Goal: Information Seeking & Learning: Get advice/opinions

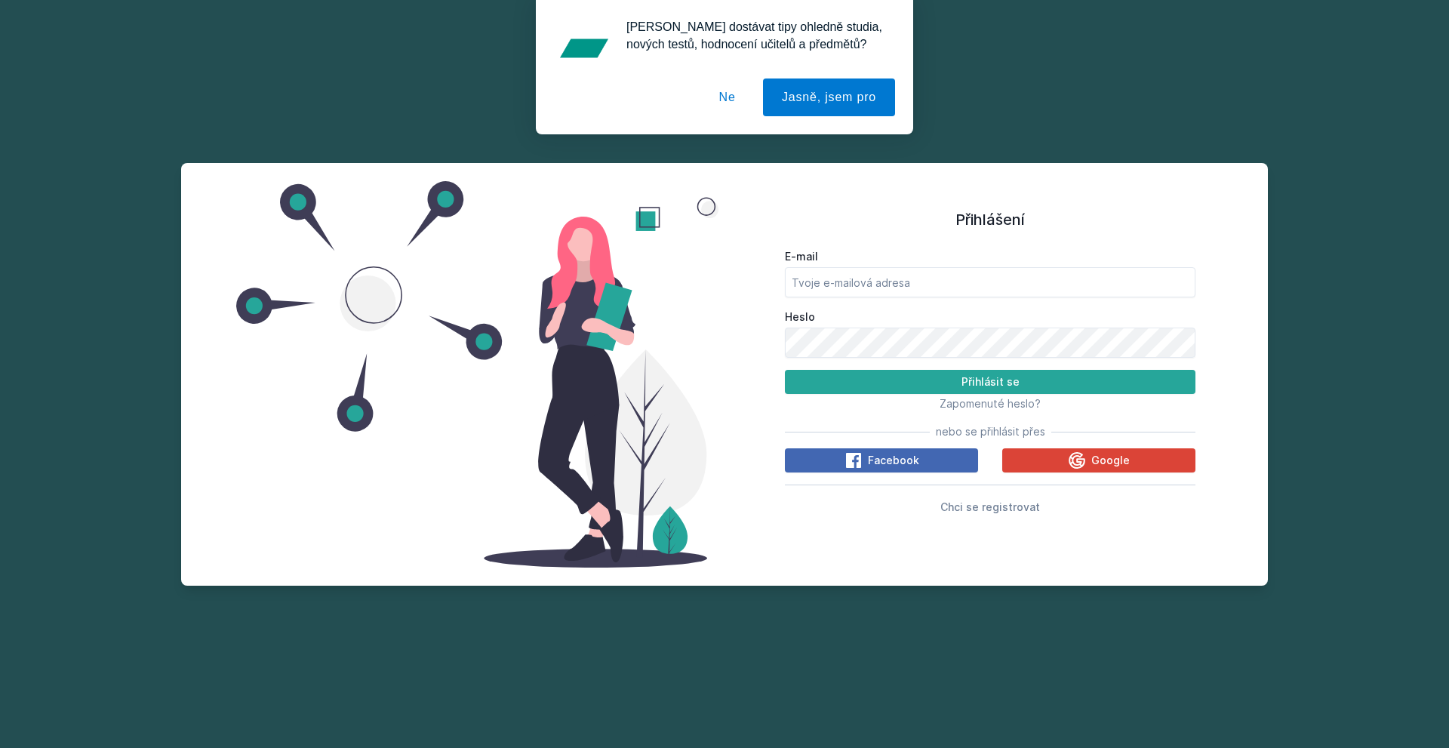
click at [723, 93] on button "Ne" at bounding box center [727, 97] width 54 height 38
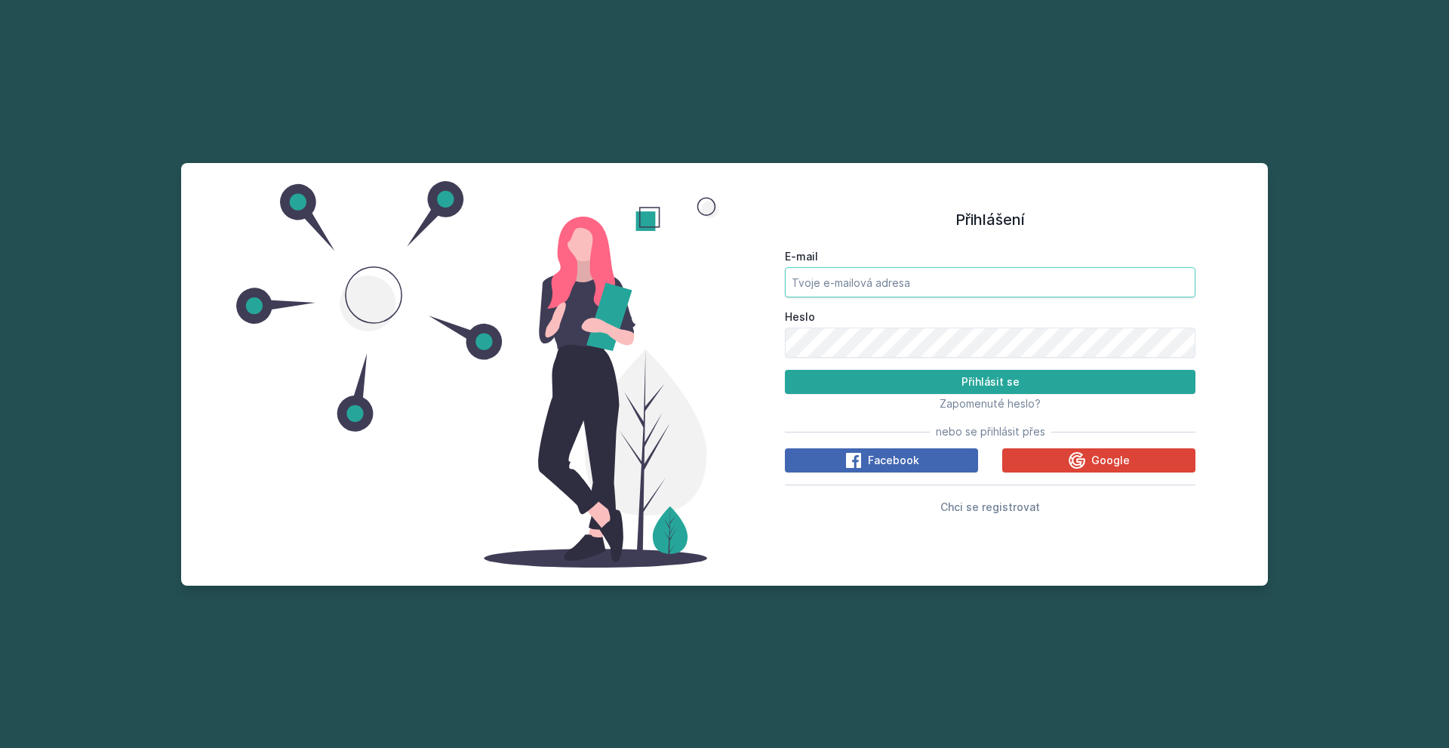
click at [946, 297] on form "E-mail Heslo Přihlásit se" at bounding box center [990, 321] width 410 height 145
click at [942, 281] on input "E-mail" at bounding box center [990, 282] width 410 height 30
click at [785, 370] on button "Přihlásit se" at bounding box center [990, 382] width 410 height 24
click at [847, 296] on input "[EMAIL_ADDRESS][DOMAIN_NAME]" at bounding box center [990, 282] width 410 height 30
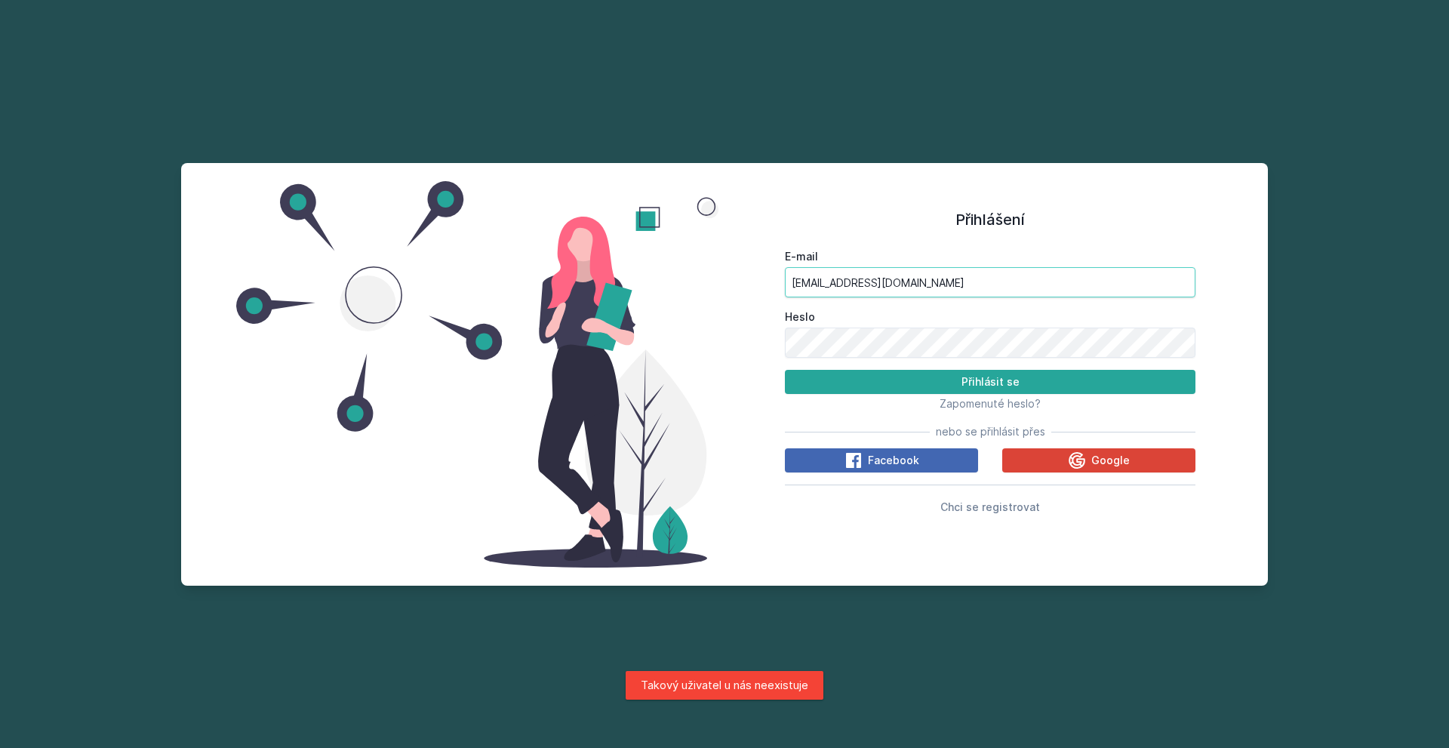
click at [847, 296] on input "[EMAIL_ADDRESS][DOMAIN_NAME]" at bounding box center [990, 282] width 410 height 30
type input "[EMAIL_ADDRESS][DOMAIN_NAME]"
click at [785, 370] on button "Přihlásit se" at bounding box center [990, 382] width 410 height 24
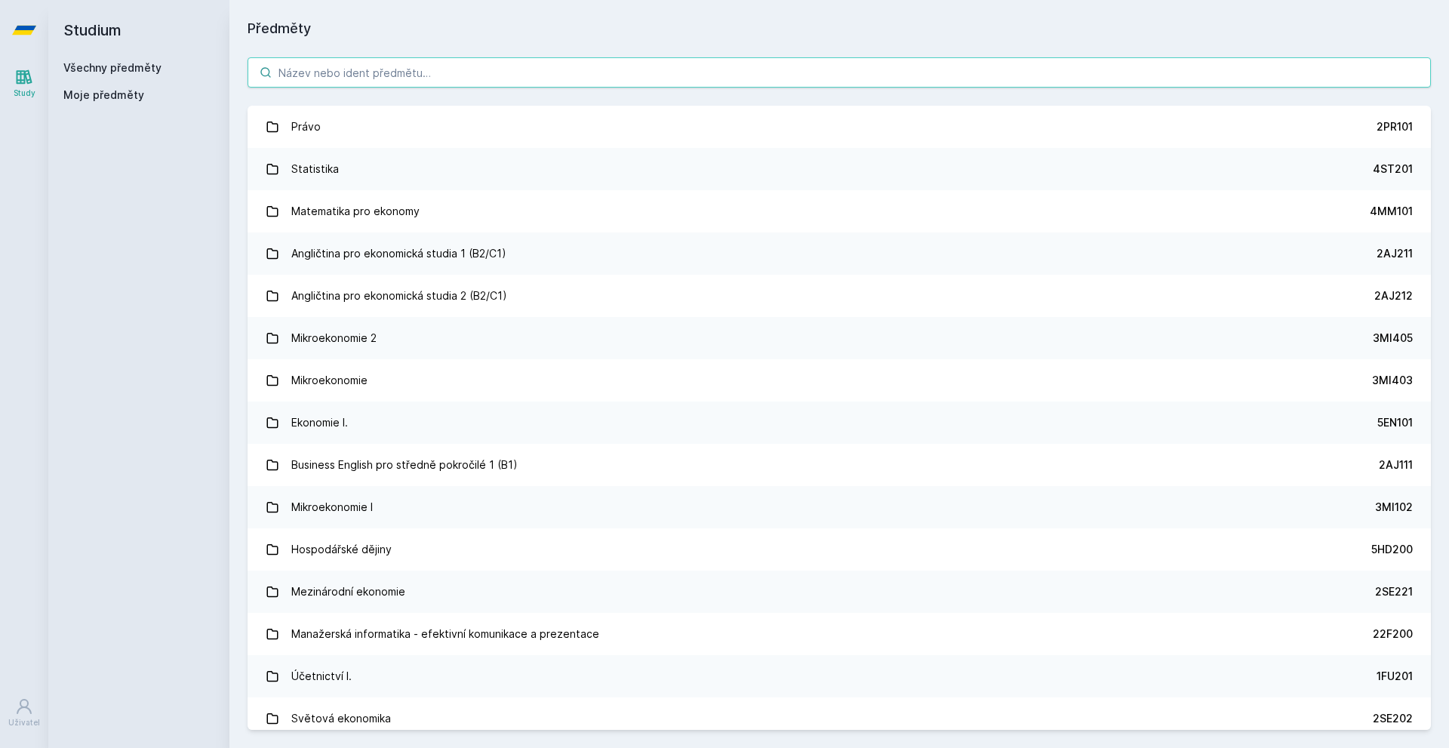
click at [292, 71] on input "search" at bounding box center [839, 72] width 1183 height 30
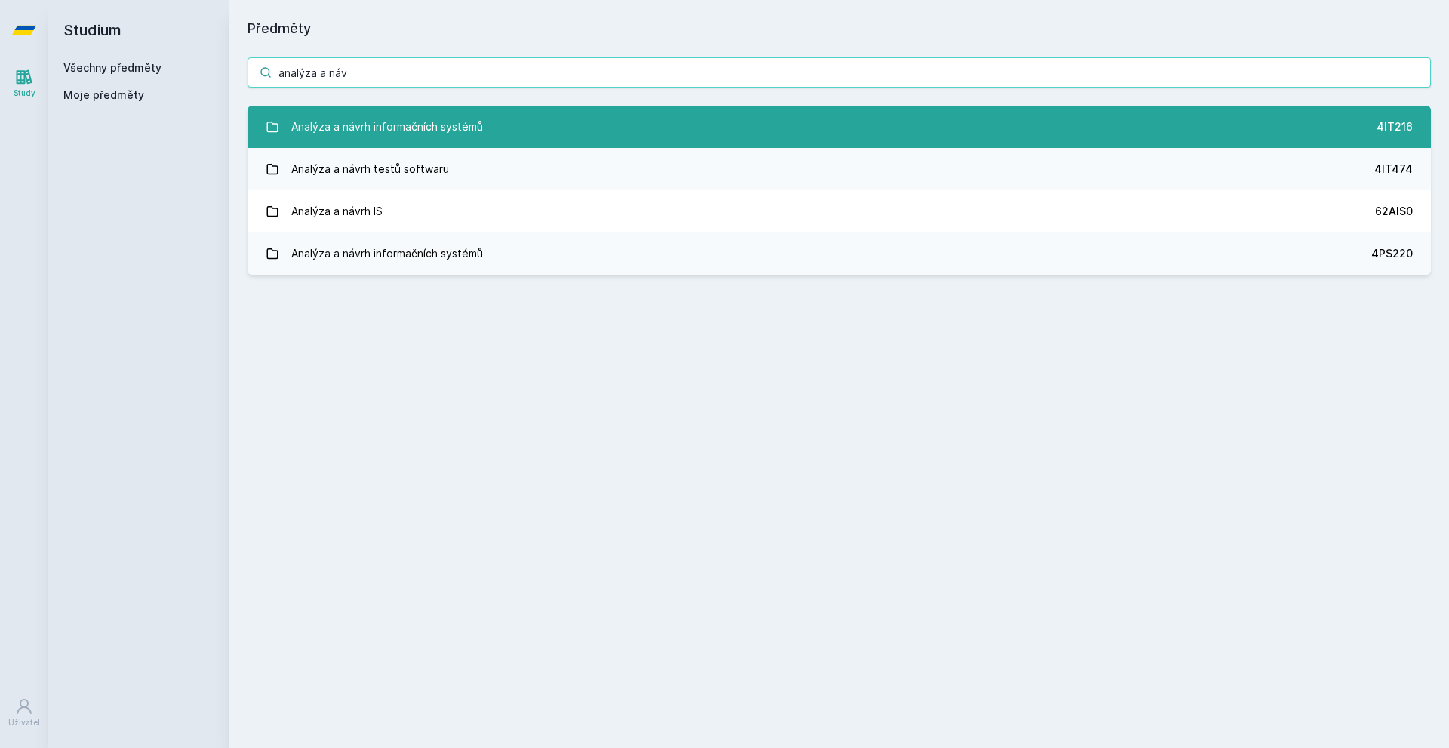
type input "analýza a náv"
click at [462, 121] on div "Analýza a návrh informačních systémů" at bounding box center [387, 127] width 192 height 30
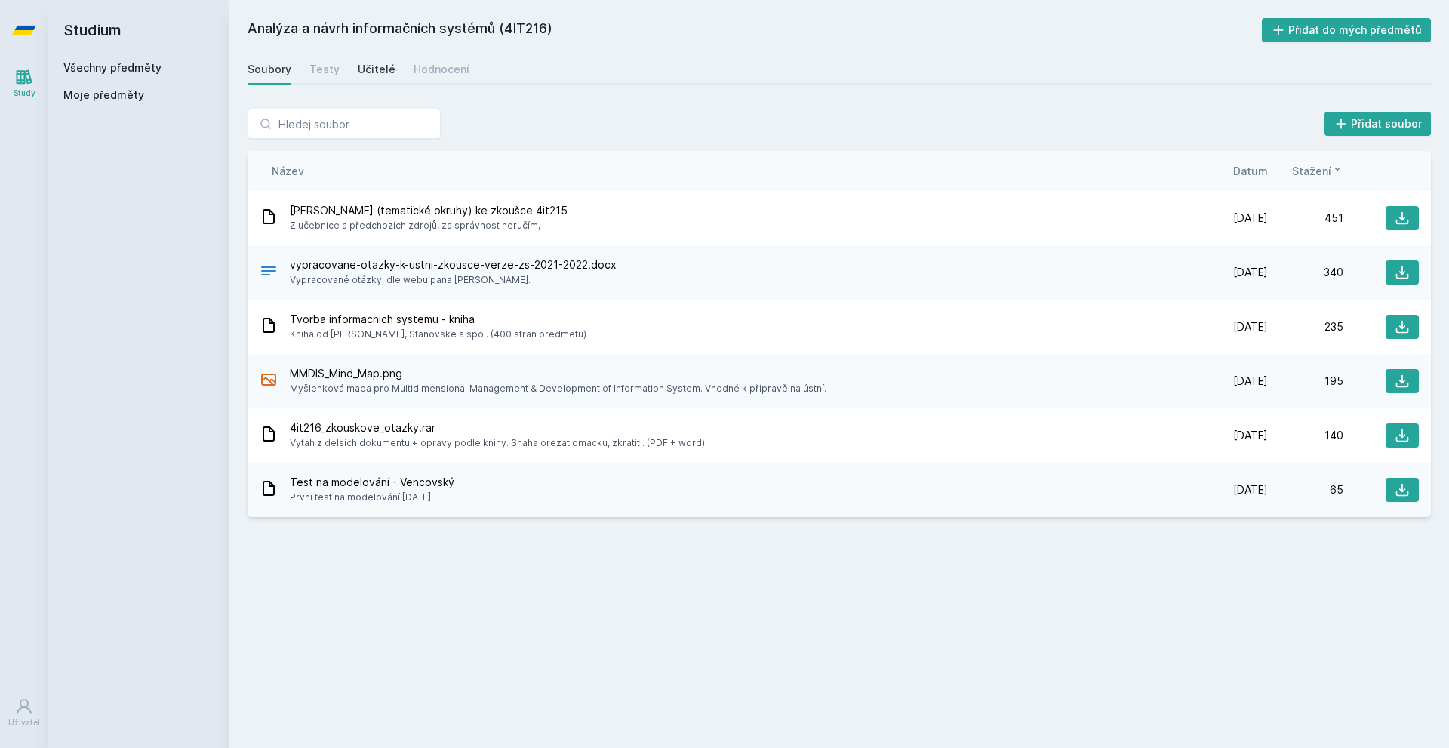
click at [364, 65] on div "Učitelé" at bounding box center [377, 69] width 38 height 15
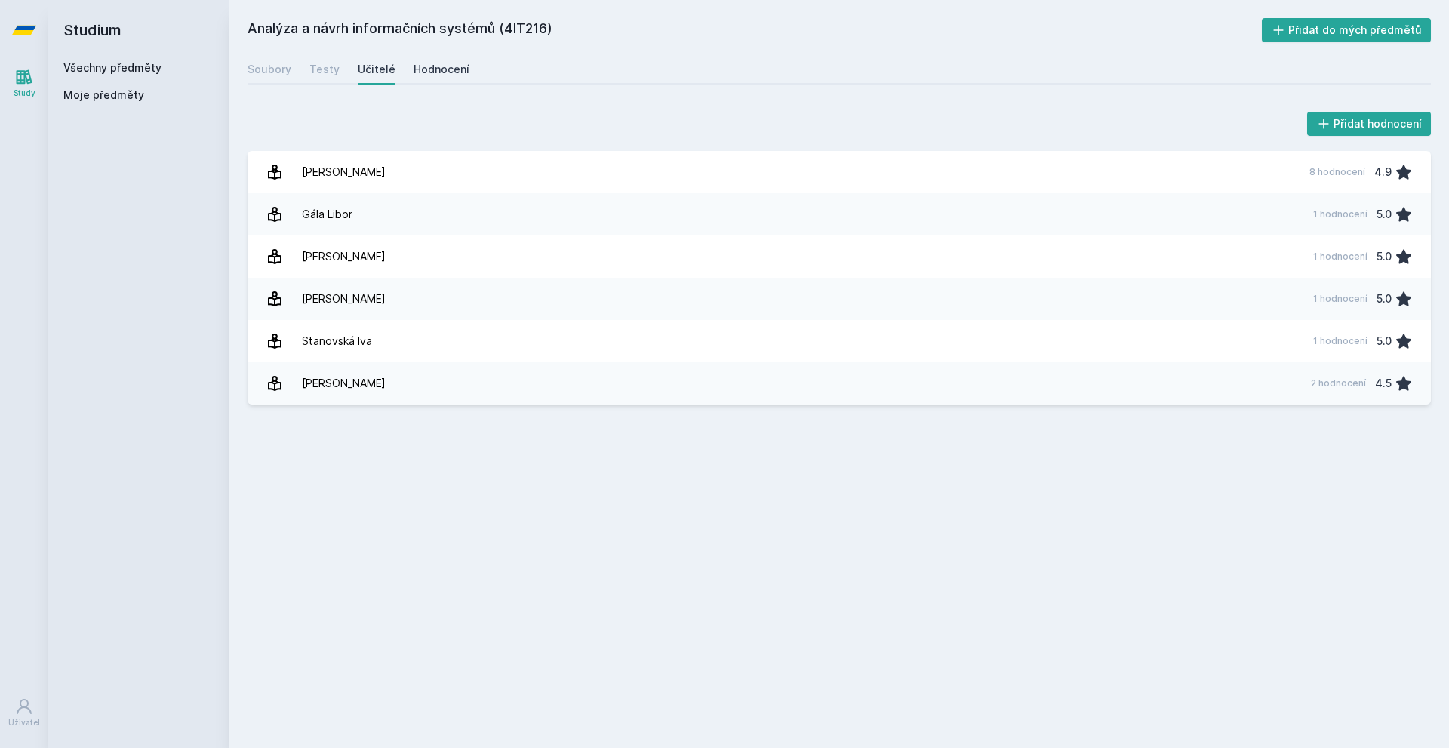
click at [453, 78] on link "Hodnocení" at bounding box center [442, 69] width 56 height 30
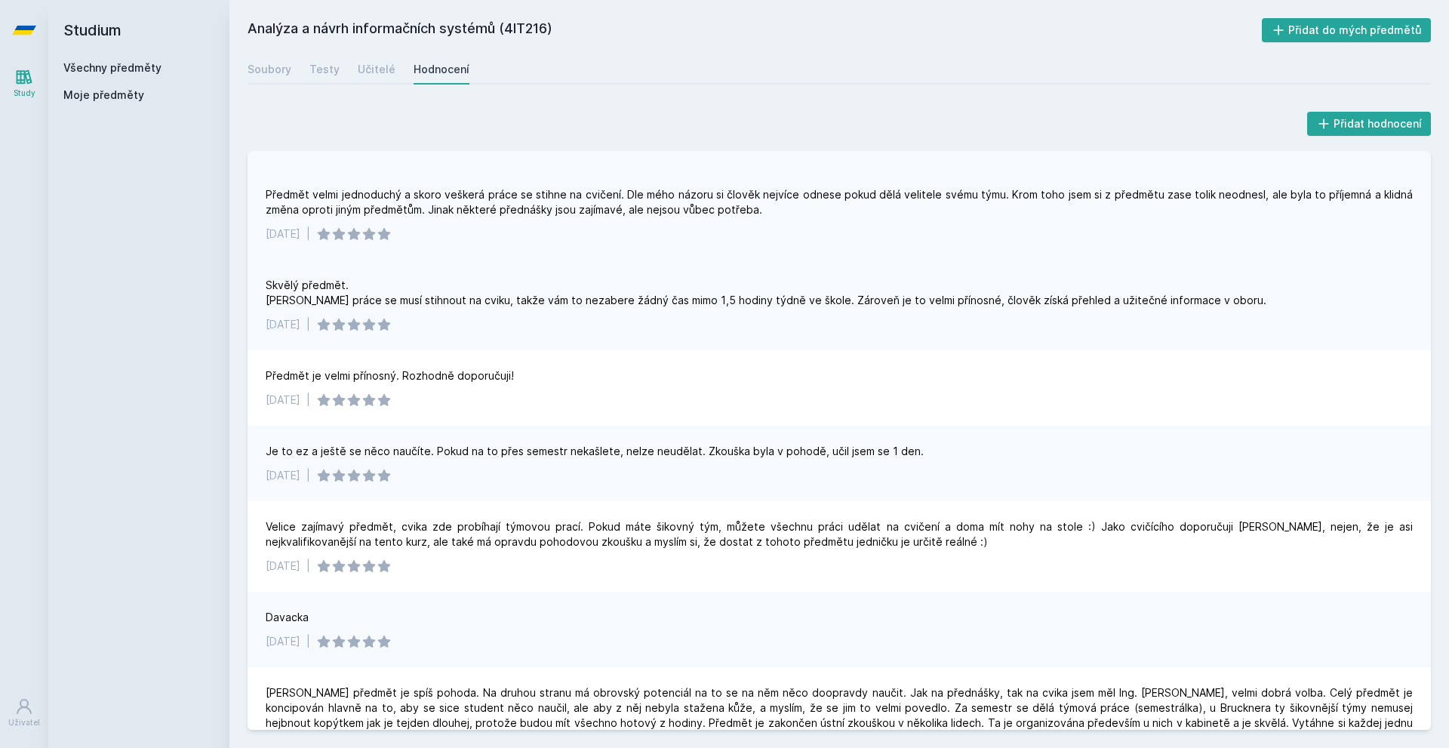
scroll to position [201, 0]
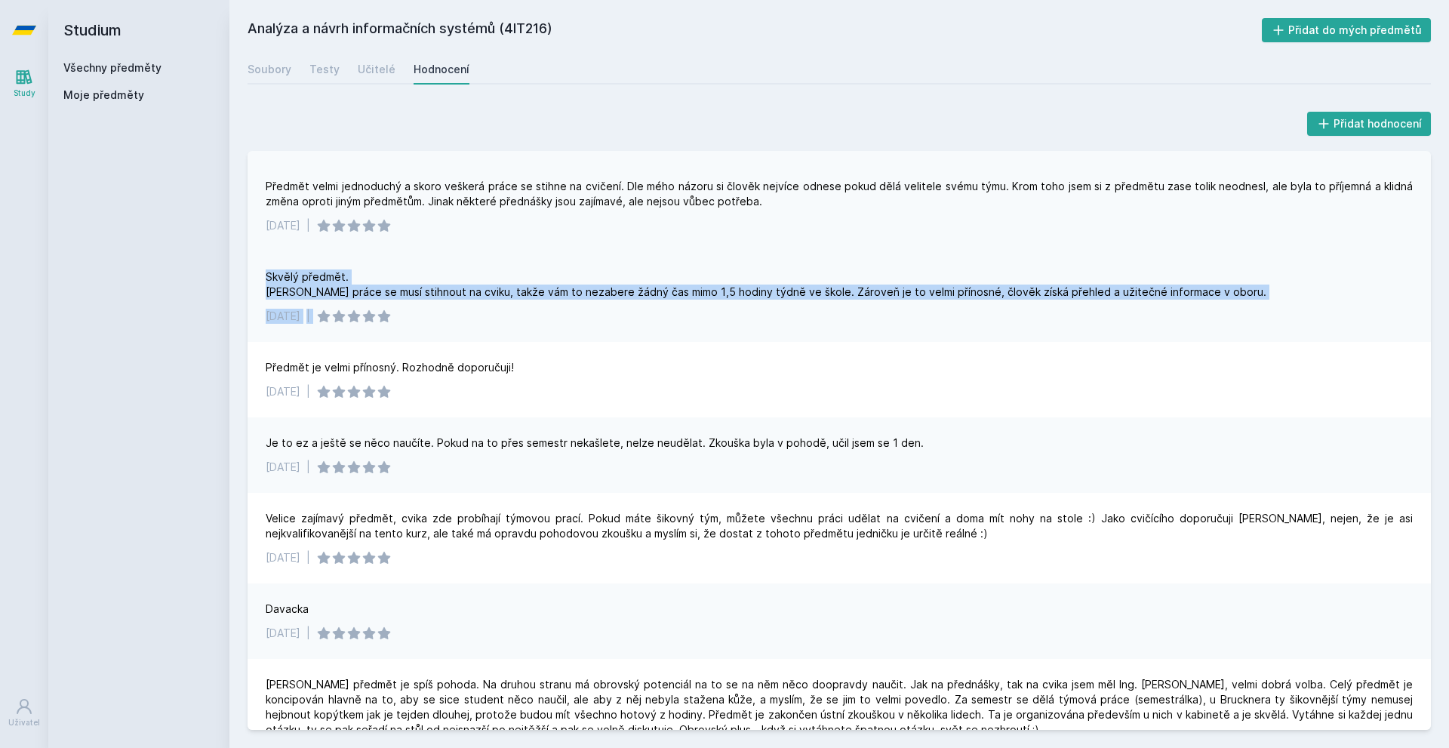
drag, startPoint x: 518, startPoint y: 319, endPoint x: 377, endPoint y: 221, distance: 172.5
click at [377, 221] on div "Velmi jednoduchý předmět, který vám ale bohužel nic moc nedá, pokud nechodíte n…" at bounding box center [839, 440] width 1183 height 579
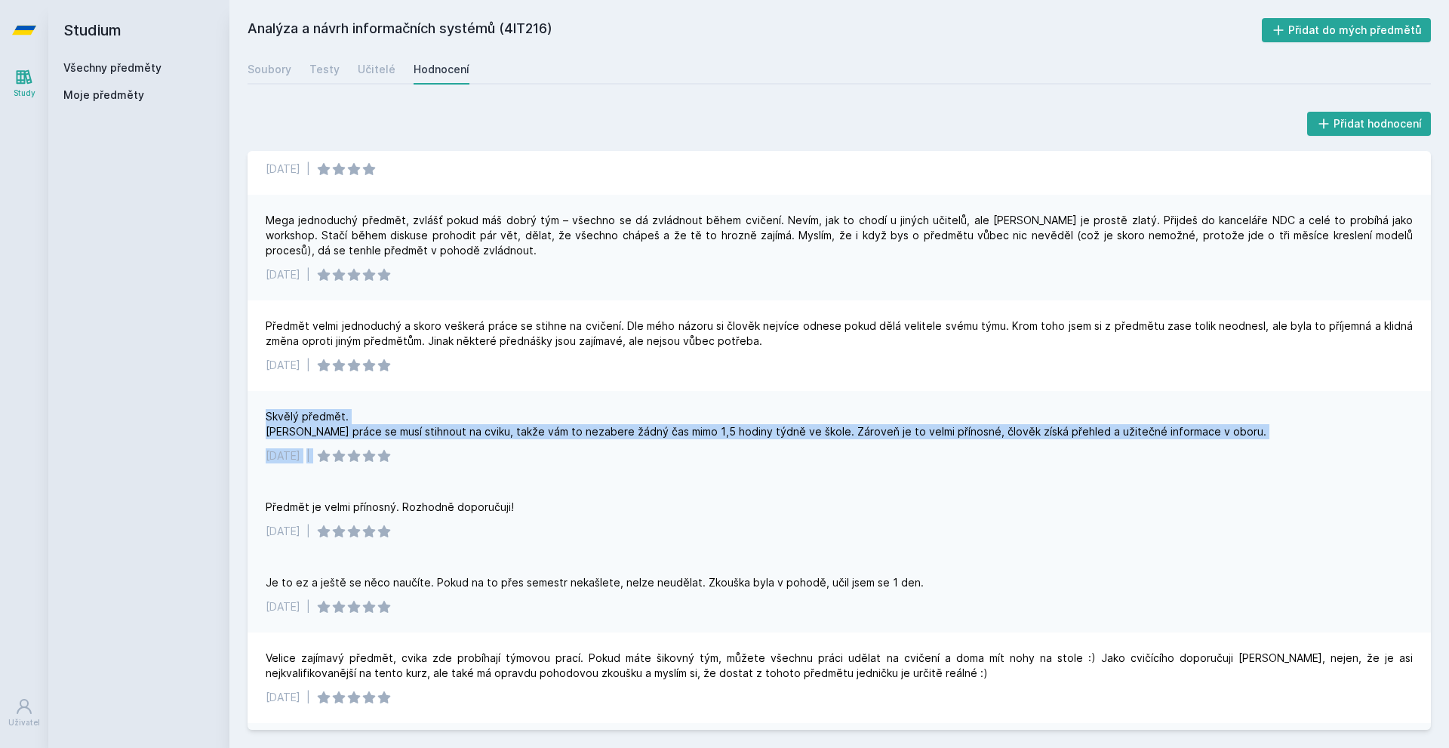
scroll to position [0, 0]
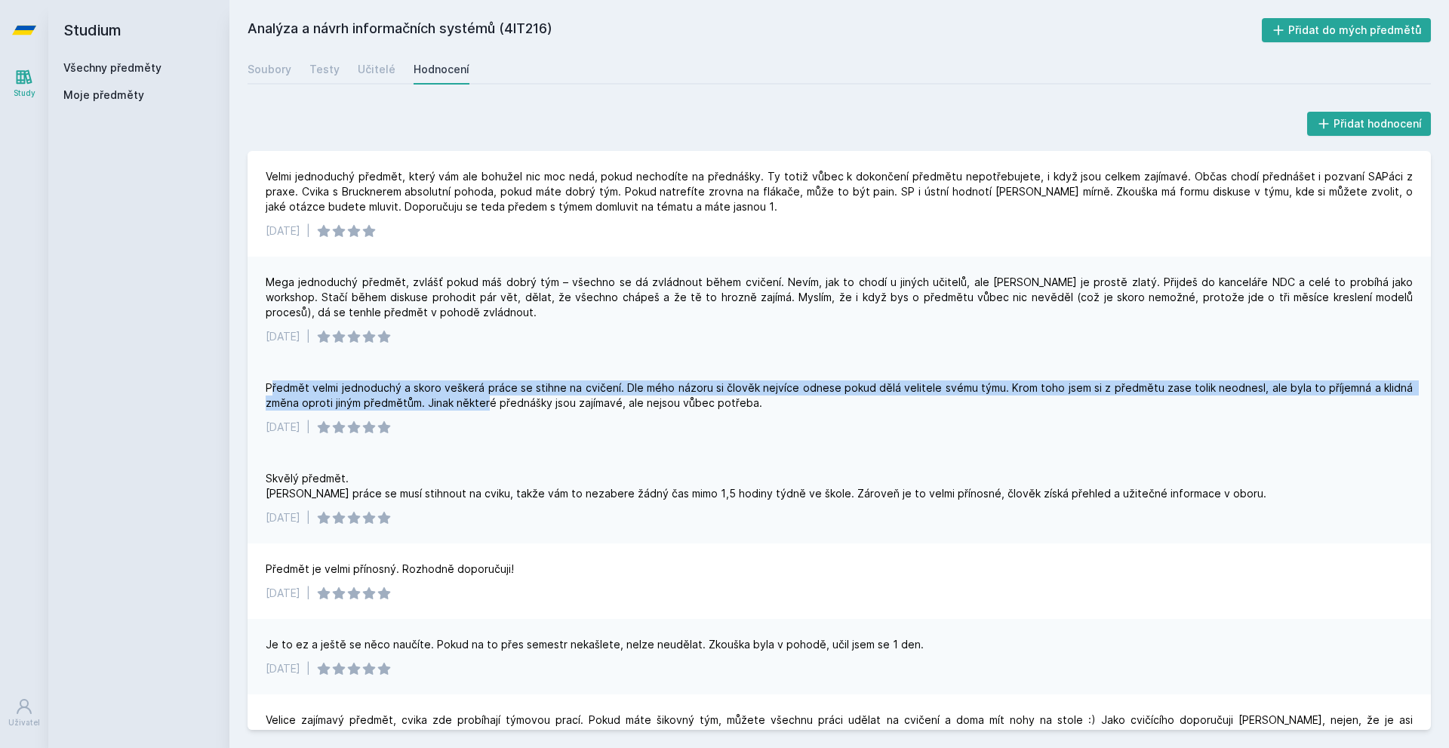
drag, startPoint x: 270, startPoint y: 374, endPoint x: 486, endPoint y: 394, distance: 216.8
click at [490, 396] on div "Předmět velmi jednoduchý a skoro veškerá práce se stihne na cvičení. Dle mého n…" at bounding box center [839, 407] width 1183 height 91
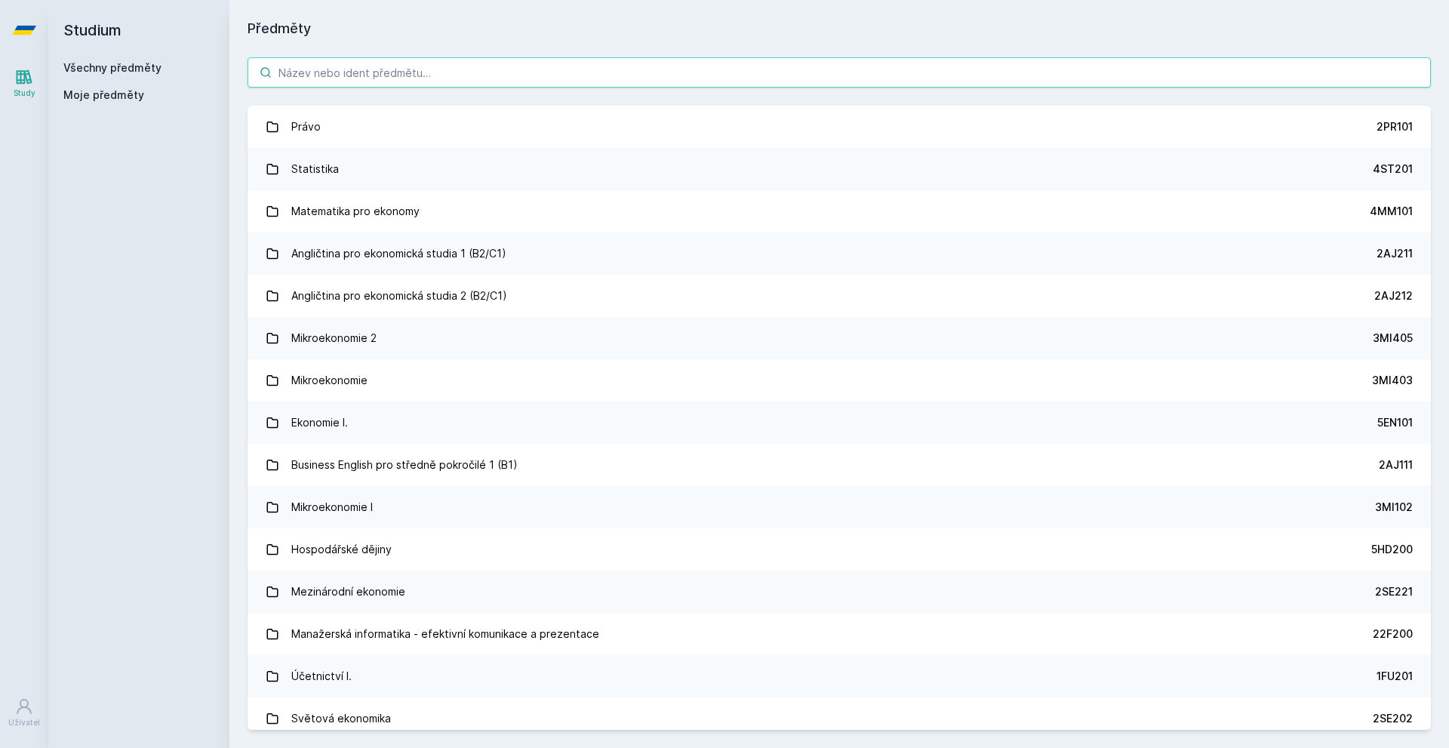
click at [443, 80] on input "search" at bounding box center [839, 72] width 1183 height 30
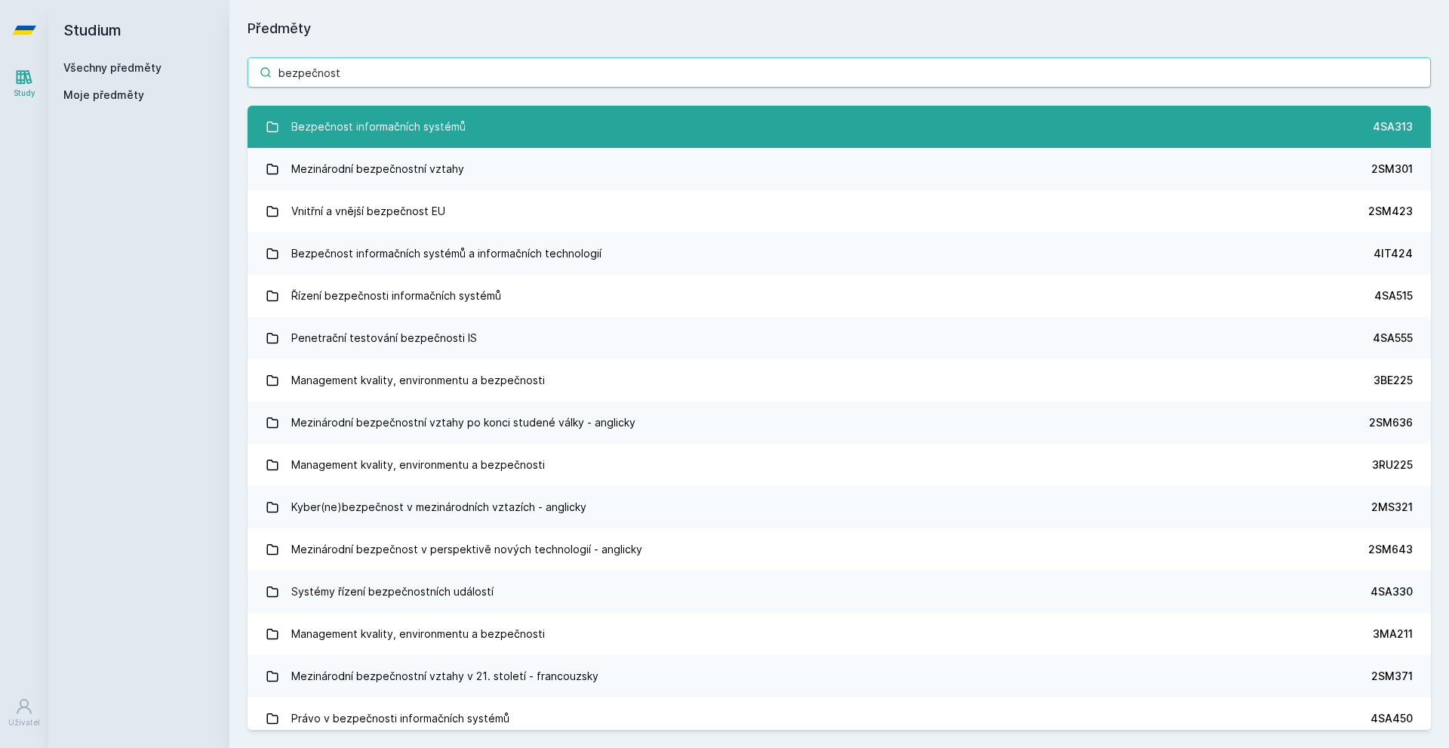
type input "bezpečnost"
click at [410, 122] on div "Bezpečnost informačních systémů" at bounding box center [378, 127] width 174 height 30
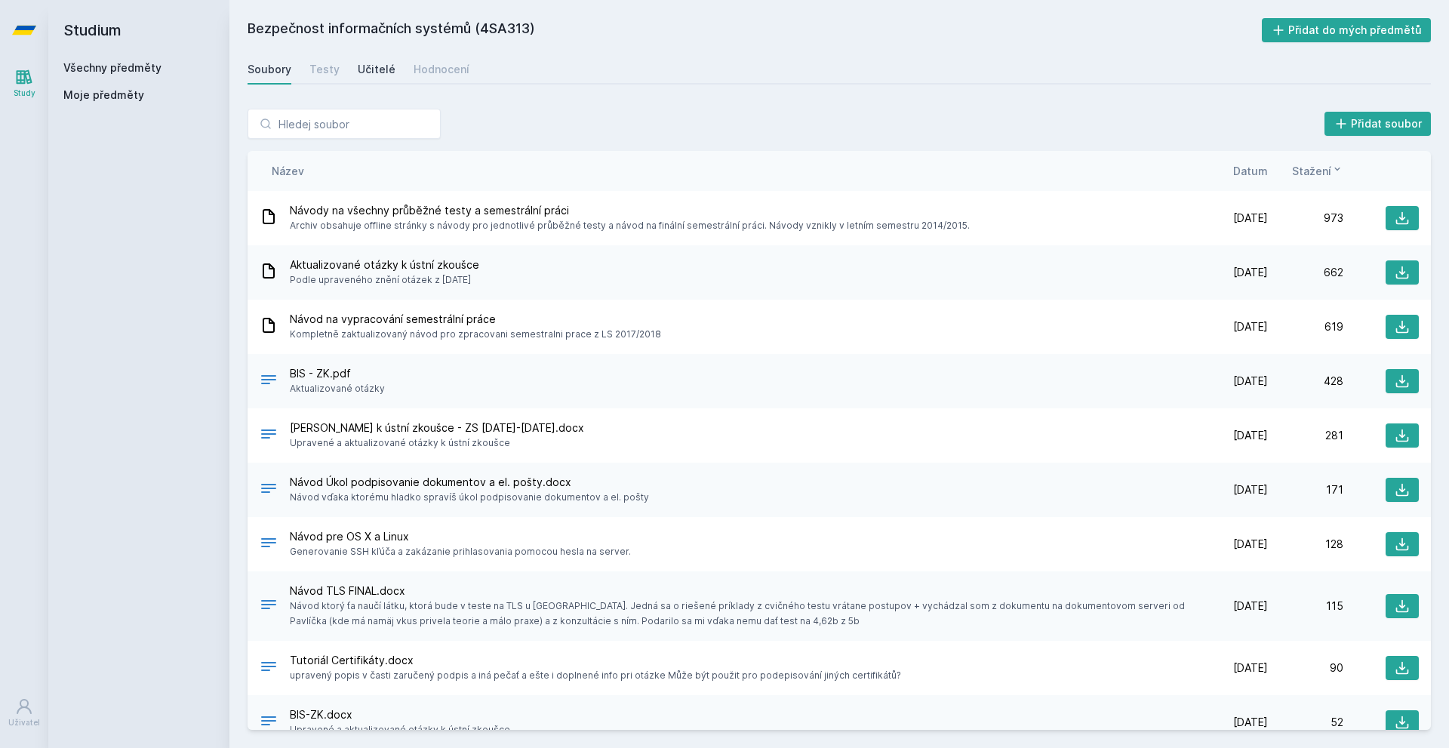
click at [362, 78] on link "Učitelé" at bounding box center [377, 69] width 38 height 30
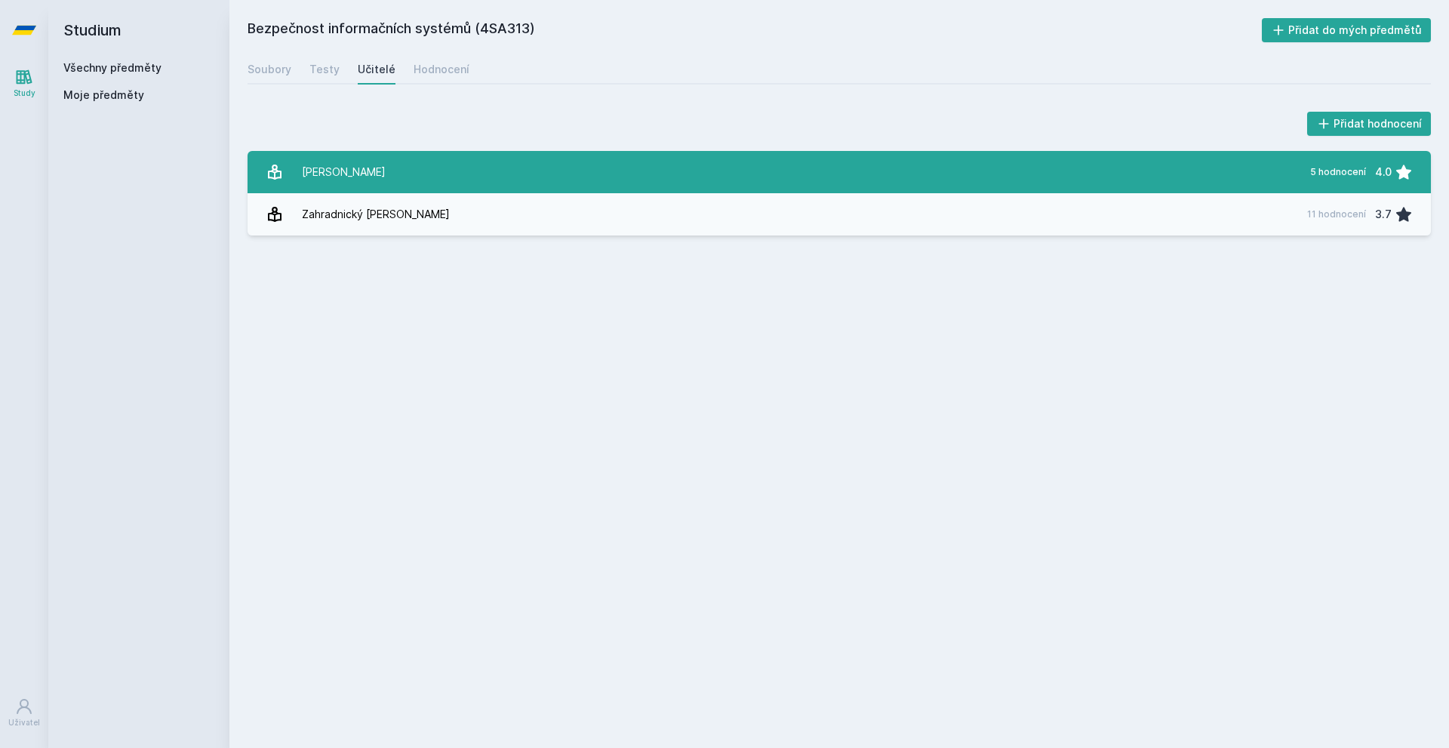
click at [384, 155] on link "[PERSON_NAME] 5 hodnocení 4.0" at bounding box center [839, 172] width 1183 height 42
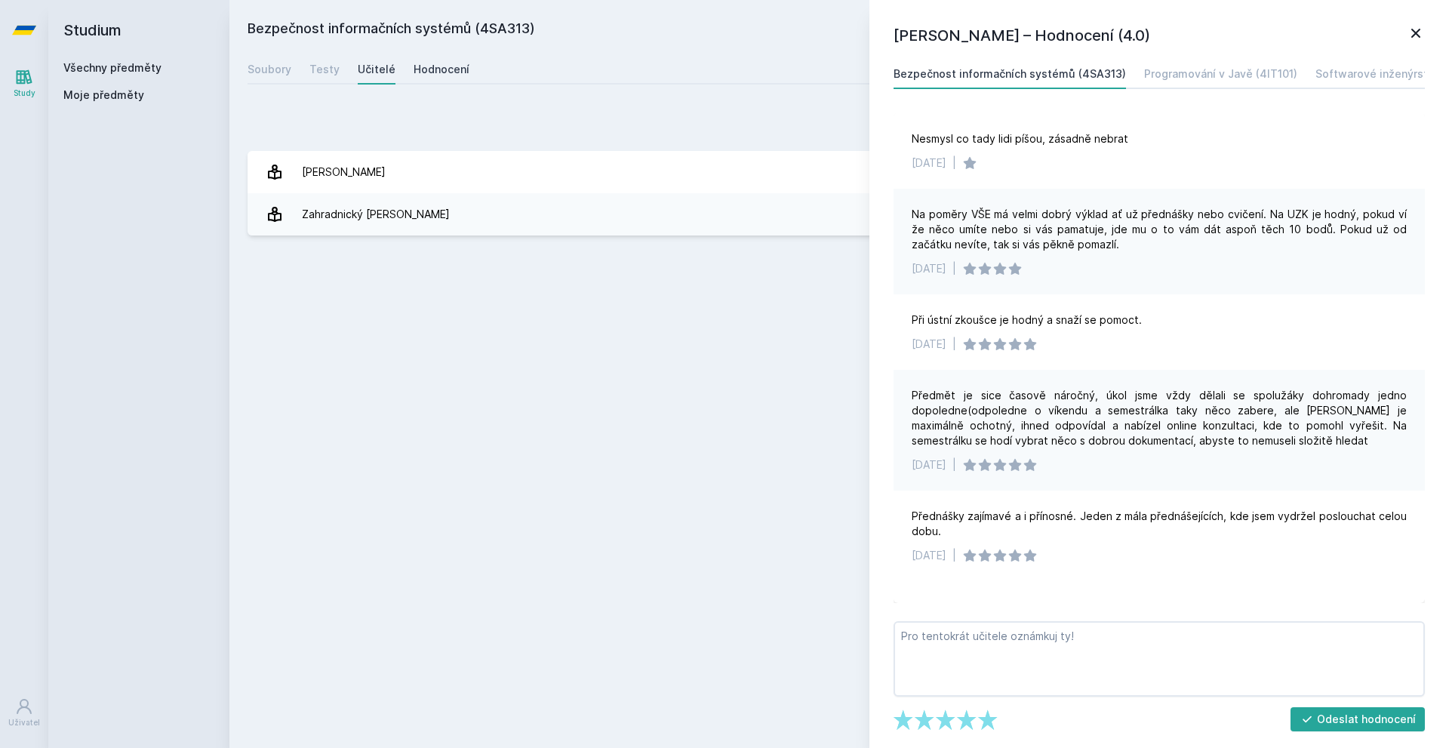
click at [423, 63] on div "Hodnocení" at bounding box center [442, 69] width 56 height 15
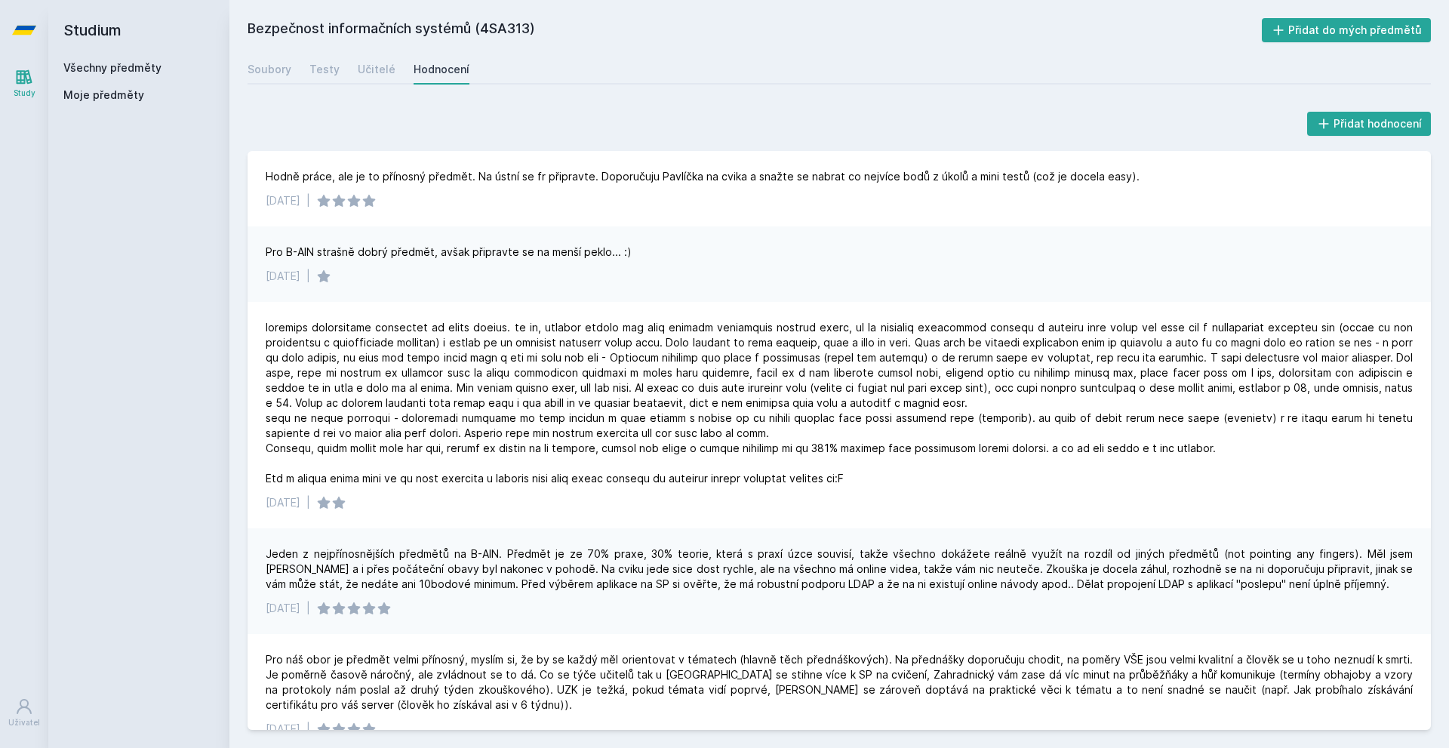
drag, startPoint x: 238, startPoint y: 130, endPoint x: 227, endPoint y: 152, distance: 25.0
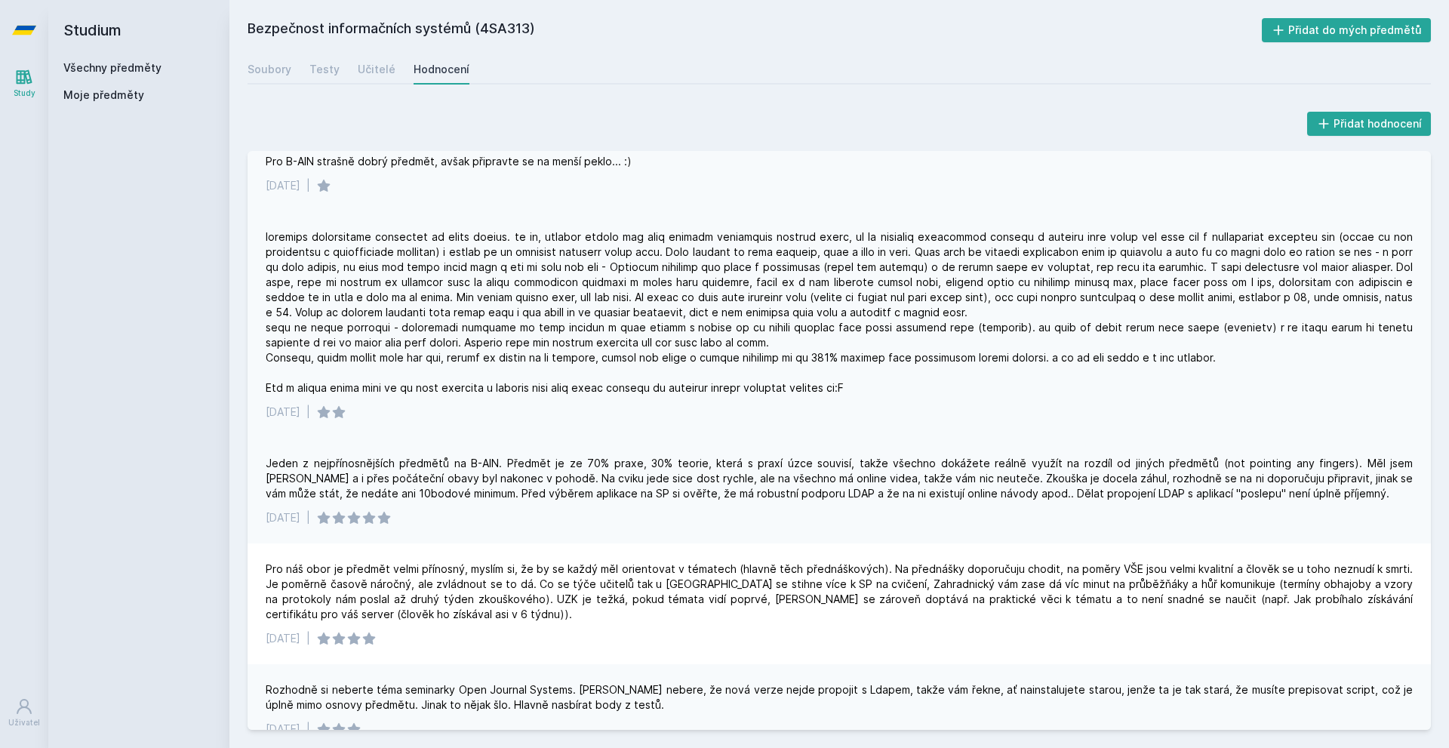
scroll to position [100, 0]
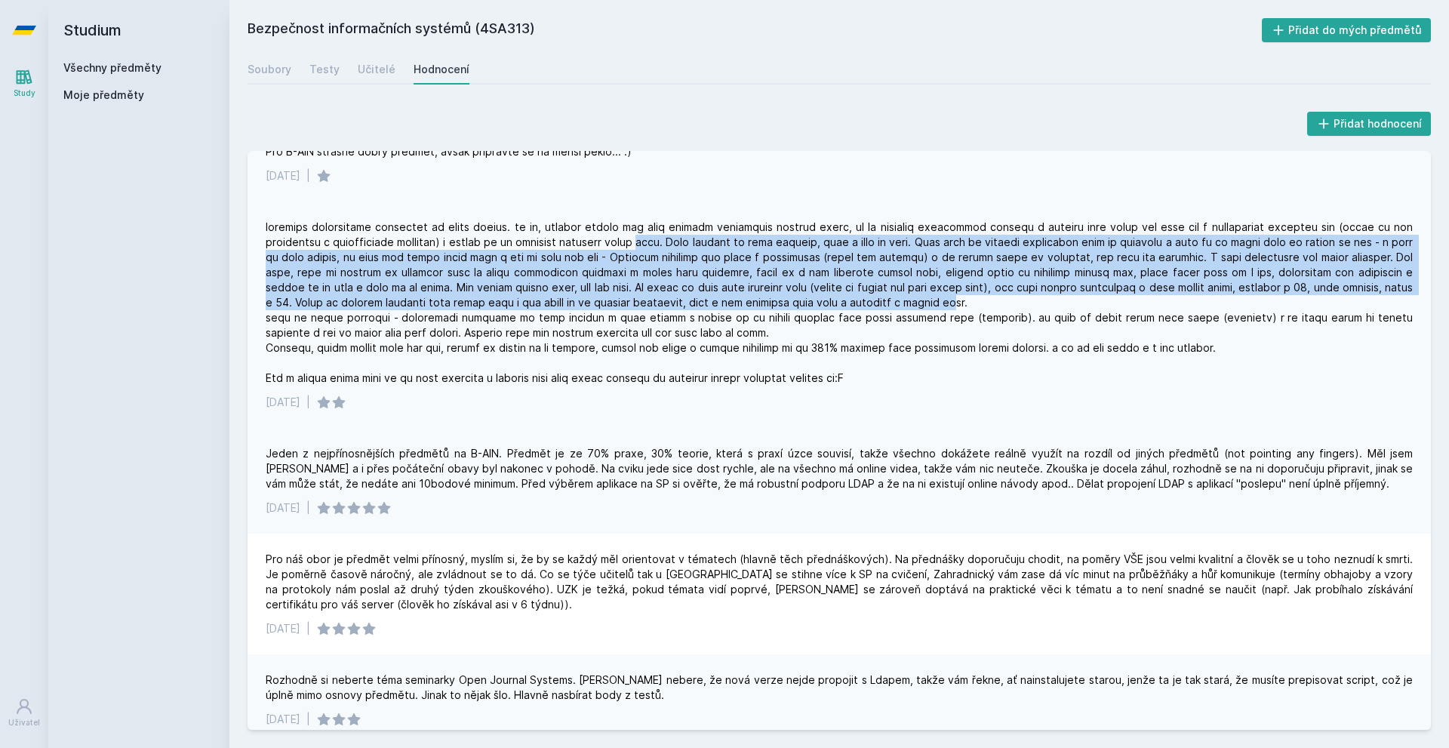
drag, startPoint x: 646, startPoint y: 234, endPoint x: 1035, endPoint y: 305, distance: 395.8
click at [1035, 305] on div at bounding box center [839, 303] width 1147 height 166
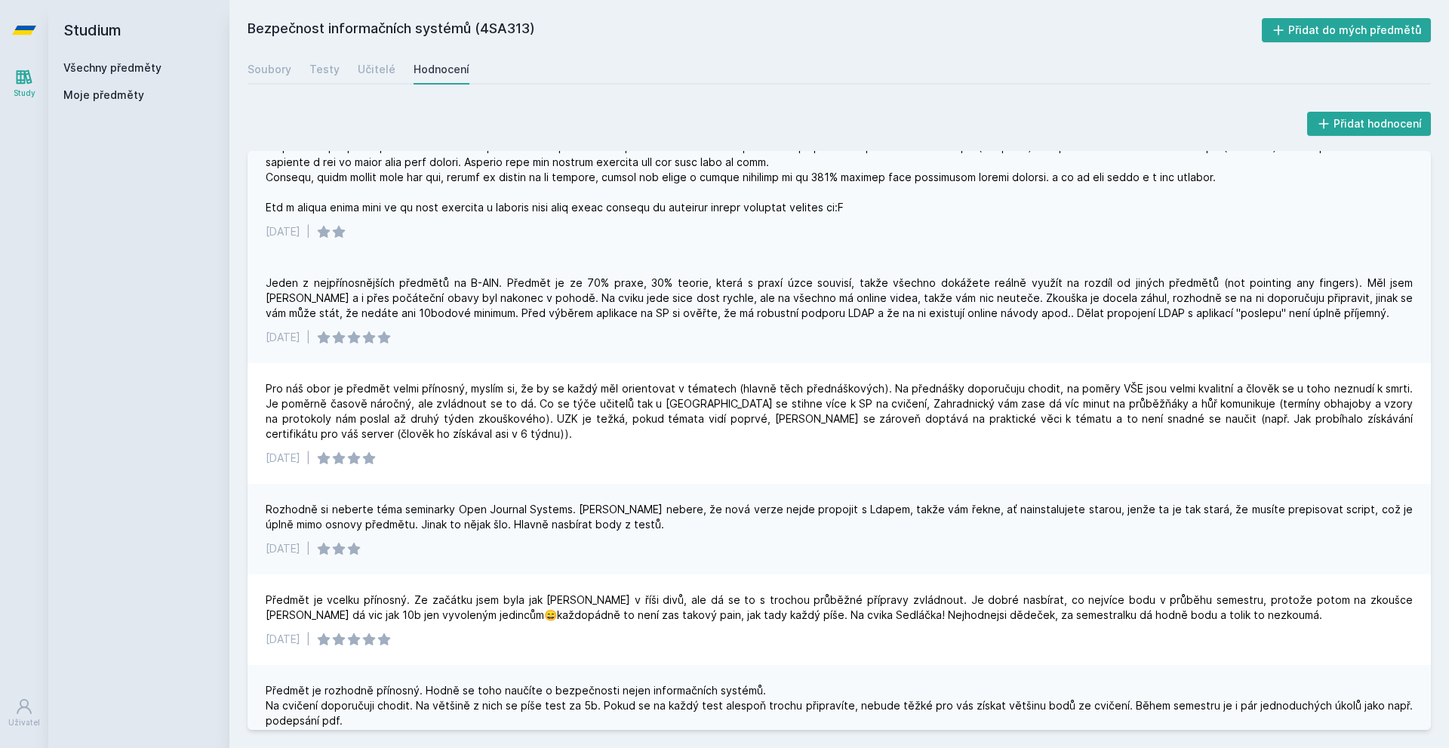
drag, startPoint x: 1138, startPoint y: 320, endPoint x: 1139, endPoint y: 344, distance: 24.2
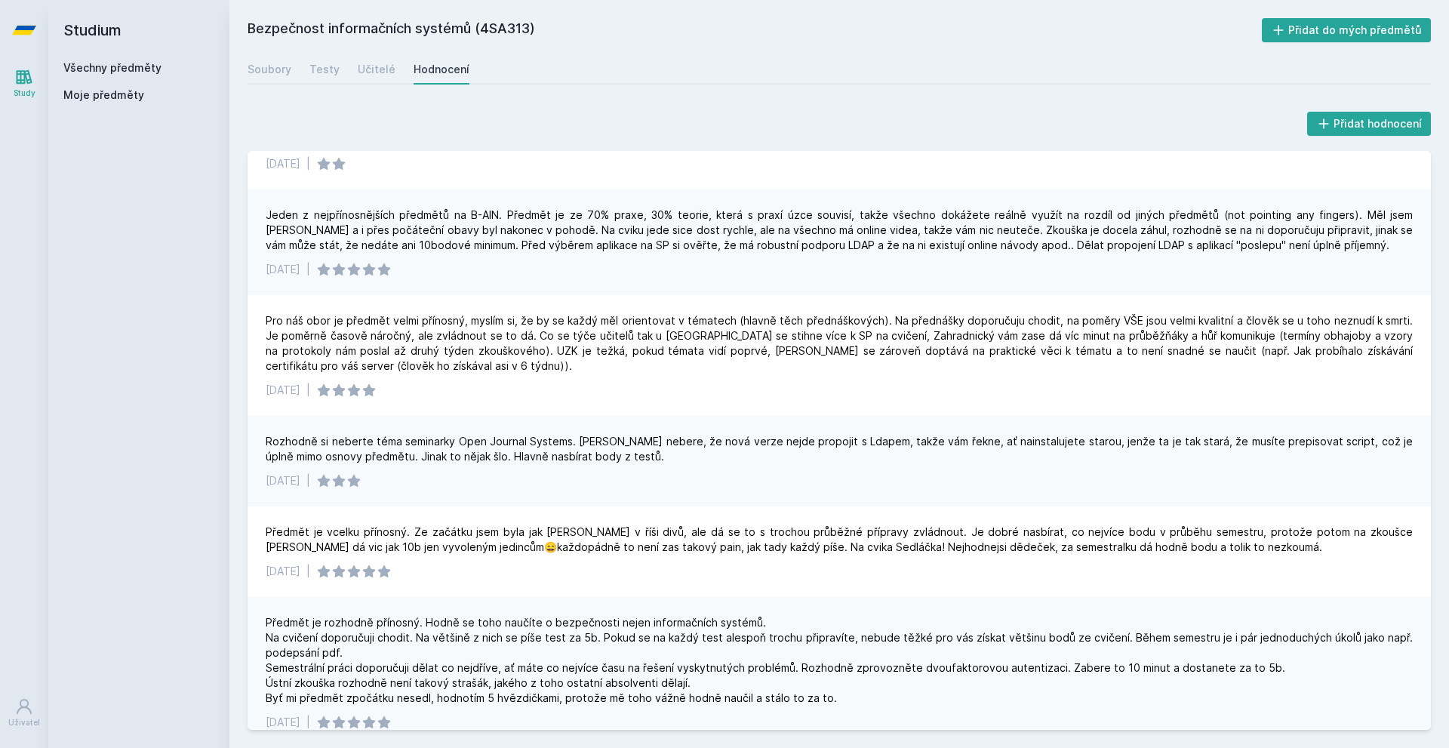
drag, startPoint x: 666, startPoint y: 278, endPoint x: 671, endPoint y: 295, distance: 17.4
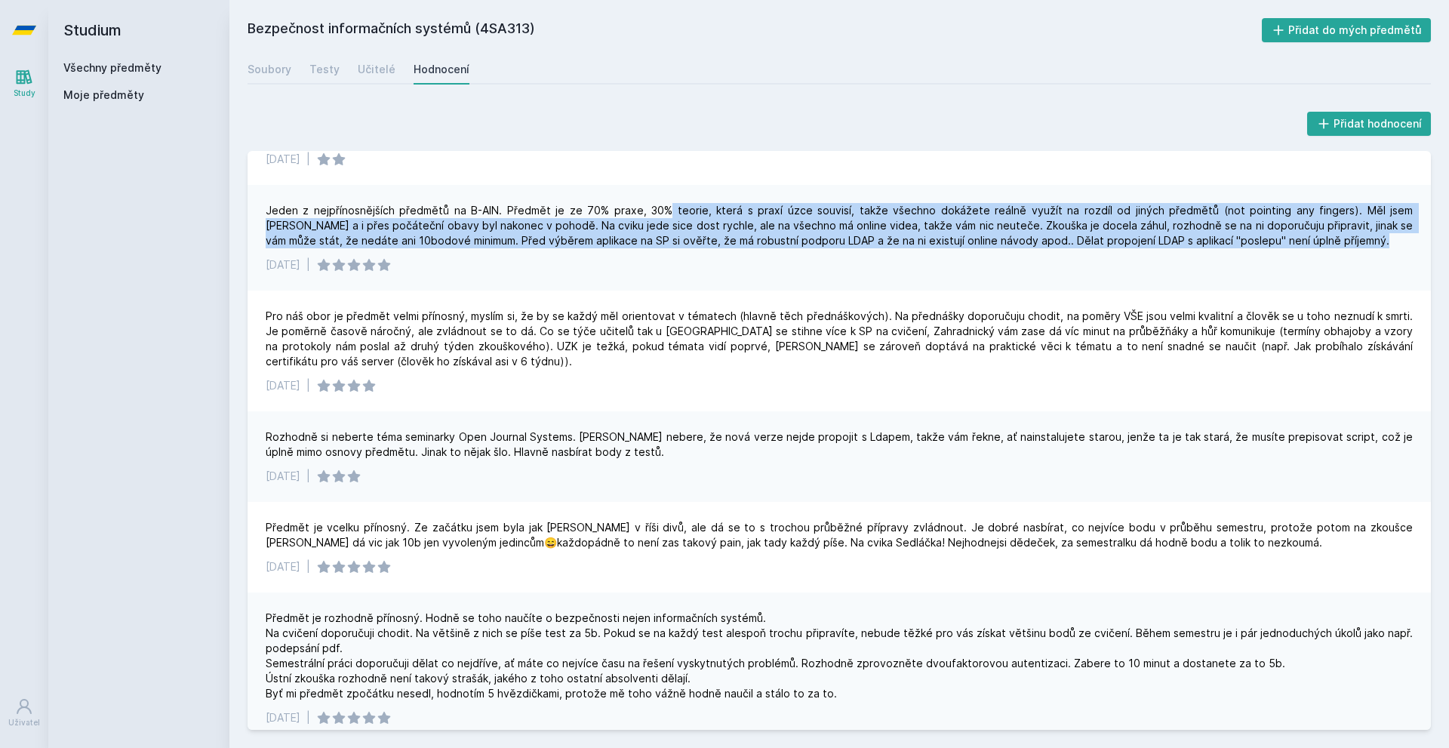
drag, startPoint x: 642, startPoint y: 208, endPoint x: 1322, endPoint y: 241, distance: 680.7
click at [1322, 241] on div "Jeden z nejpřínosnějších předmětů na B-AIN. Předmět je ze 70% praxe, 30% teorie…" at bounding box center [839, 225] width 1147 height 45
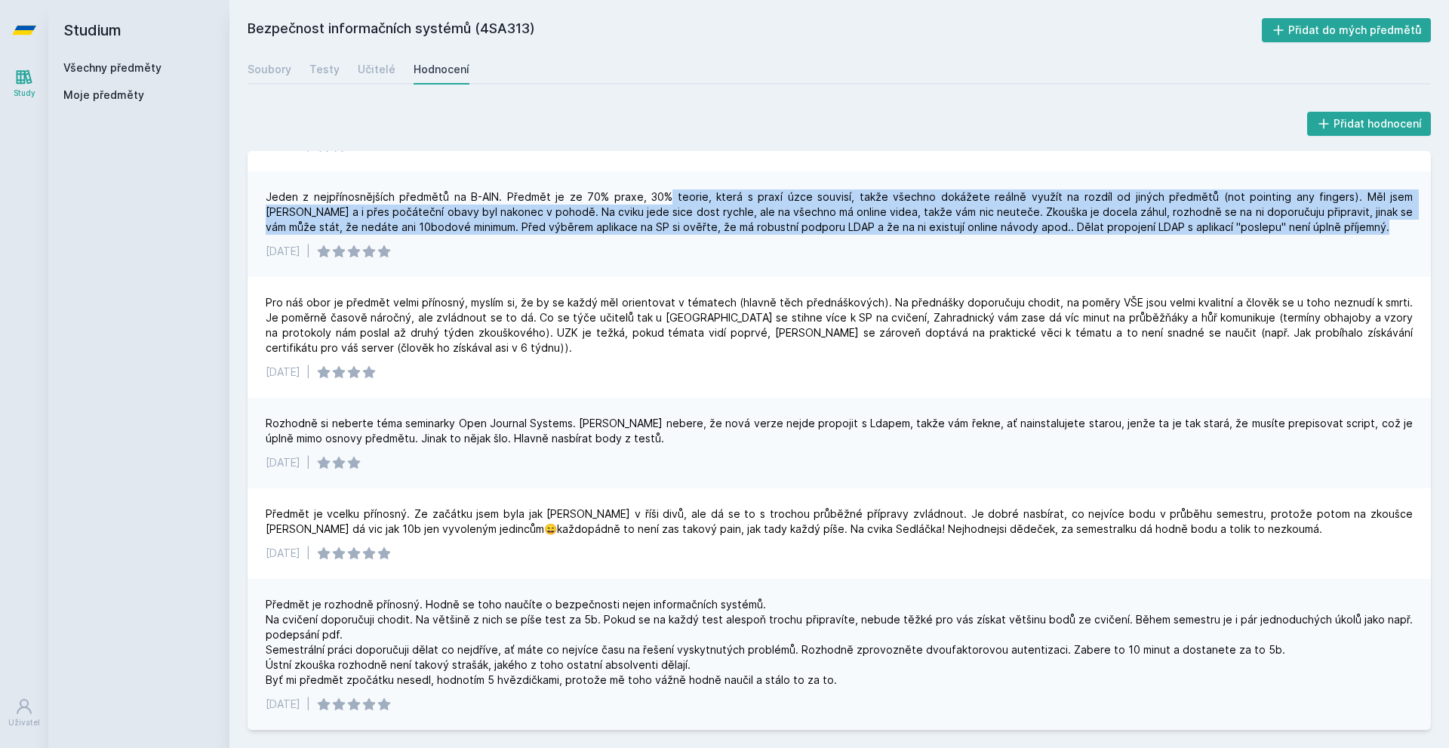
scroll to position [394, 0]
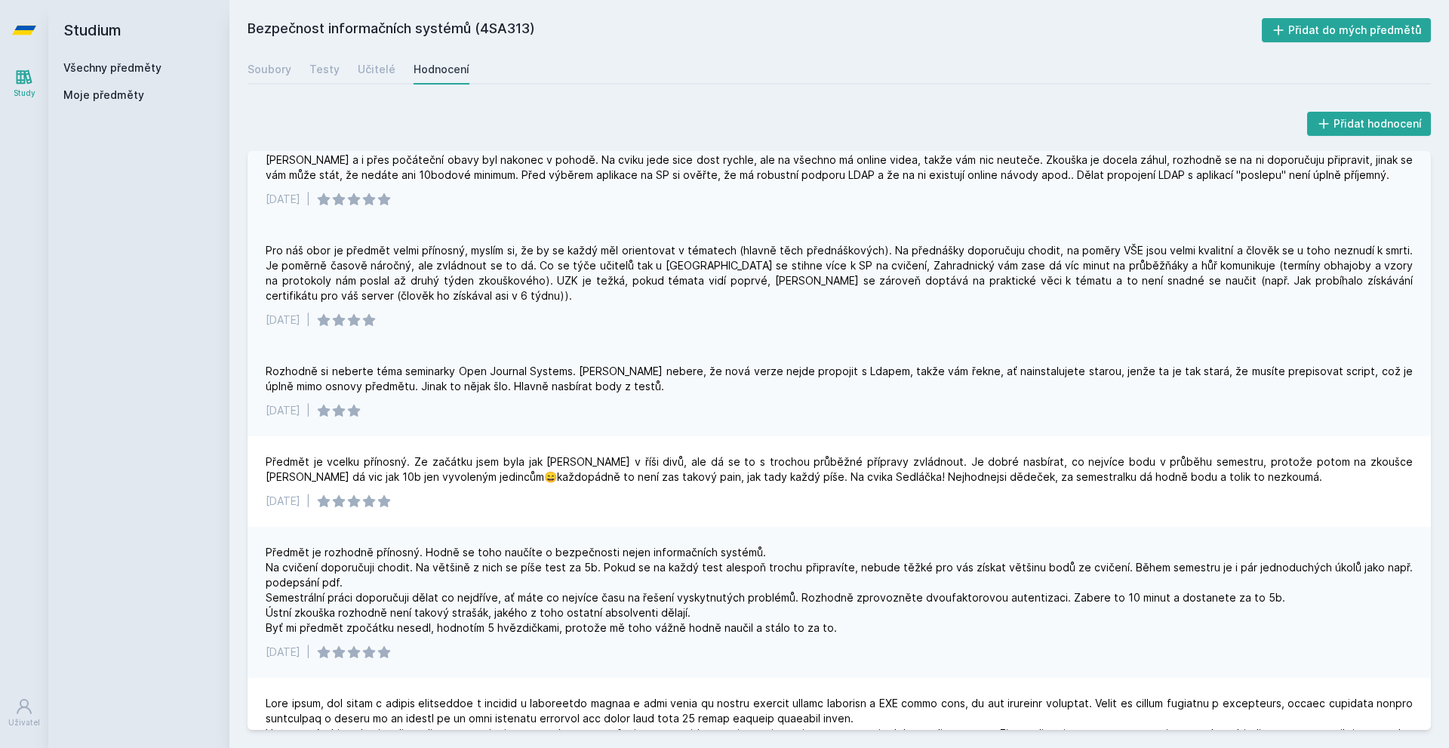
drag, startPoint x: 765, startPoint y: 303, endPoint x: 770, endPoint y: 317, distance: 15.0
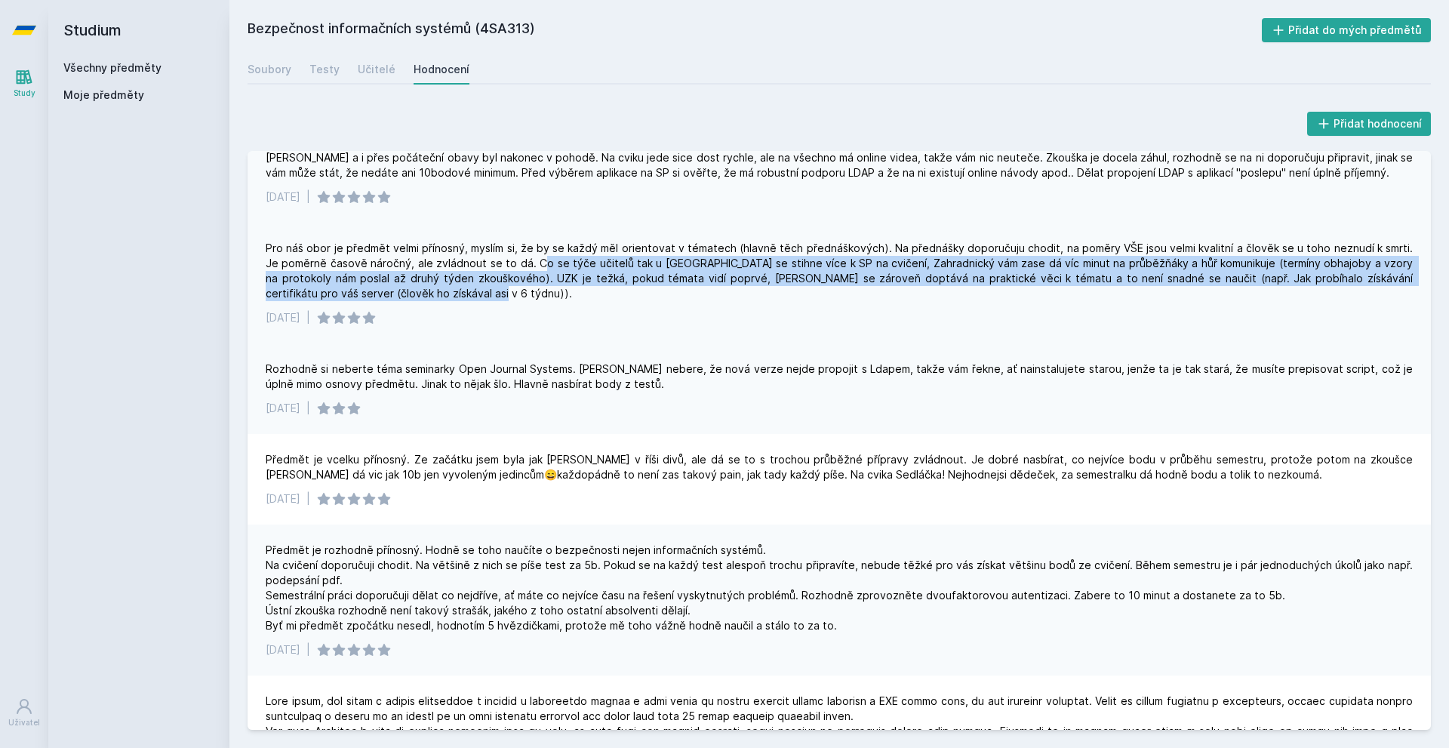
drag, startPoint x: 523, startPoint y: 264, endPoint x: 1004, endPoint y: 291, distance: 481.4
click at [1004, 291] on div "Pro náš obor je předmět velmi přínosný, myslím si, že by se každý měl orientova…" at bounding box center [839, 271] width 1147 height 60
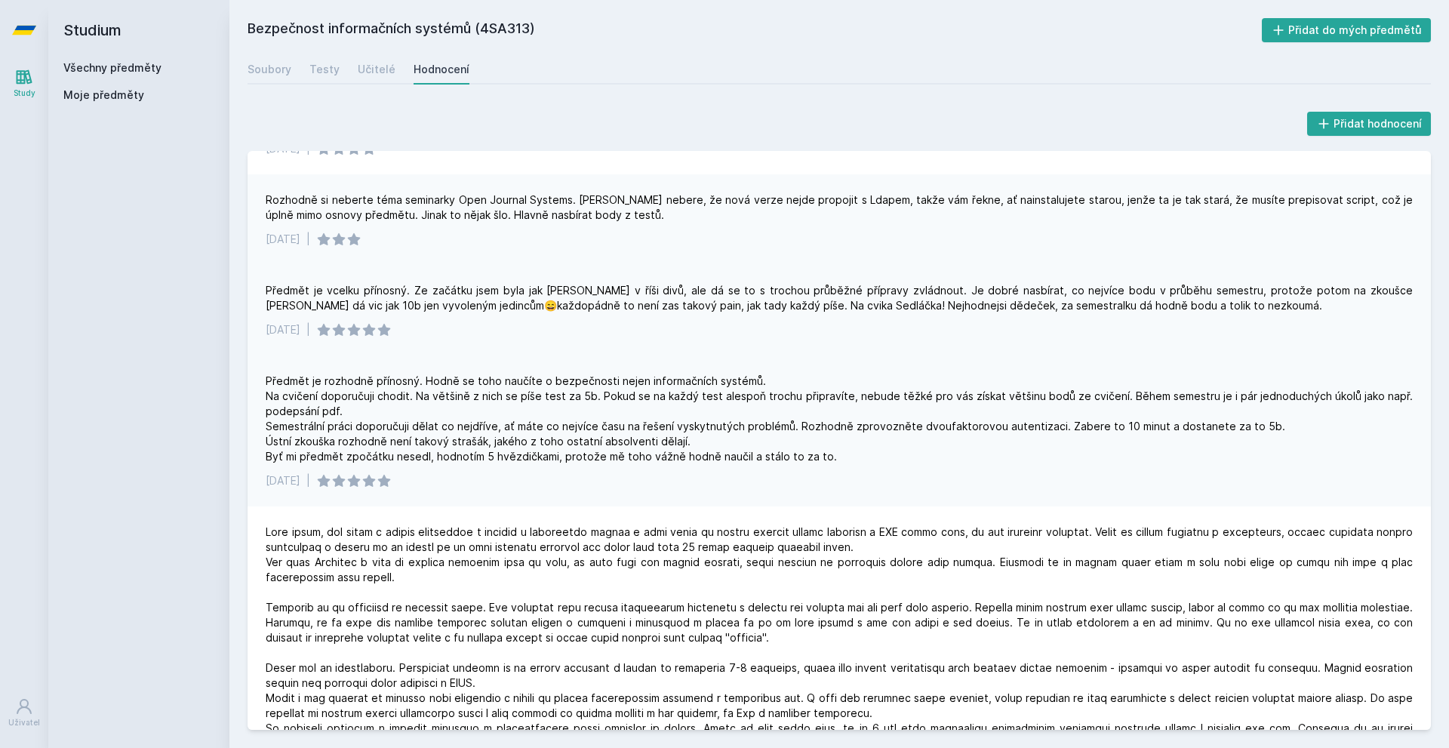
drag, startPoint x: 972, startPoint y: 343, endPoint x: 964, endPoint y: 358, distance: 17.2
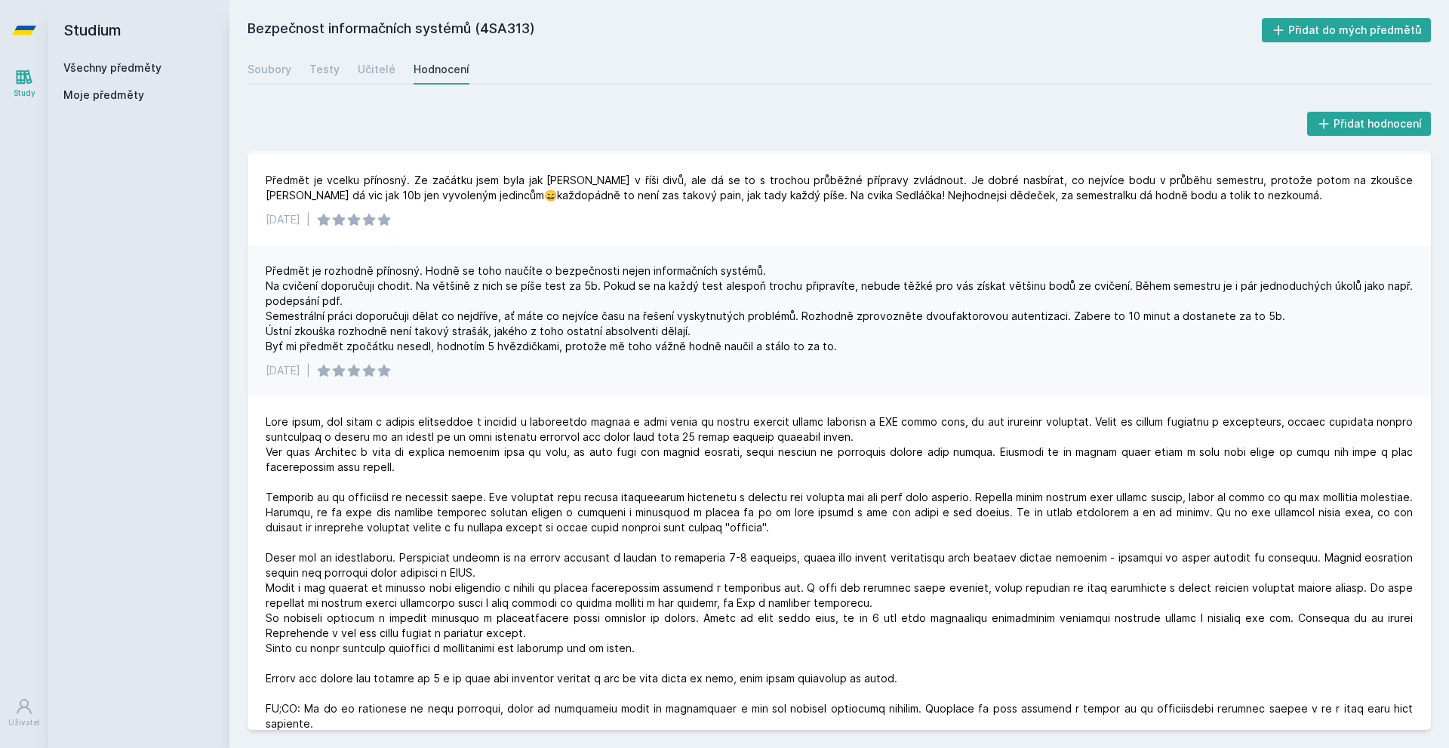
scroll to position [697, 0]
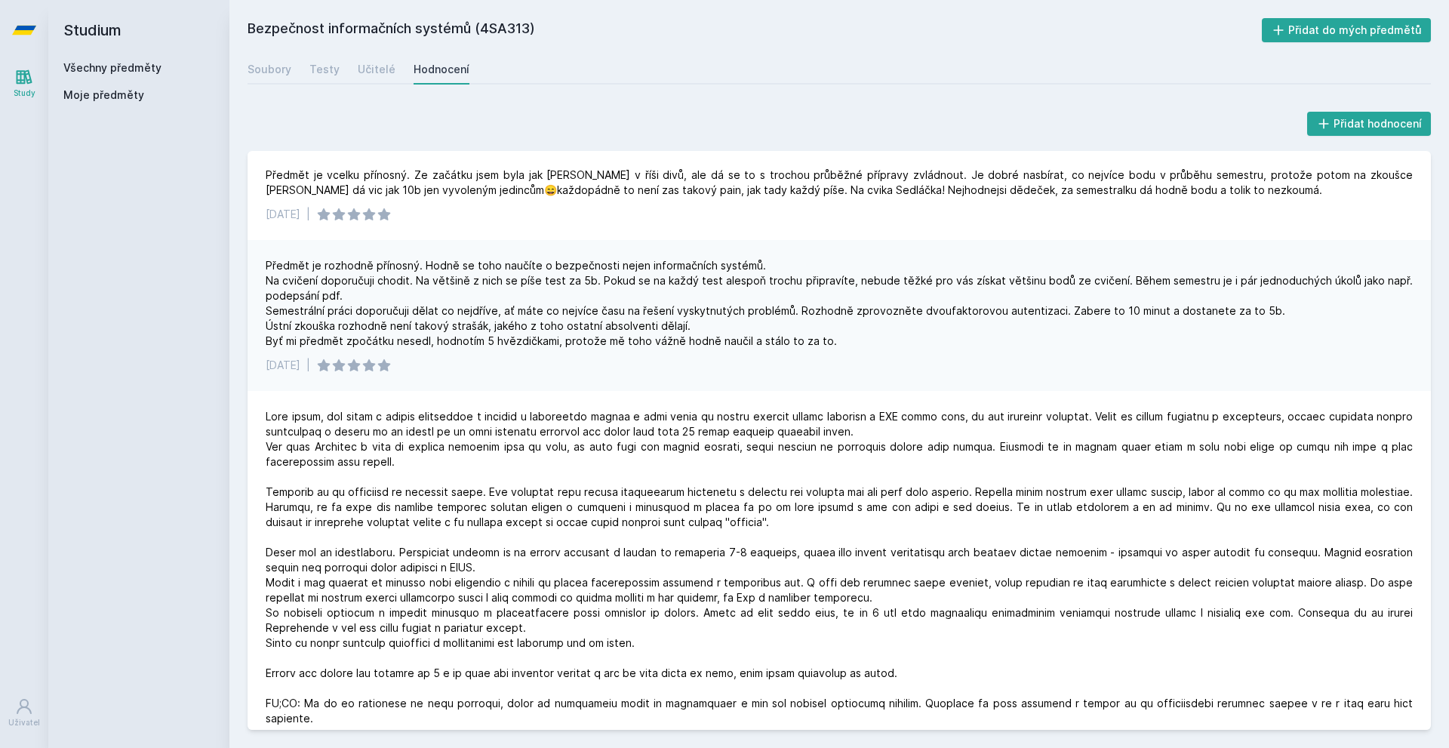
drag, startPoint x: 898, startPoint y: 316, endPoint x: 897, endPoint y: 326, distance: 9.8
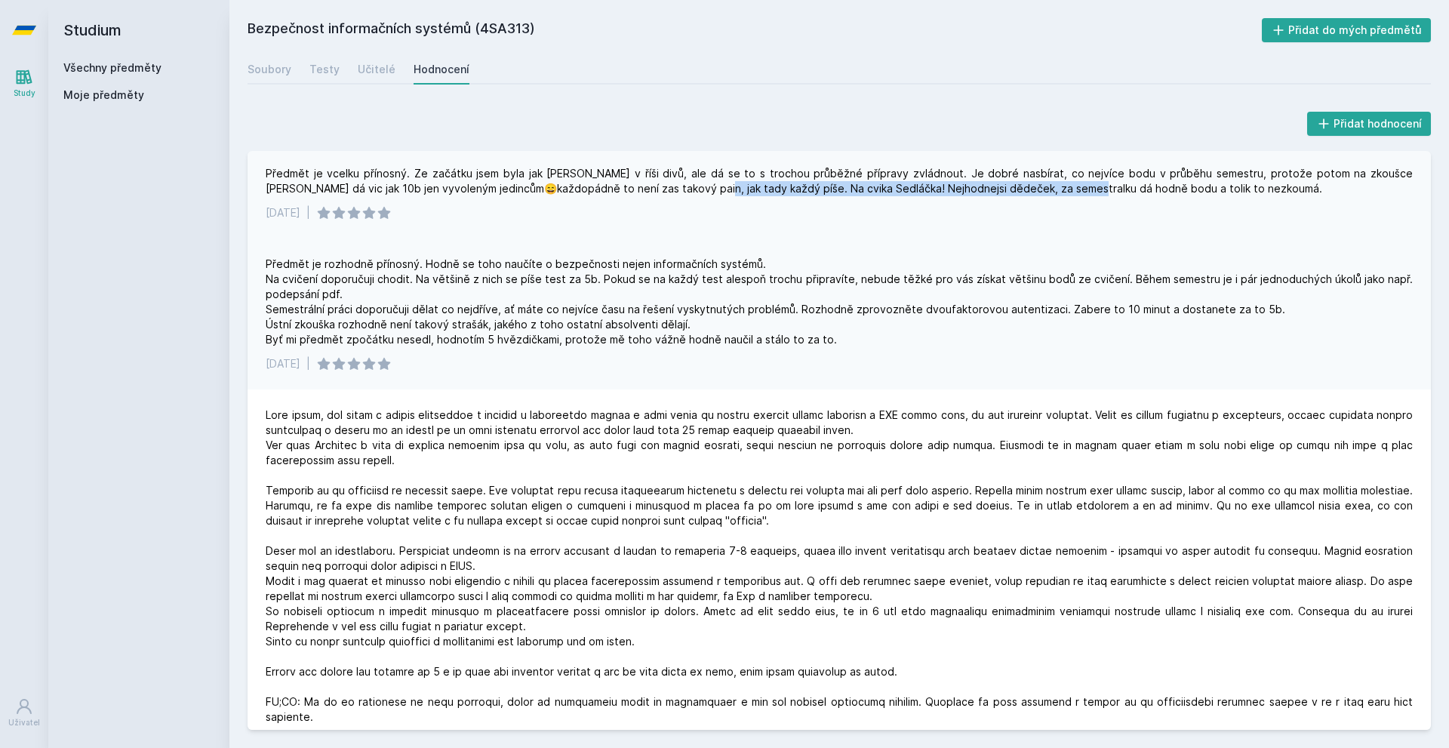
drag, startPoint x: 650, startPoint y: 183, endPoint x: 1020, endPoint y: 182, distance: 369.8
click at [1020, 182] on div "Předmět je vcelku přínosný. Ze začátku jsem byla jak [PERSON_NAME] v říši divů,…" at bounding box center [839, 181] width 1147 height 30
click at [979, 193] on div "Předmět je vcelku přínosný. Ze začátku jsem byla jak [PERSON_NAME] v říši divů,…" at bounding box center [839, 181] width 1147 height 30
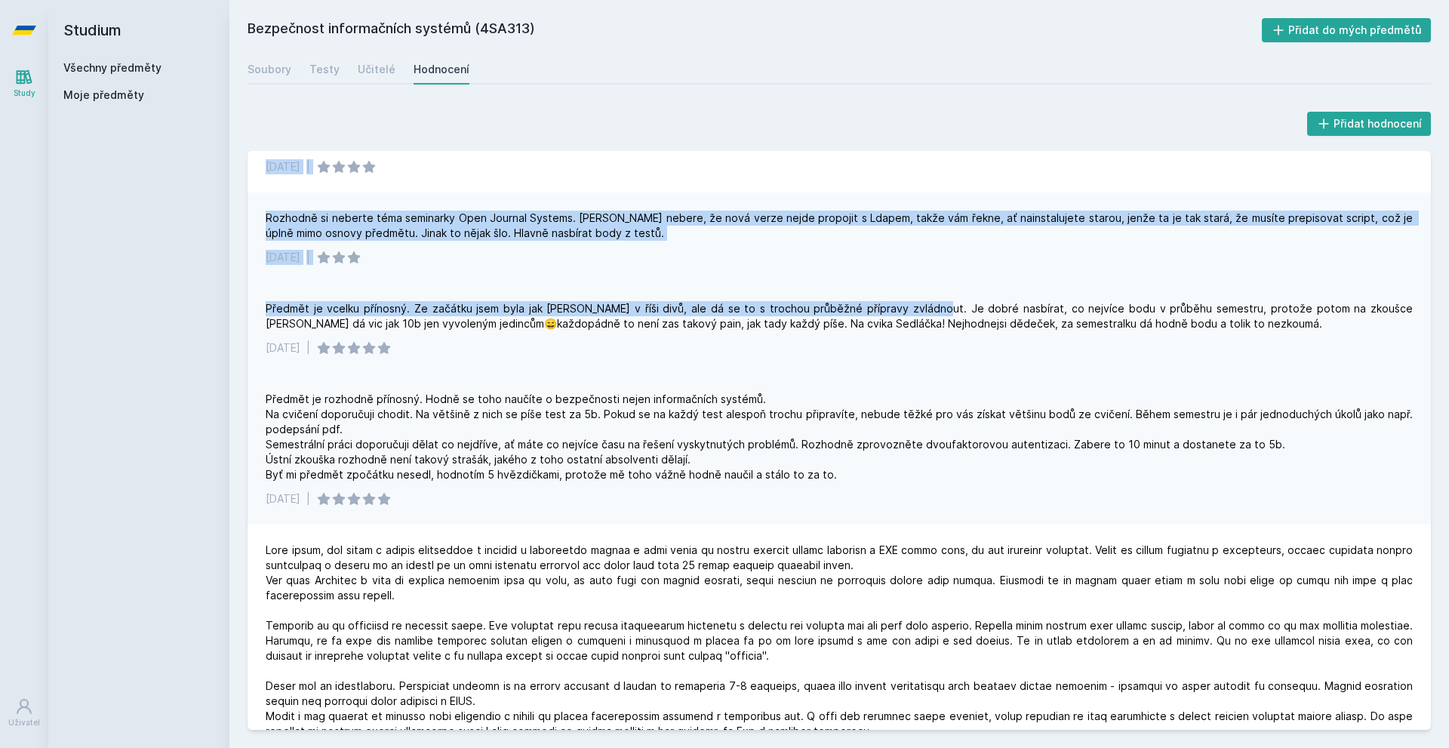
scroll to position [537, 0]
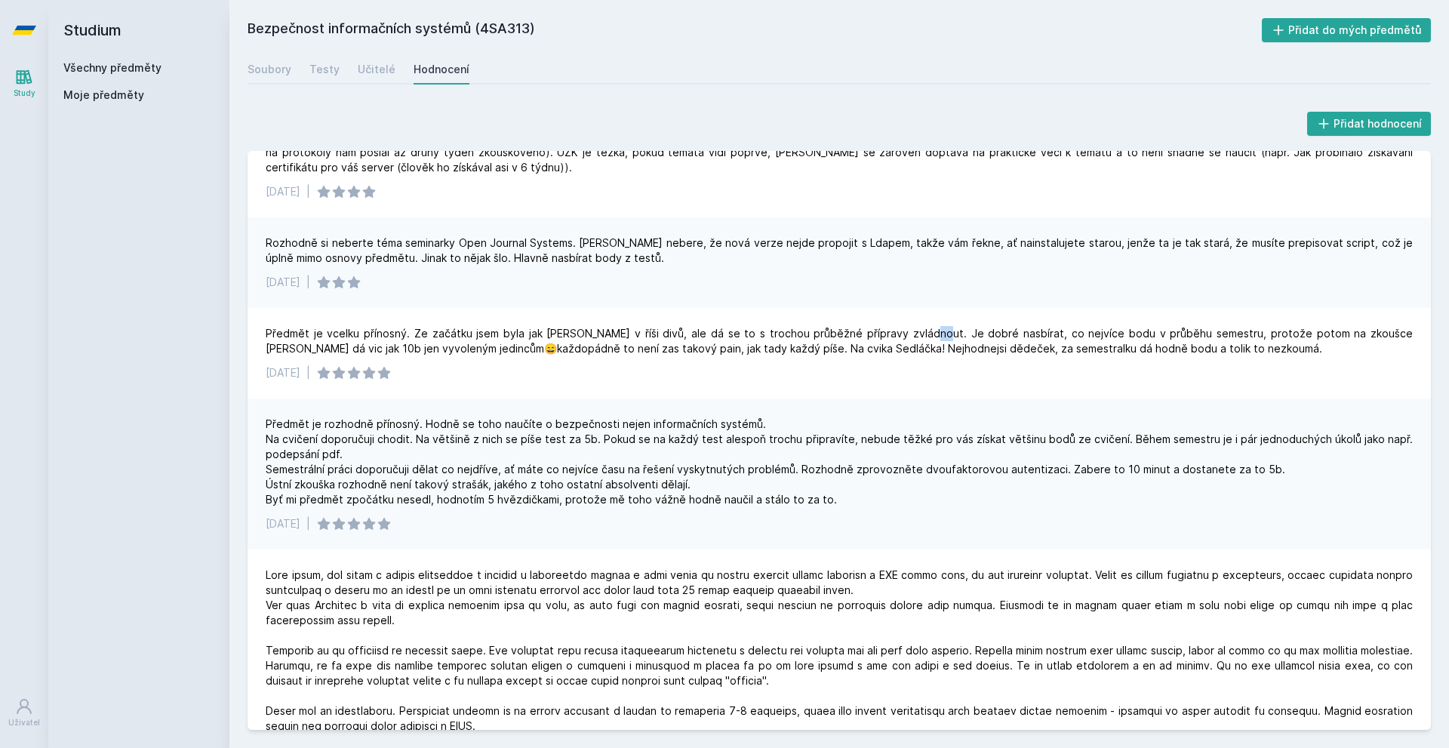
drag, startPoint x: 906, startPoint y: 165, endPoint x: 888, endPoint y: 284, distance: 121.3
click at [898, 306] on div "Hodně práce, ale je to přínosný předmět. Na ústní se fr připravte. Doporučuju P…" at bounding box center [839, 440] width 1183 height 579
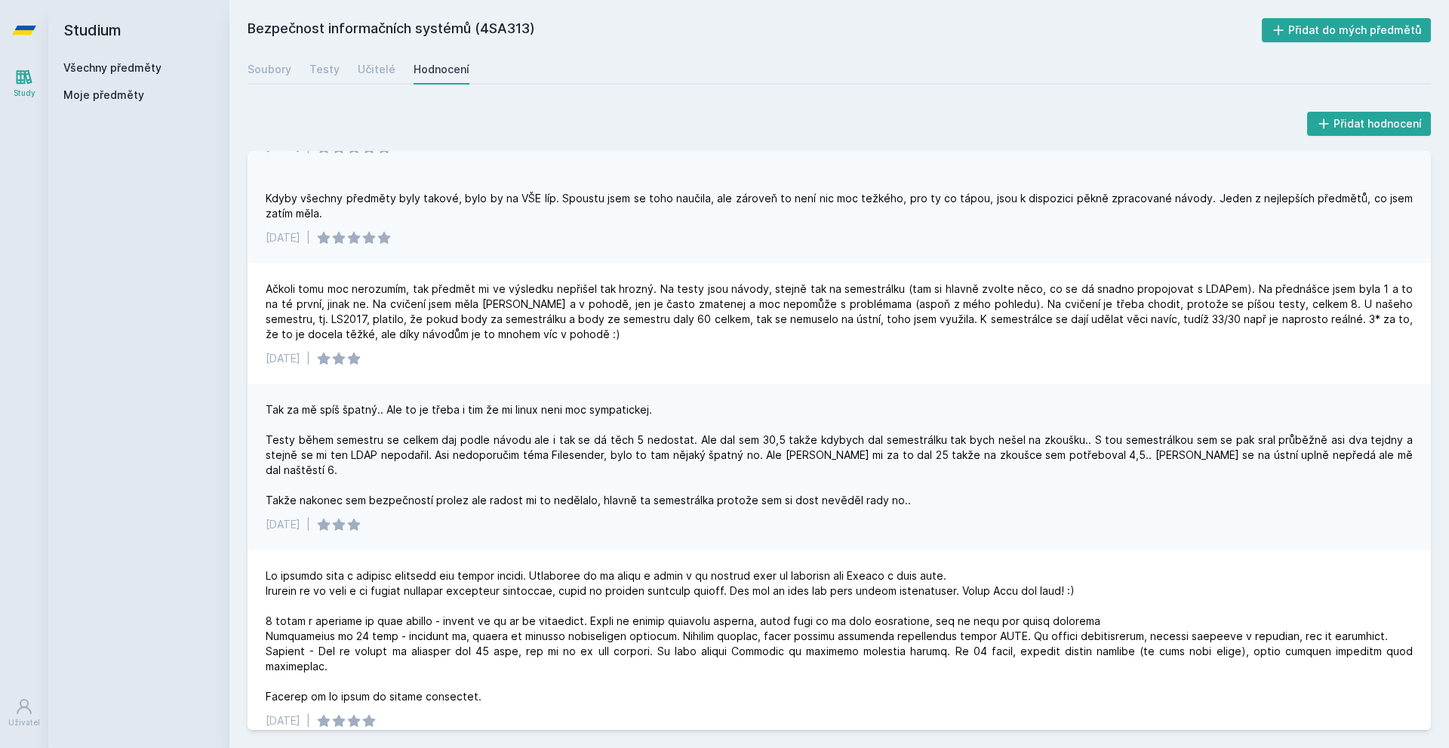
scroll to position [1323, 0]
drag, startPoint x: 747, startPoint y: 263, endPoint x: 742, endPoint y: 279, distance: 17.4
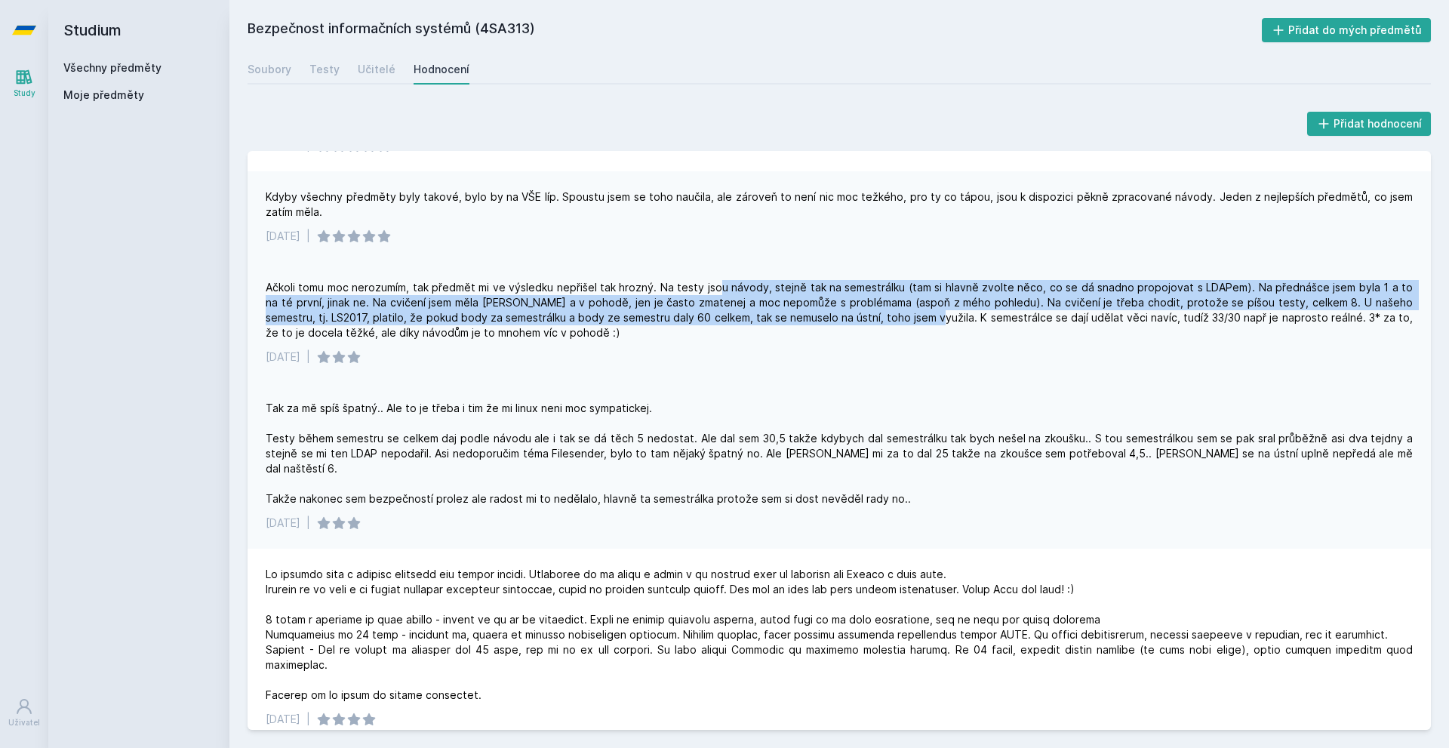
drag, startPoint x: 715, startPoint y: 291, endPoint x: 895, endPoint y: 324, distance: 183.2
click at [895, 324] on div "Ačkoli tomu moc nerozumím, tak předmět mi ve výsledku nepřišel tak hrozný. Na t…" at bounding box center [839, 310] width 1147 height 60
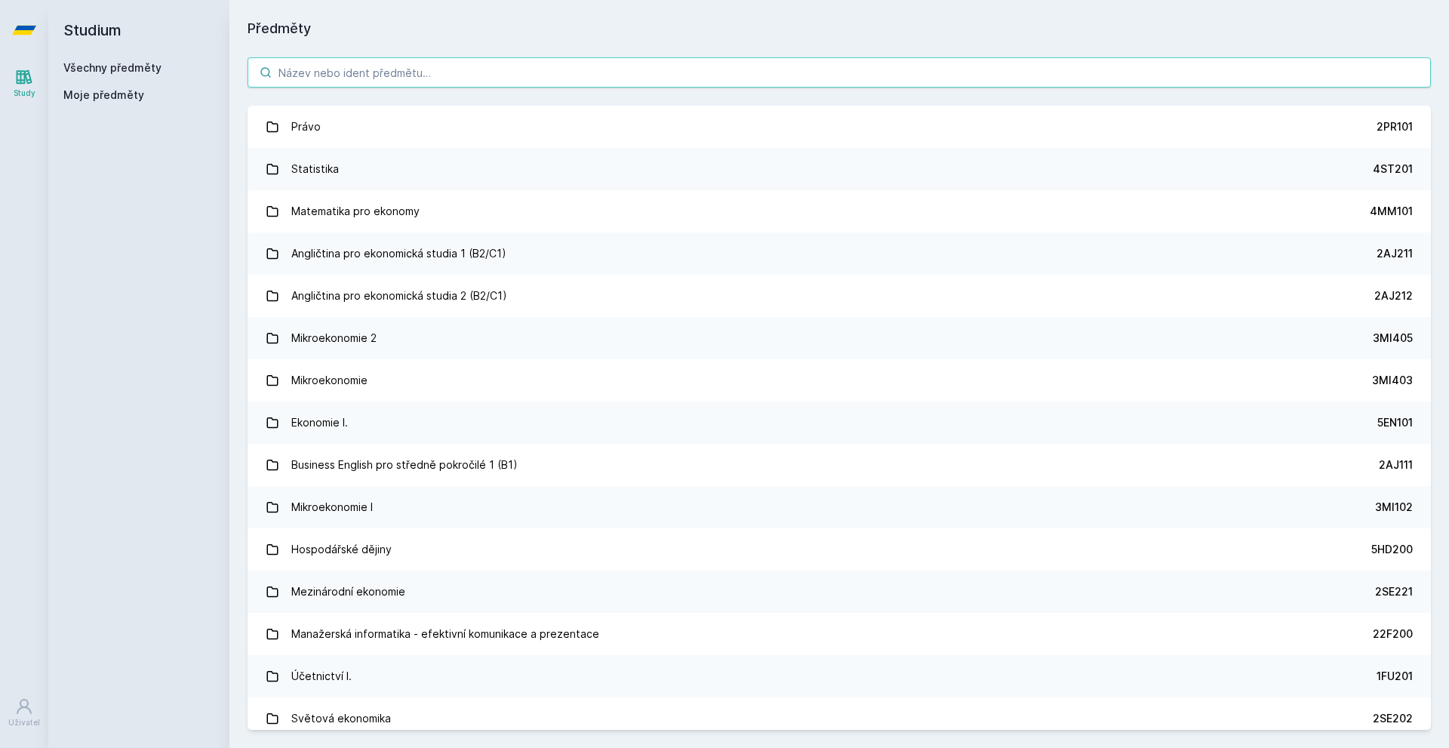
click at [332, 62] on input "search" at bounding box center [839, 72] width 1183 height 30
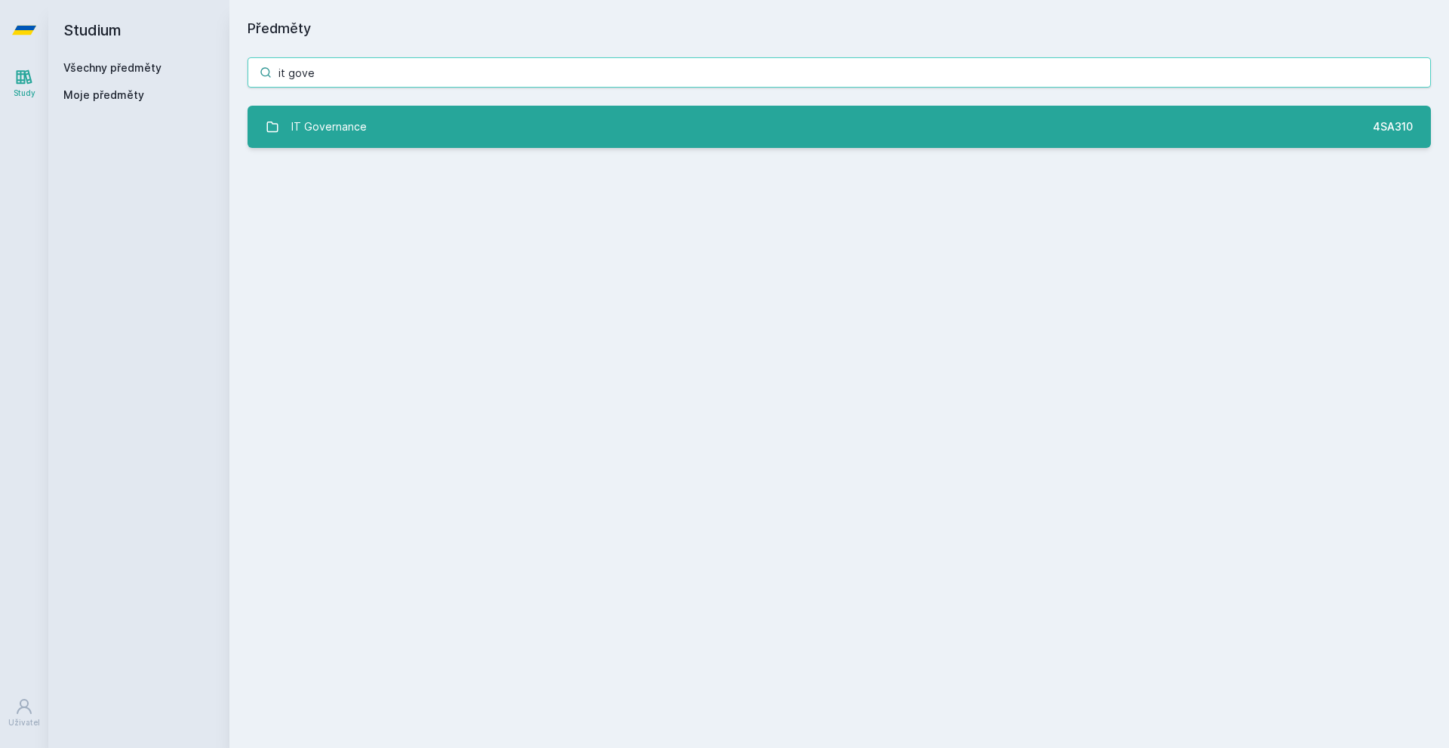
type input "it gove"
click at [331, 120] on div "IT Governance" at bounding box center [328, 127] width 75 height 30
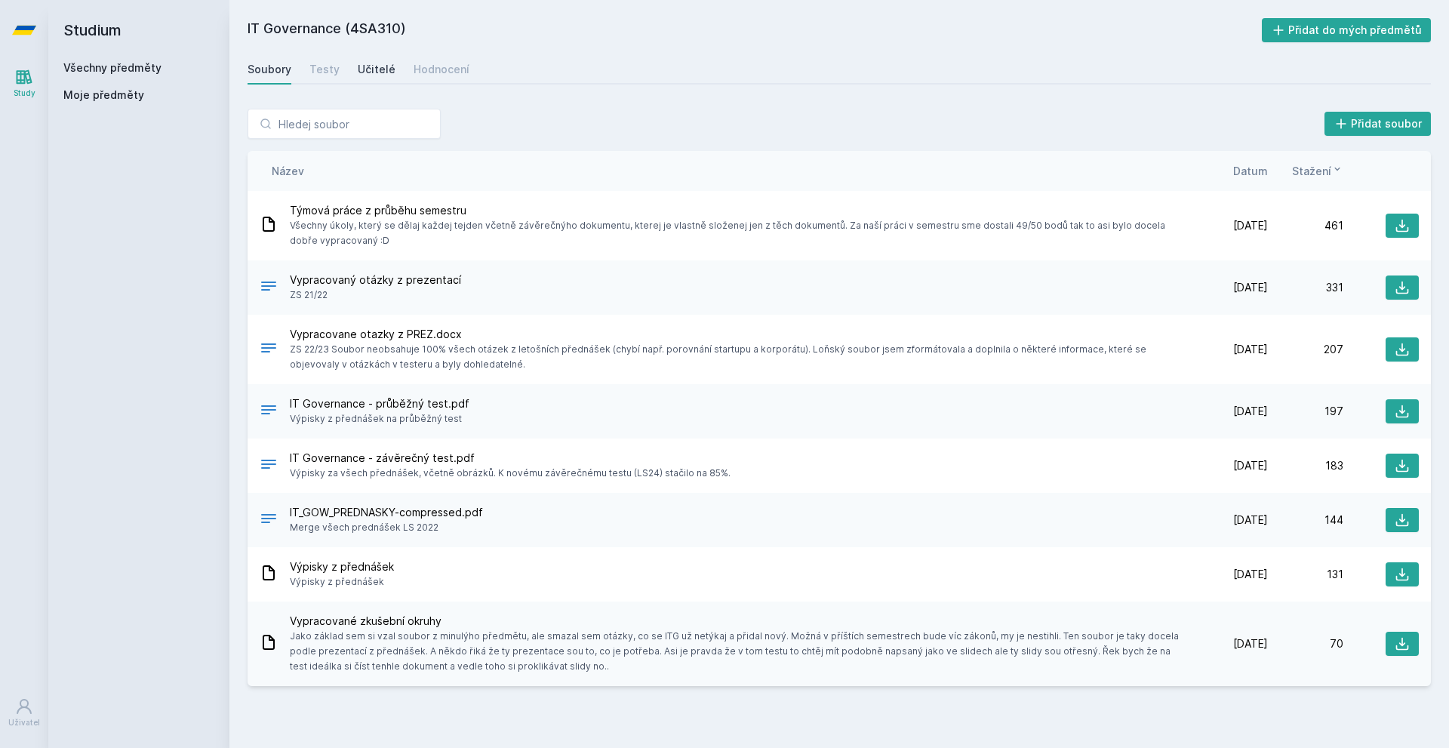
click at [358, 68] on div "Učitelé" at bounding box center [377, 69] width 38 height 15
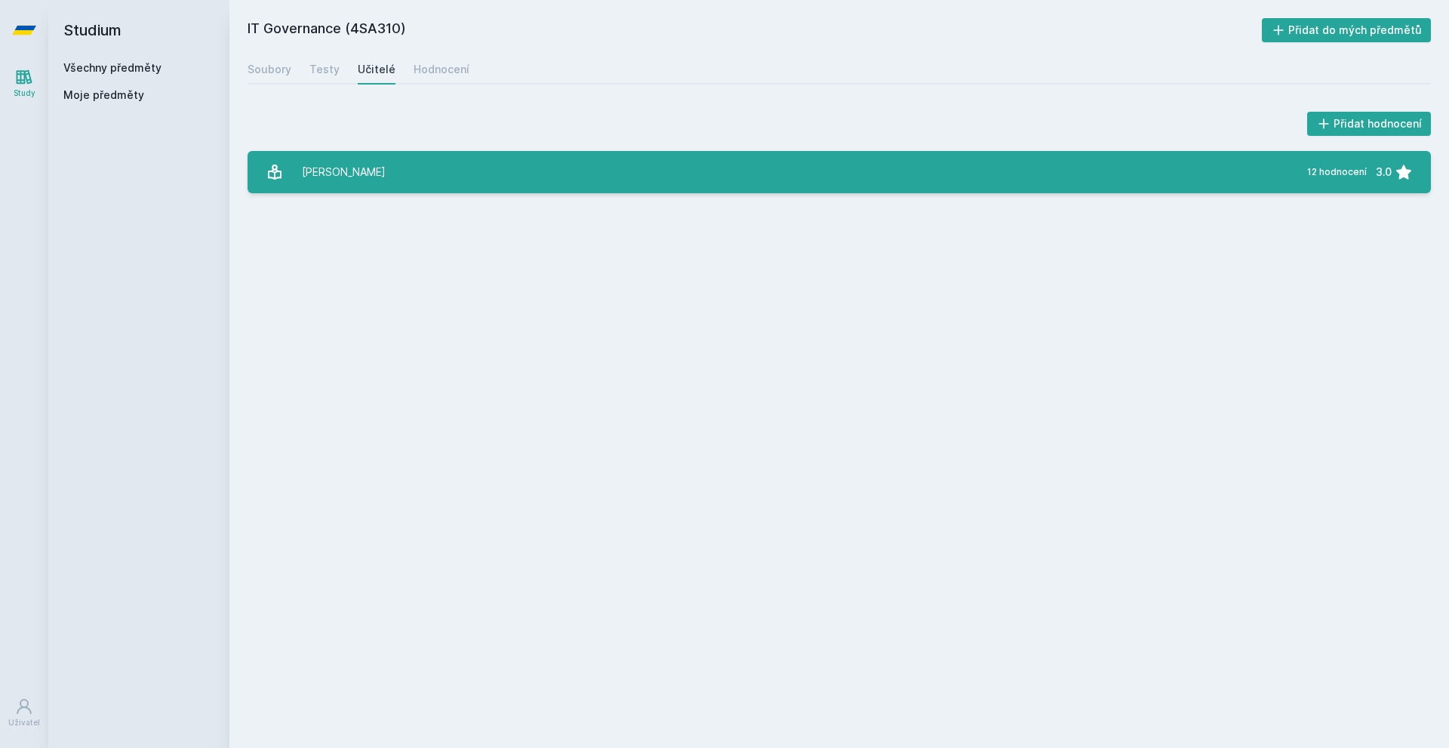
click at [364, 153] on link "[PERSON_NAME] 12 hodnocení 3.0" at bounding box center [839, 172] width 1183 height 42
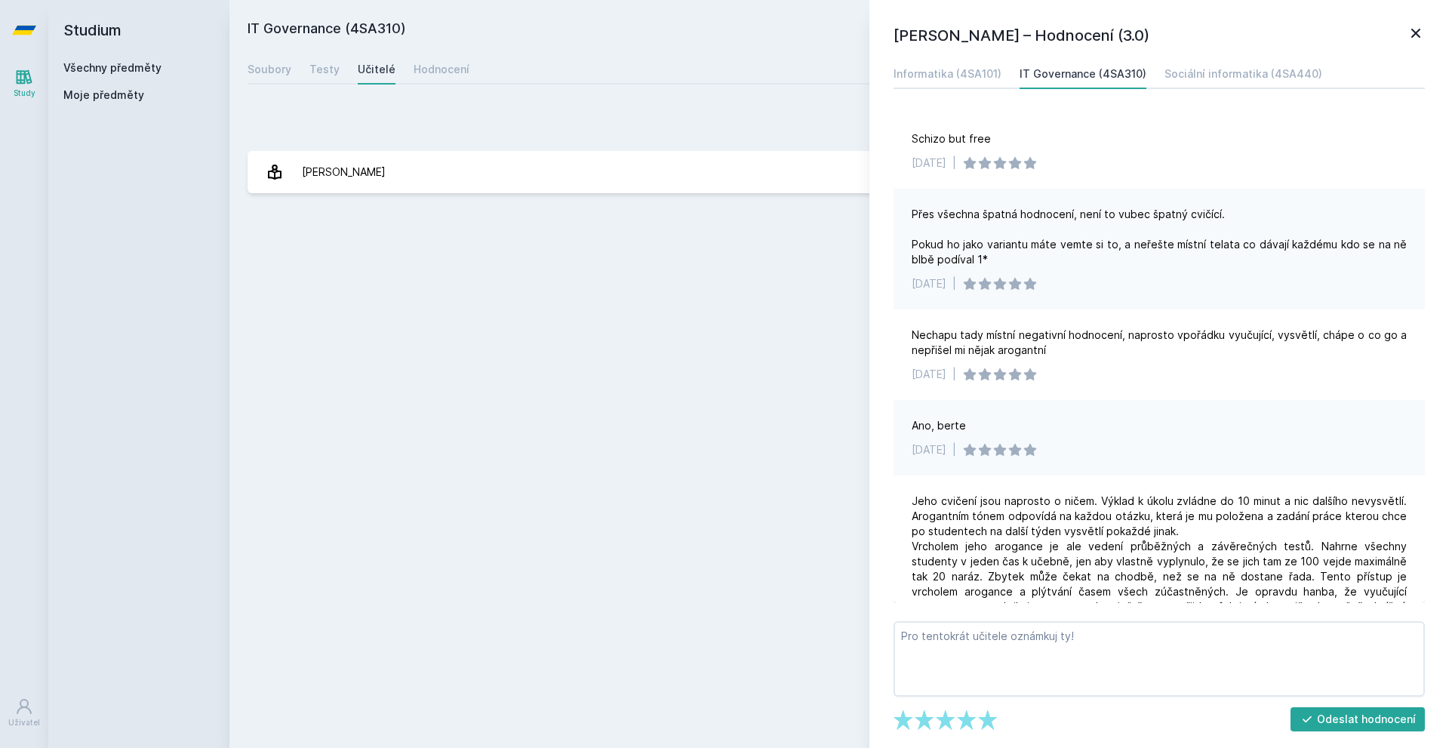
scroll to position [51, 0]
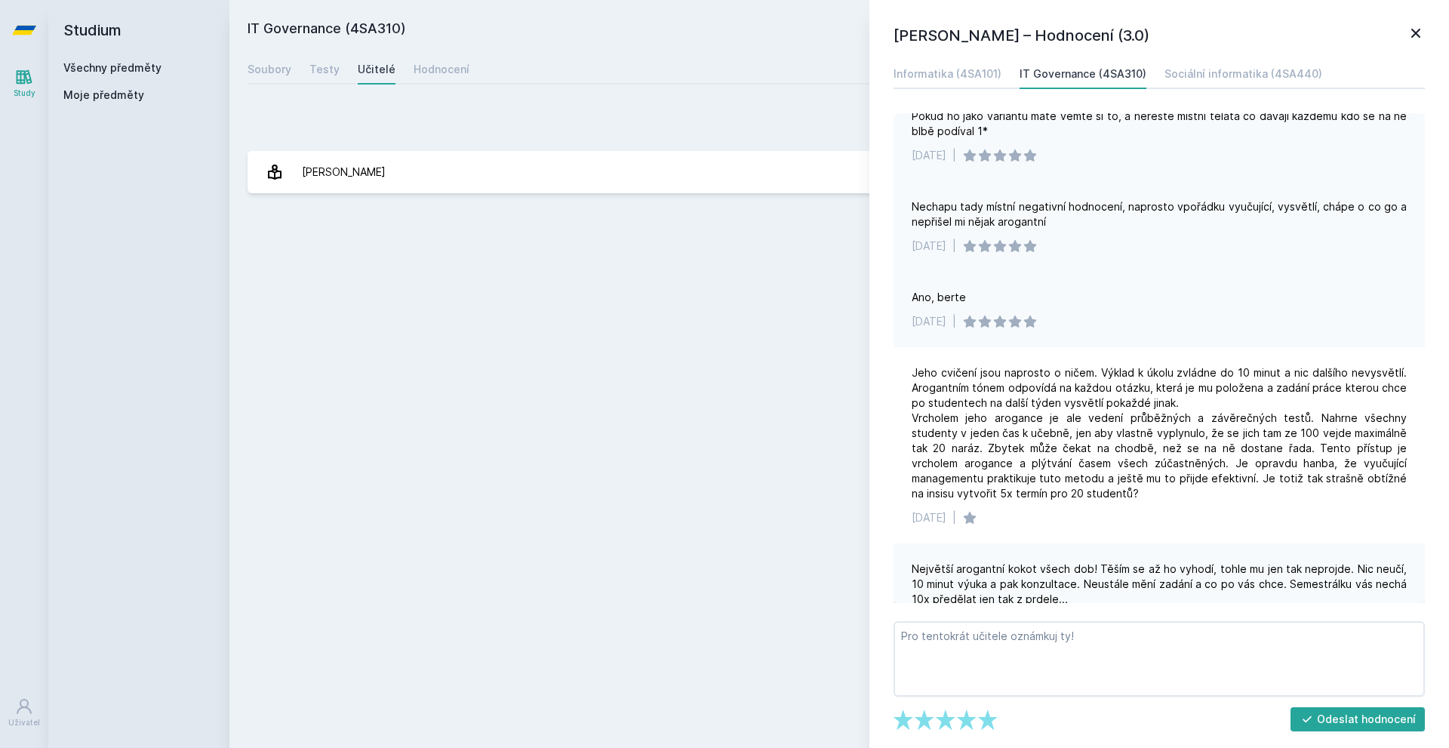
drag, startPoint x: 1102, startPoint y: 201, endPoint x: 1099, endPoint y: 213, distance: 11.7
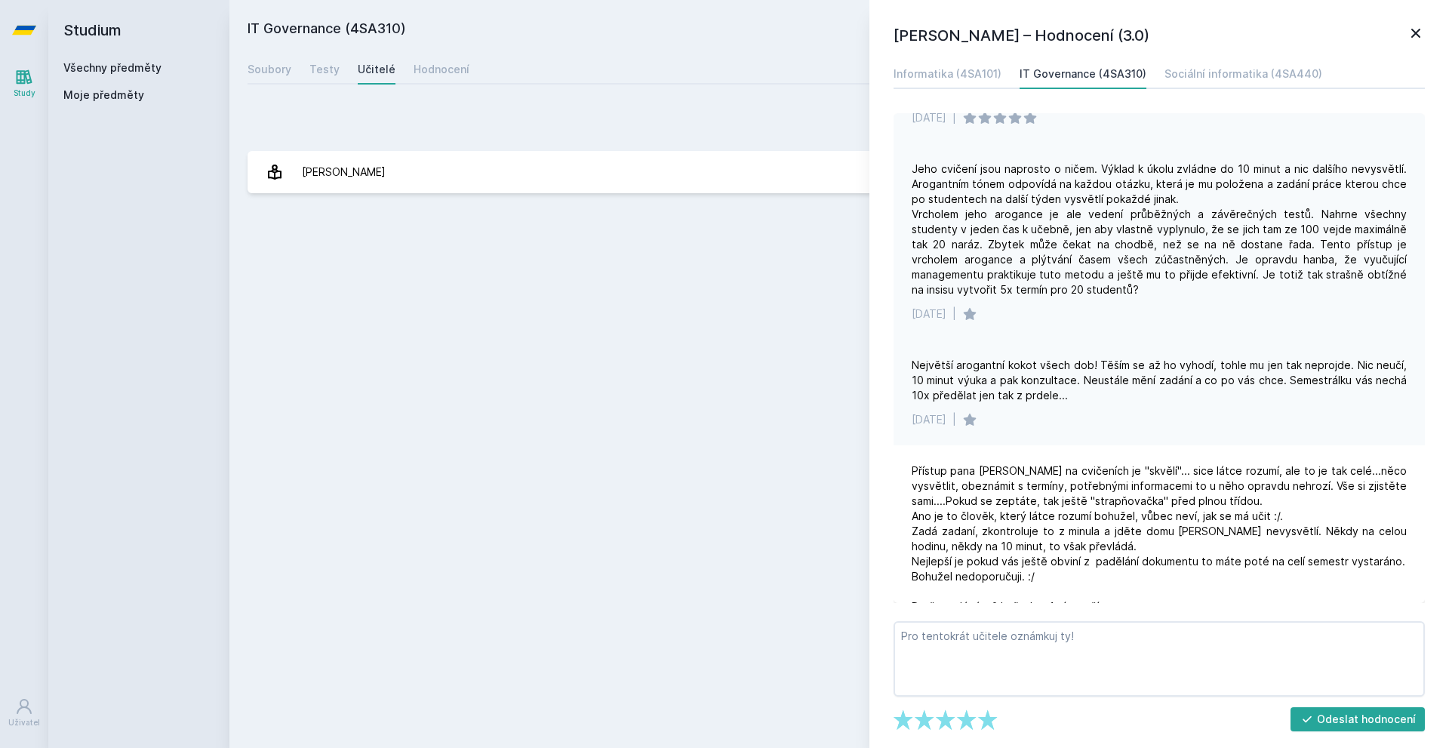
scroll to position [341, 0]
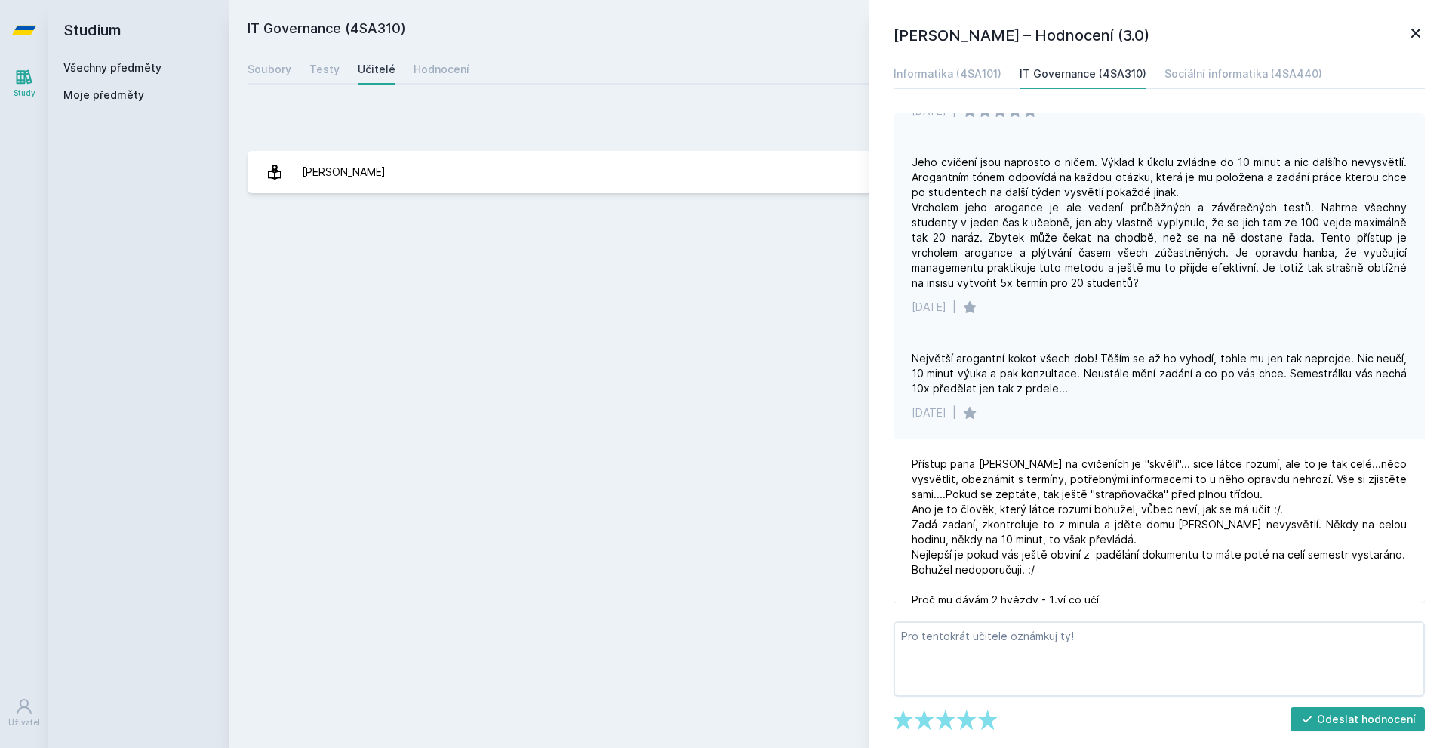
drag, startPoint x: 1094, startPoint y: 230, endPoint x: 1084, endPoint y: 250, distance: 21.9
drag, startPoint x: 991, startPoint y: 228, endPoint x: 1322, endPoint y: 232, distance: 331.3
click at [1322, 232] on div "Jeho cvičení jsou naprosto o ničem. Výklad k úkolu zvládne do 10 minut a nic da…" at bounding box center [1159, 220] width 495 height 136
drag, startPoint x: 1316, startPoint y: 226, endPoint x: 1005, endPoint y: 230, distance: 310.9
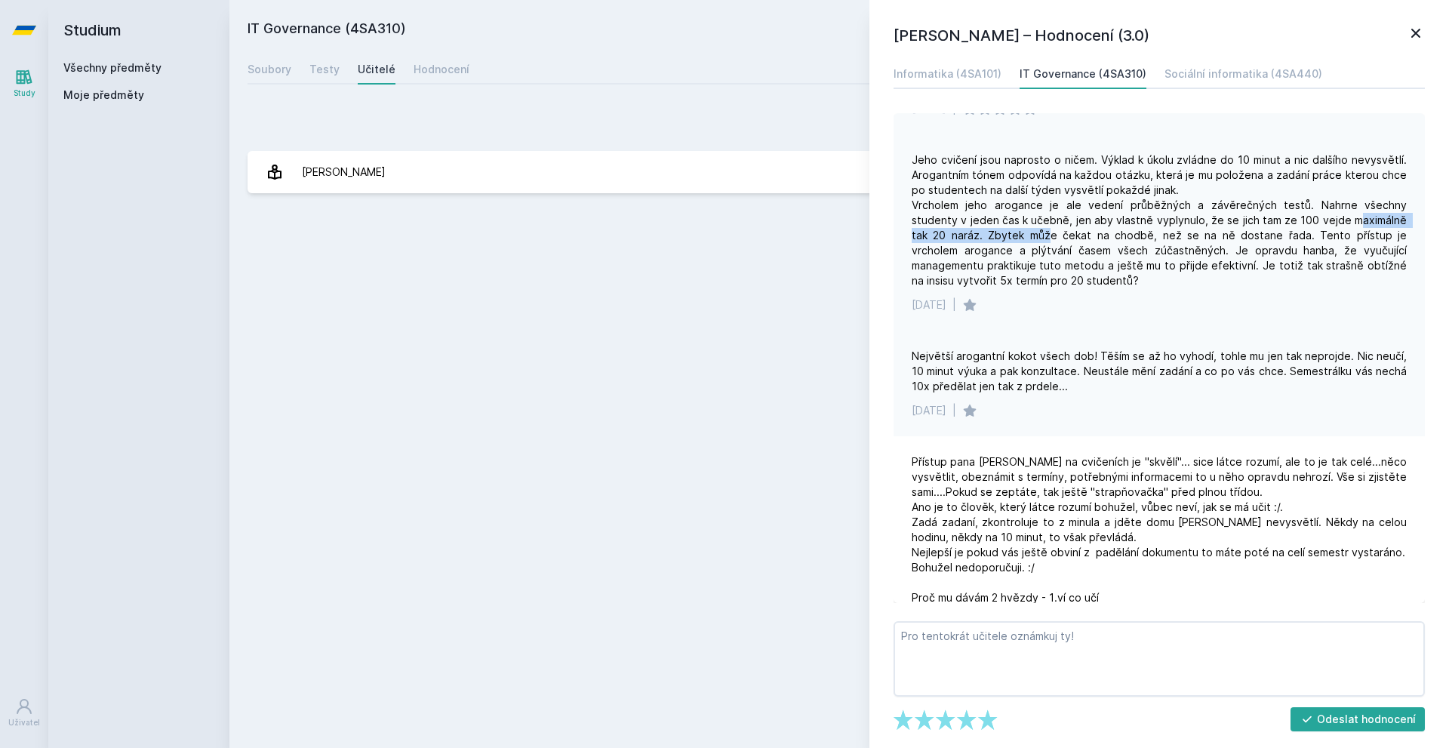
click at [1005, 230] on div "Jeho cvičení jsou naprosto o ničem. Výklad k úkolu zvládne do 10 minut a nic da…" at bounding box center [1159, 220] width 495 height 136
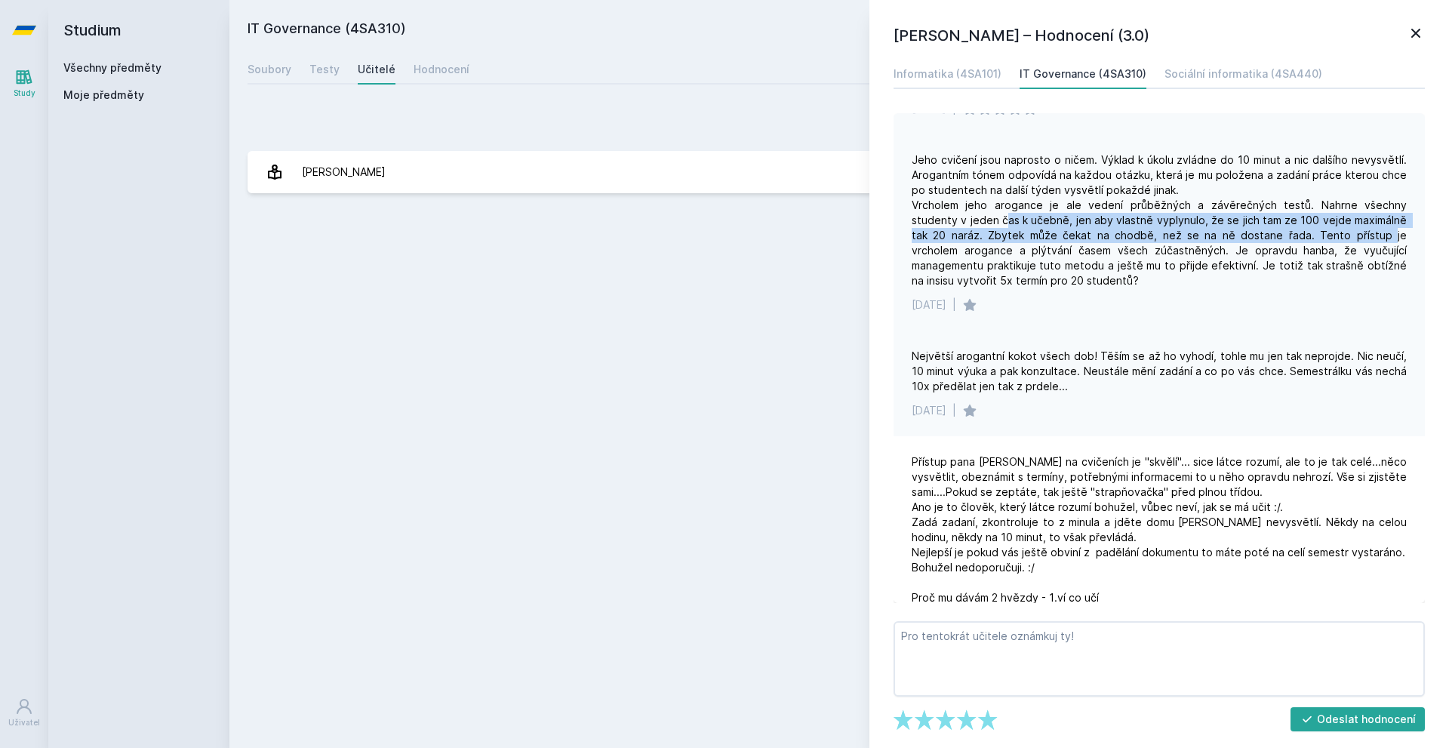
drag, startPoint x: 959, startPoint y: 223, endPoint x: 1339, endPoint y: 238, distance: 379.9
click at [1339, 238] on div "Jeho cvičení jsou naprosto o ničem. Výklad k úkolu zvládne do 10 minut a nic da…" at bounding box center [1159, 220] width 495 height 136
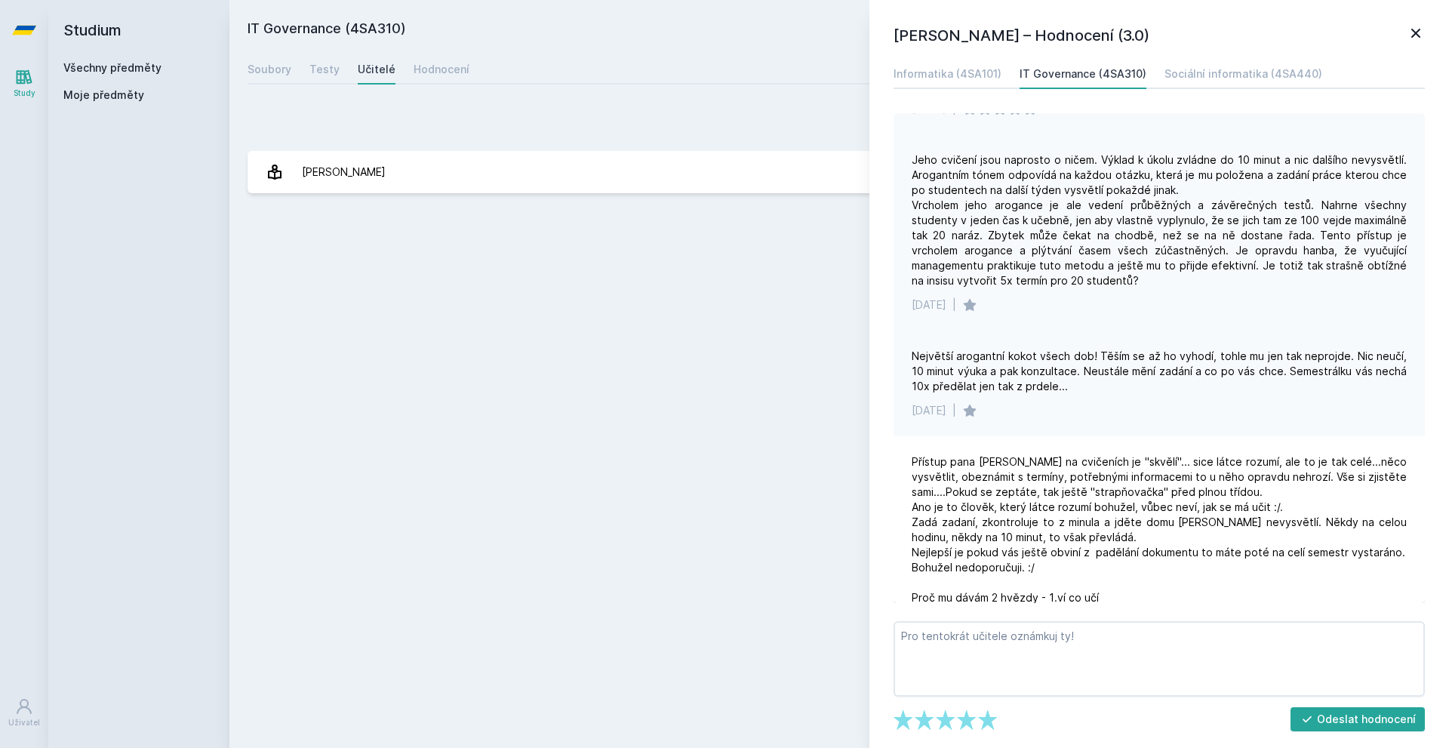
click at [949, 247] on div "Jeho cvičení jsou naprosto o ničem. Výklad k úkolu zvládne do 10 minut a nic da…" at bounding box center [1159, 220] width 495 height 136
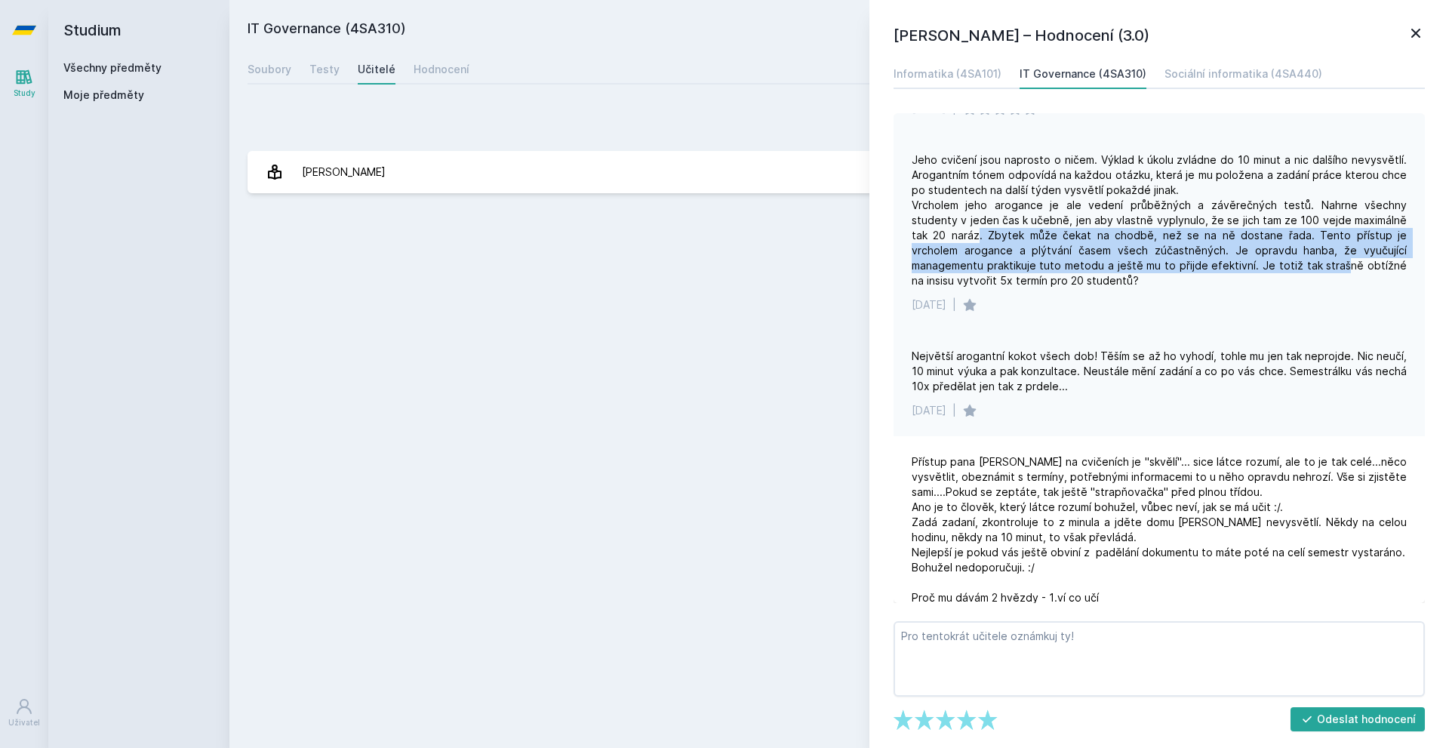
drag, startPoint x: 938, startPoint y: 240, endPoint x: 1260, endPoint y: 263, distance: 323.1
click at [1260, 263] on div "Jeho cvičení jsou naprosto o ničem. Výklad k úkolu zvládne do 10 minut a nic da…" at bounding box center [1159, 220] width 495 height 136
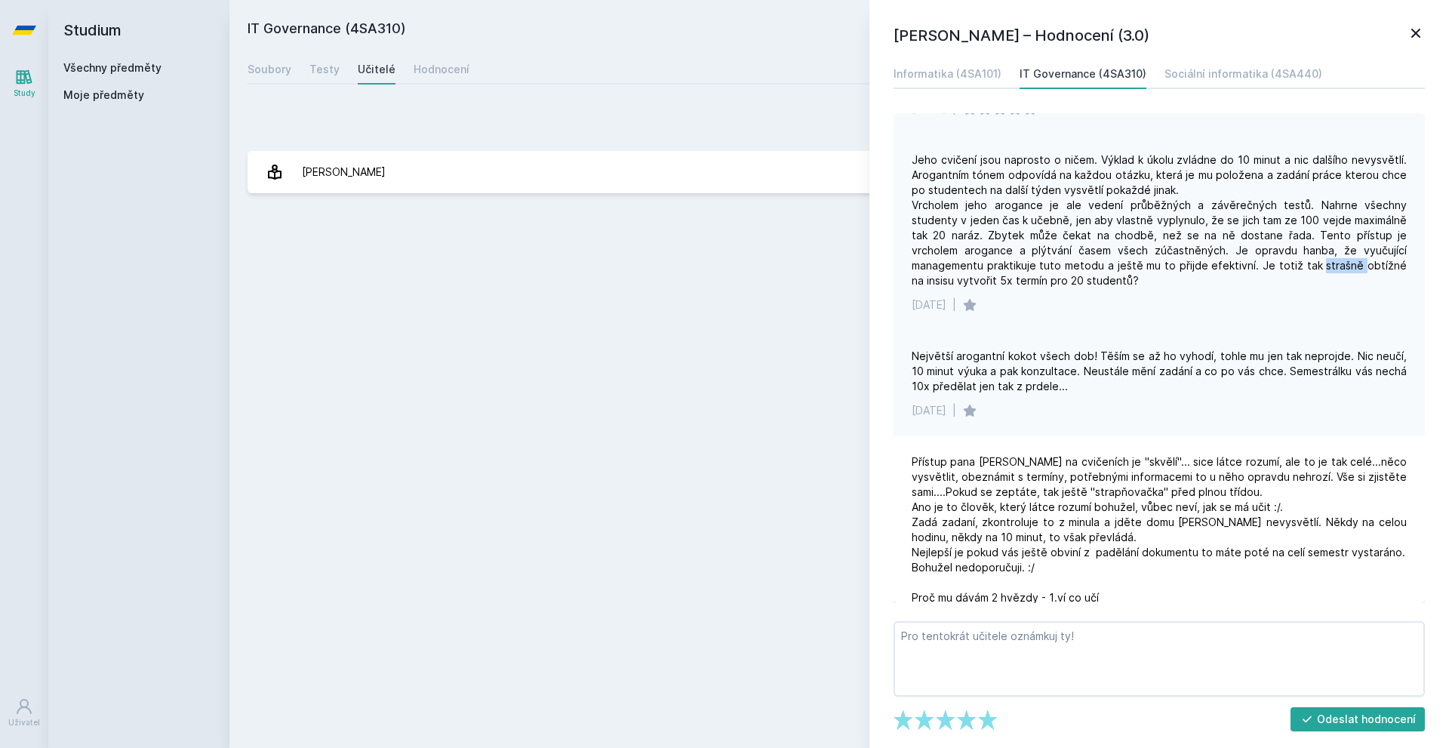
click at [1260, 263] on div "Jeho cvičení jsou naprosto o ničem. Výklad k úkolu zvládne do 10 minut a nic da…" at bounding box center [1159, 220] width 495 height 136
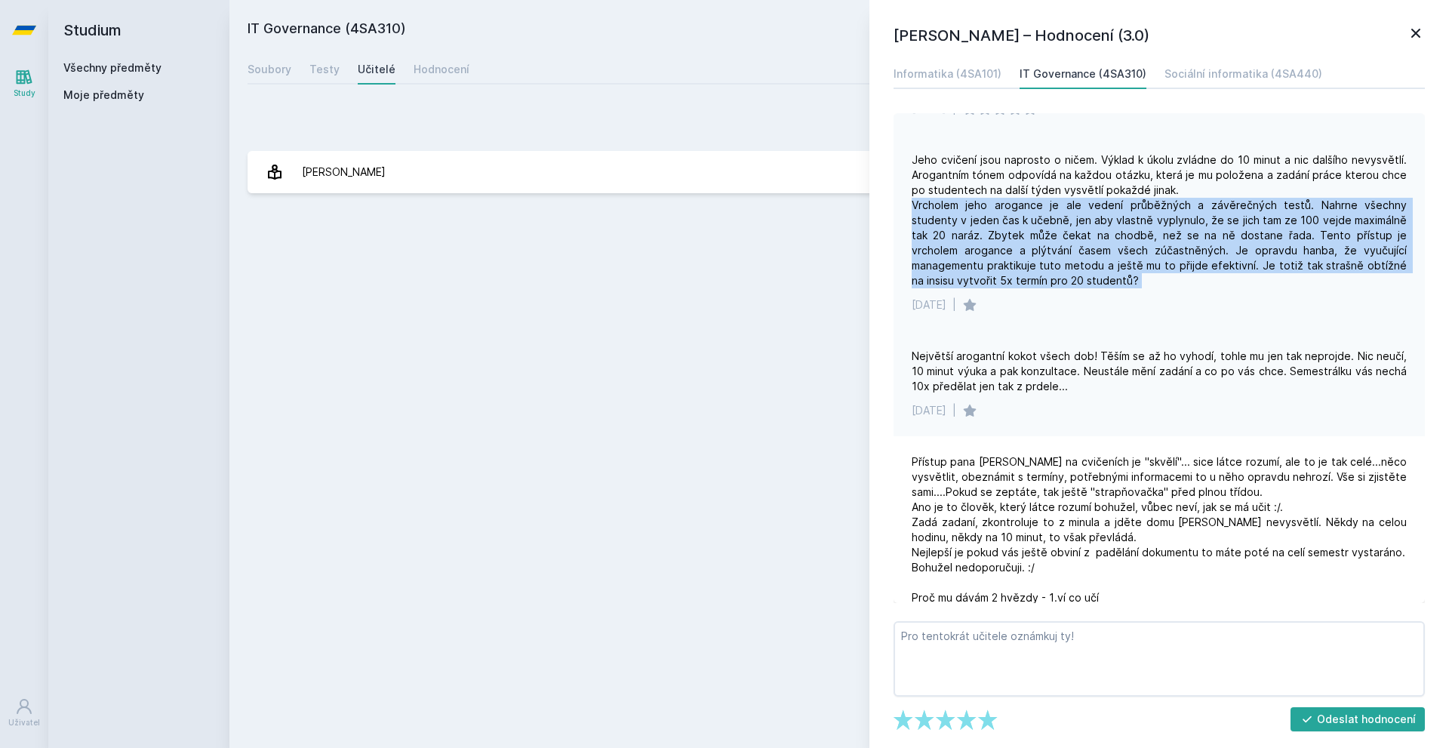
click at [1260, 263] on div "Jeho cvičení jsou naprosto o ničem. Výklad k úkolu zvládne do 10 minut a nic da…" at bounding box center [1159, 220] width 495 height 136
click at [1225, 259] on div "Jeho cvičení jsou naprosto o ničem. Výklad k úkolu zvládne do 10 minut a nic da…" at bounding box center [1159, 220] width 495 height 136
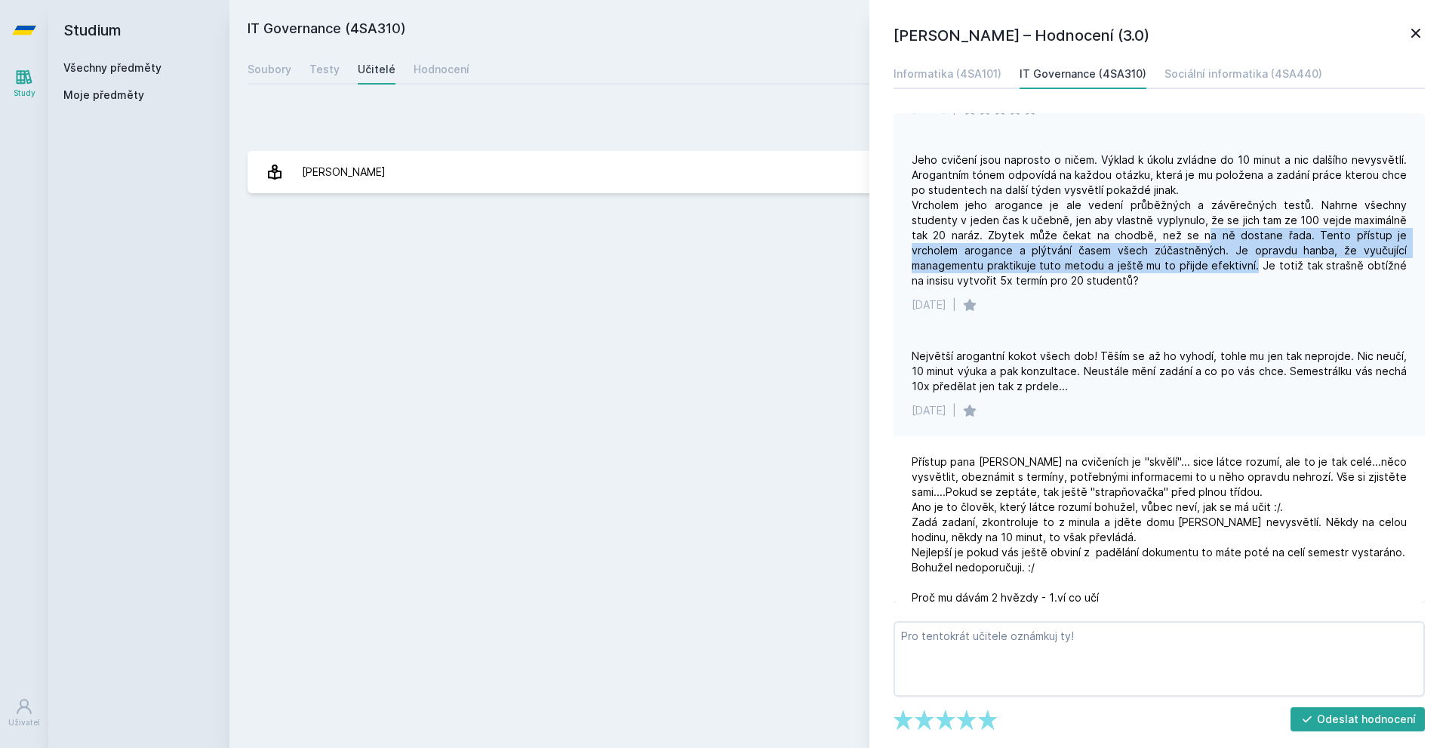
drag, startPoint x: 1164, startPoint y: 241, endPoint x: 1171, endPoint y: 268, distance: 27.5
click at [1171, 268] on div "Jeho cvičení jsou naprosto o ničem. Výklad k úkolu zvládne do 10 minut a nic da…" at bounding box center [1159, 220] width 495 height 136
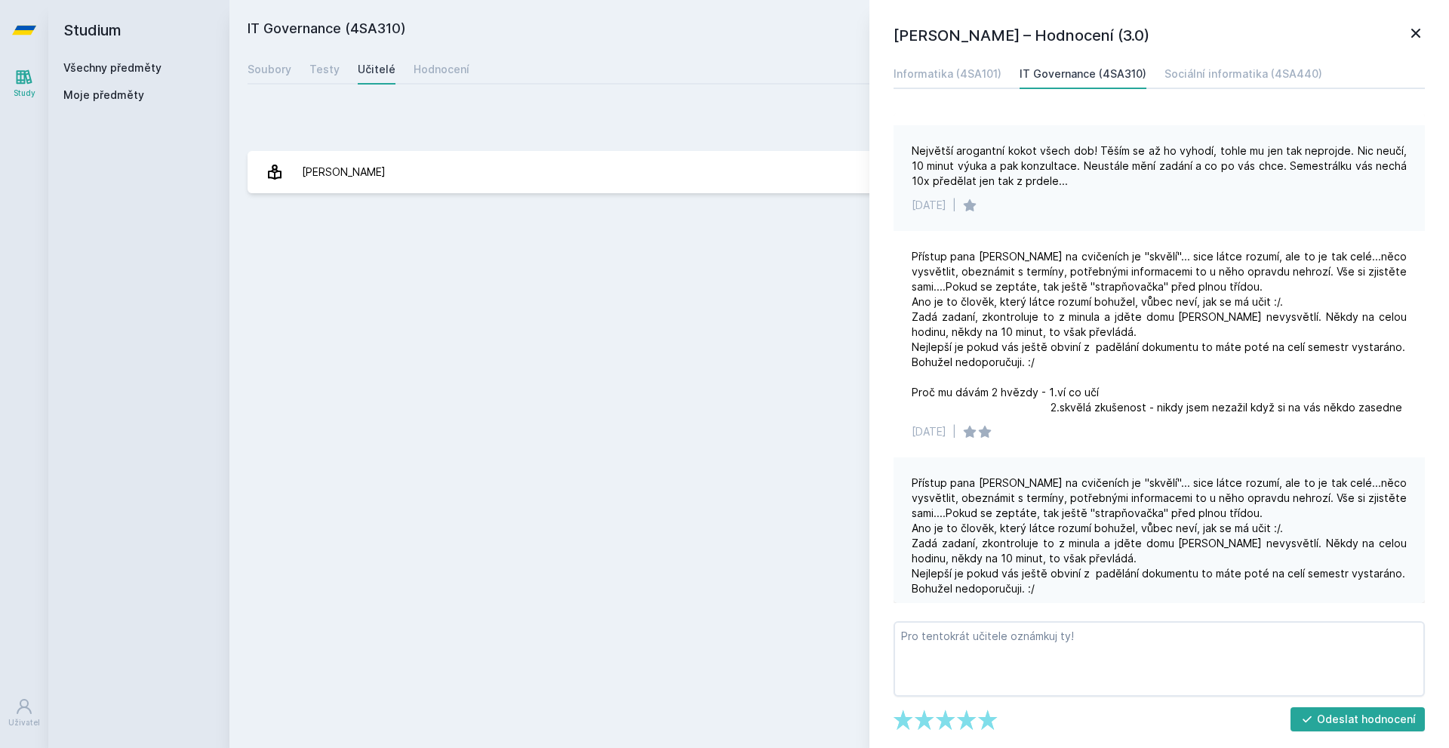
drag, startPoint x: 1124, startPoint y: 215, endPoint x: 1120, endPoint y: 254, distance: 38.7
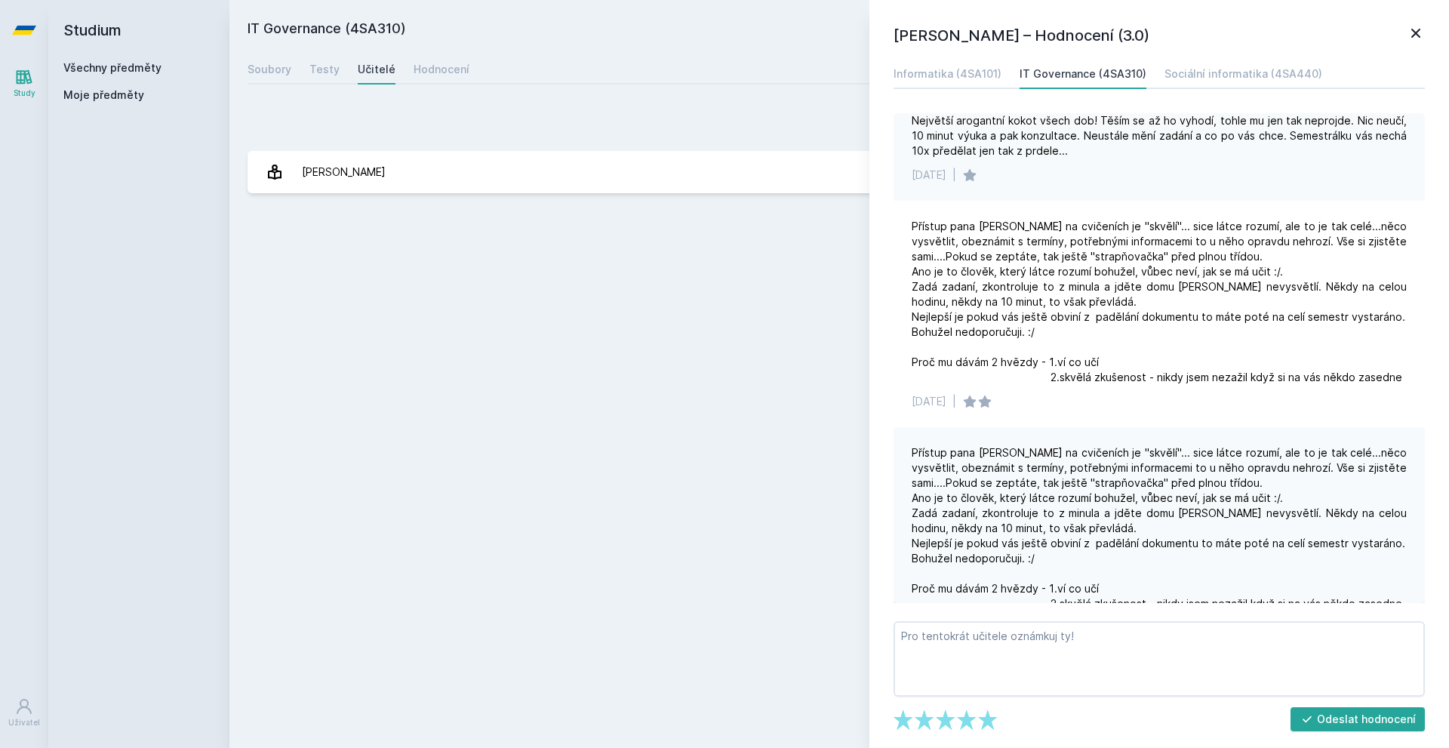
drag, startPoint x: 1129, startPoint y: 182, endPoint x: 1127, endPoint y: 192, distance: 10.1
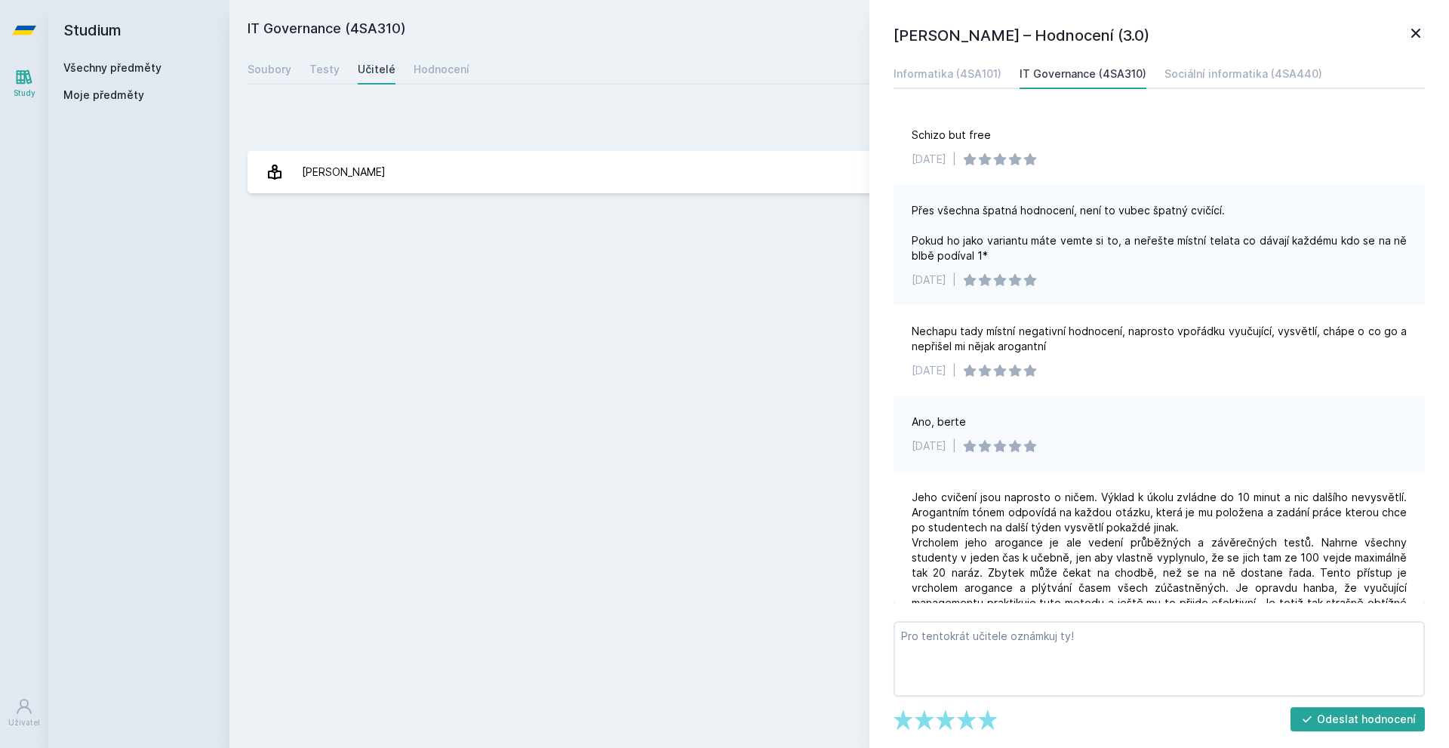
scroll to position [0, 0]
click at [426, 50] on div "IT Governance (4SA310) Přidat do mých předmětů [GEOGRAPHIC_DATA] Testy Učitelé …" at bounding box center [839, 374] width 1183 height 712
click at [1234, 51] on div "[PERSON_NAME] – Hodnocení (3.0) Informatika (4SA101) IT Governance (4SA310) Soc…" at bounding box center [1159, 374] width 580 height 748
click at [1231, 69] on div "Sociální informatika (4SA440)" at bounding box center [1243, 73] width 158 height 15
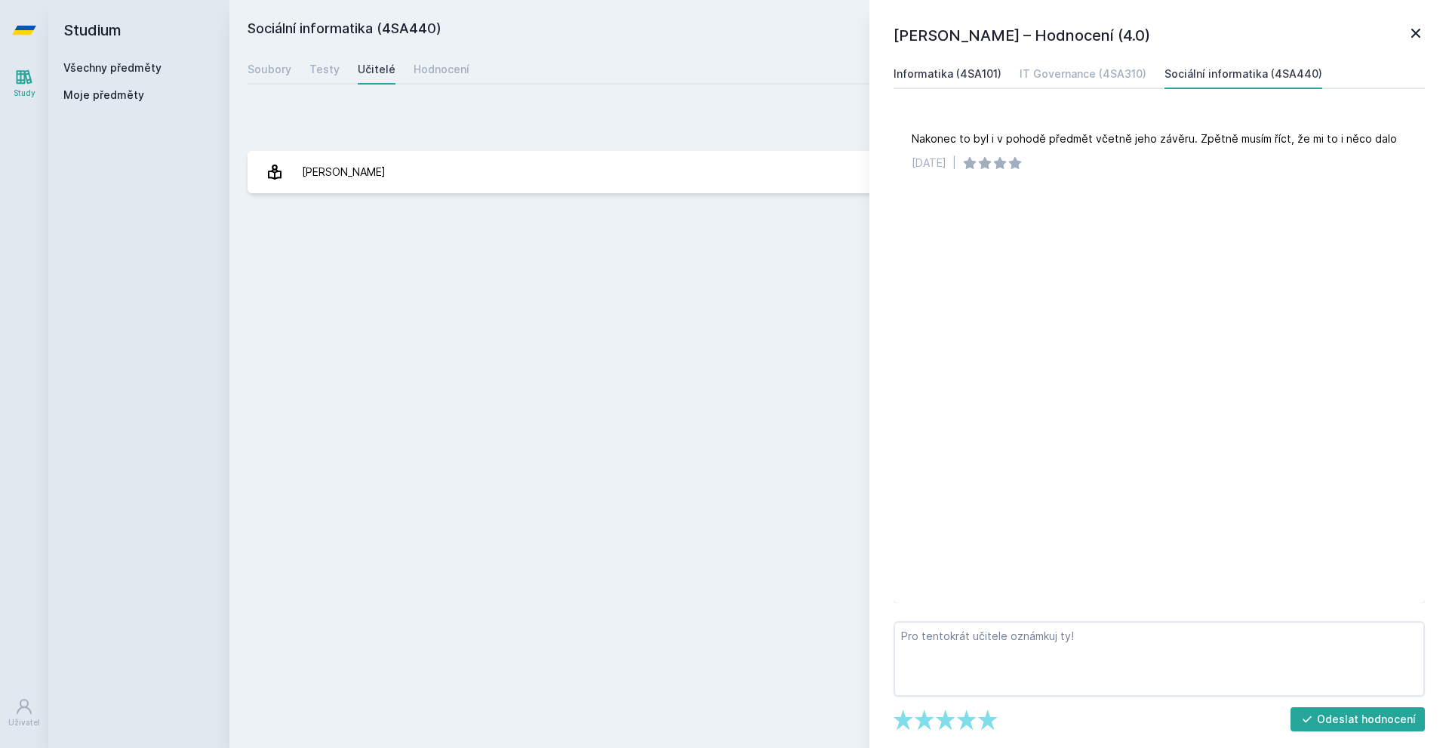
click at [953, 75] on div "Informatika (4SA101)" at bounding box center [947, 73] width 108 height 15
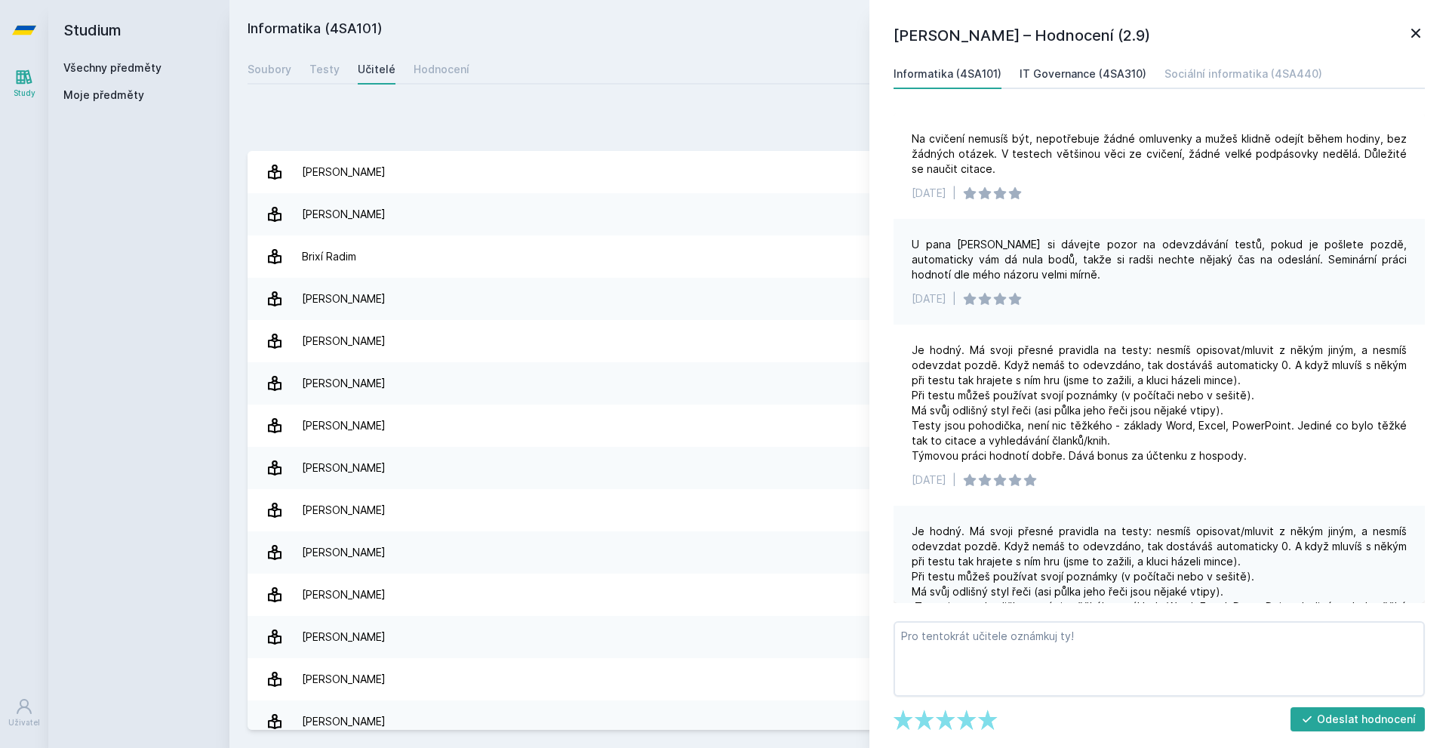
click at [1100, 72] on div "IT Governance (4SA310)" at bounding box center [1082, 73] width 127 height 15
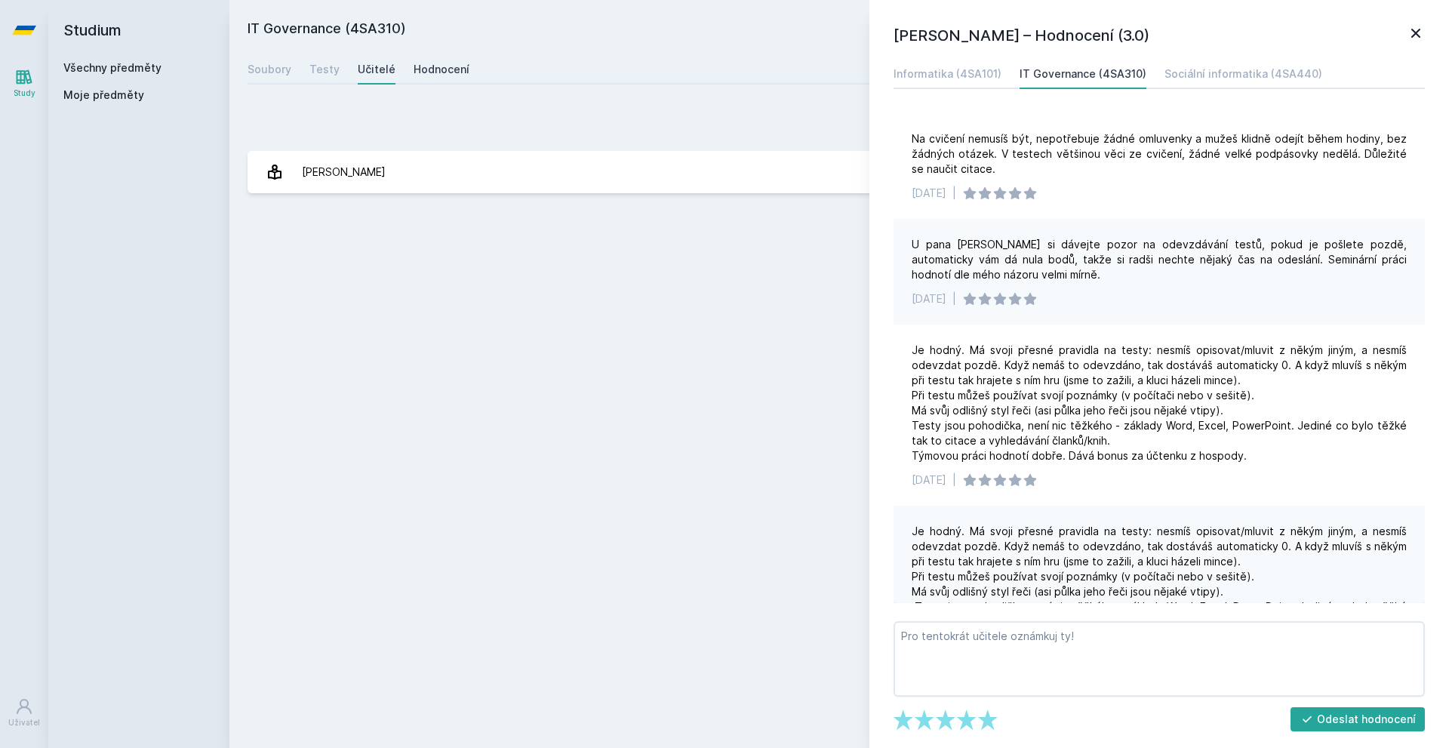
click at [458, 75] on div "Hodnocení" at bounding box center [442, 69] width 56 height 15
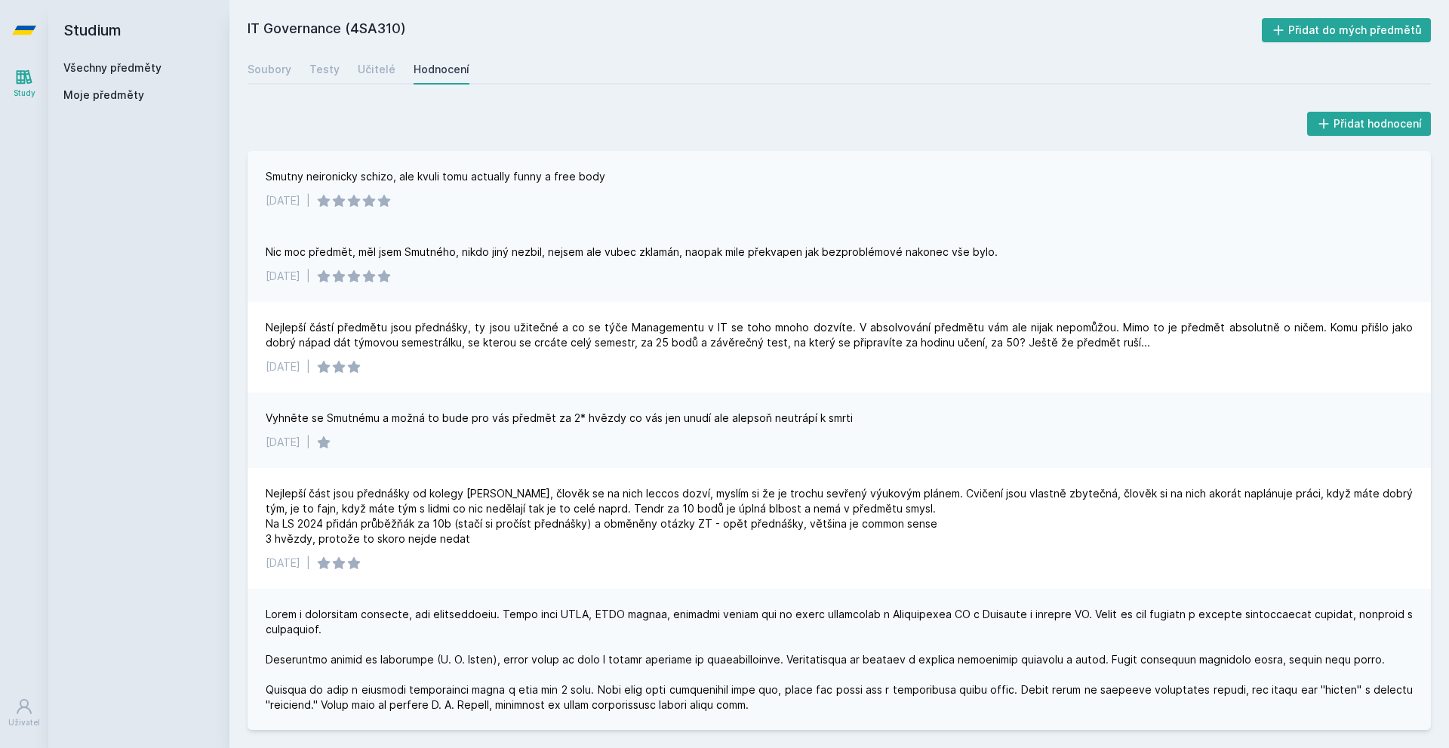
drag, startPoint x: 889, startPoint y: 141, endPoint x: 831, endPoint y: 195, distance: 79.5
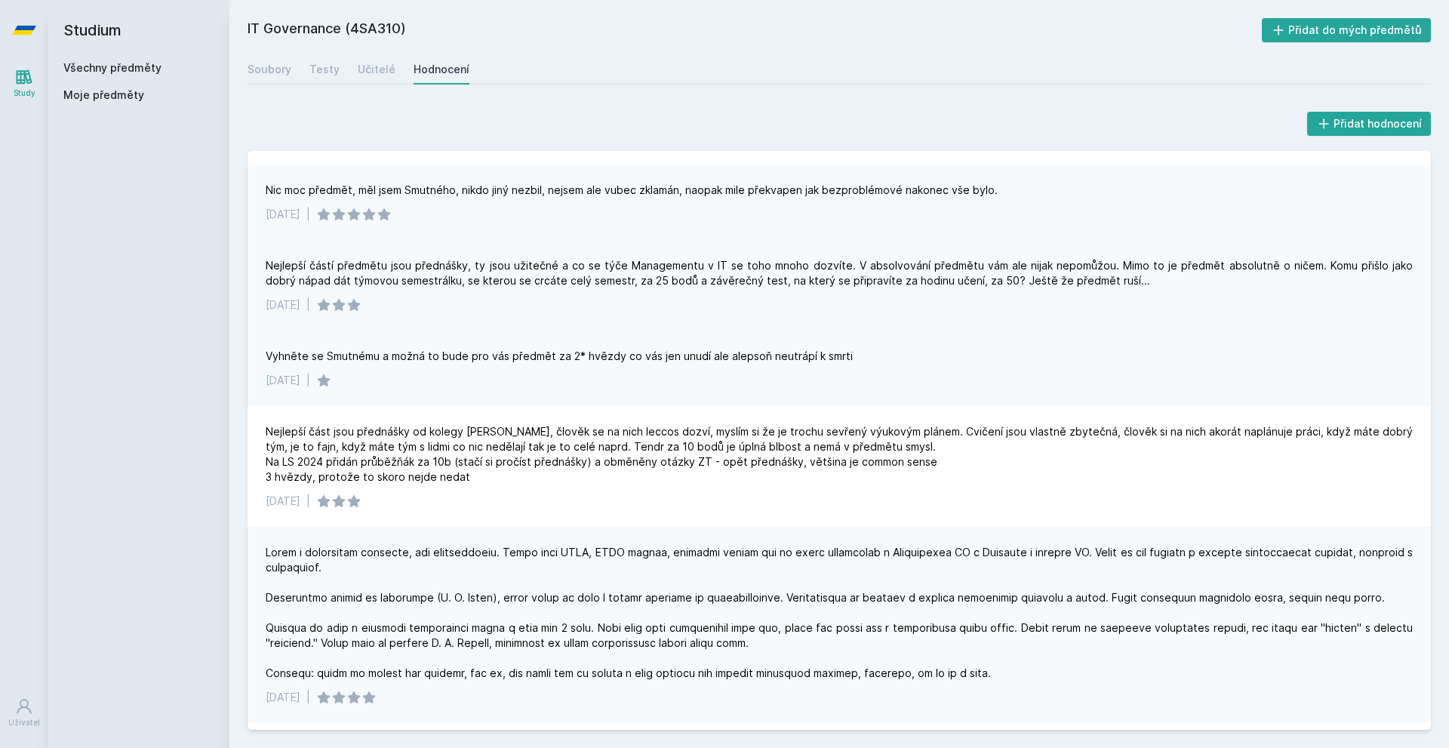
scroll to position [67, 0]
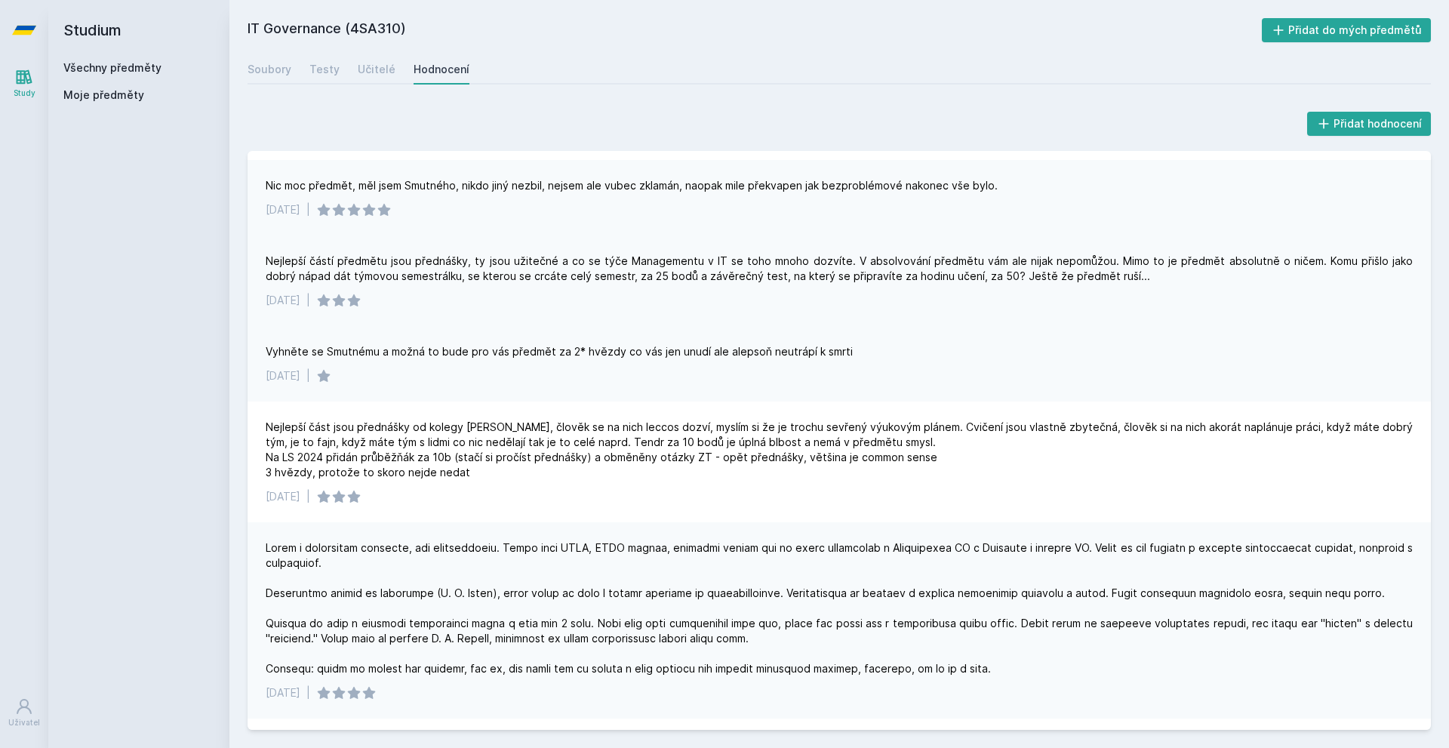
drag, startPoint x: 785, startPoint y: 230, endPoint x: 772, endPoint y: 245, distance: 19.8
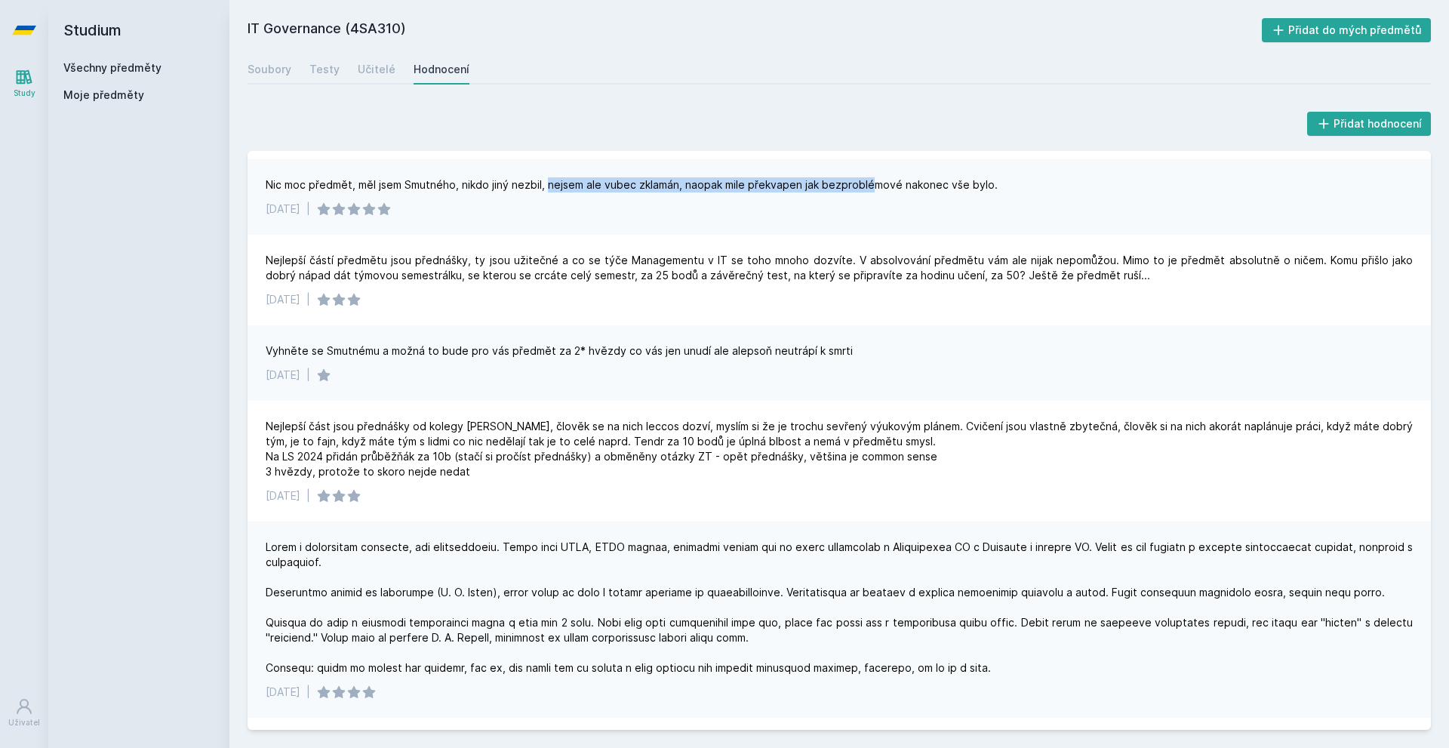
drag, startPoint x: 546, startPoint y: 189, endPoint x: 869, endPoint y: 184, distance: 323.0
click at [870, 184] on div "Nic moc předmět, měl jsem Smutného, nikdo jiný nezbil, nejsem ale vubec zklamán…" at bounding box center [632, 184] width 732 height 15
click at [864, 184] on div "Nic moc předmět, měl jsem Smutného, nikdo jiný nezbil, nejsem ale vubec zklamán…" at bounding box center [632, 184] width 732 height 15
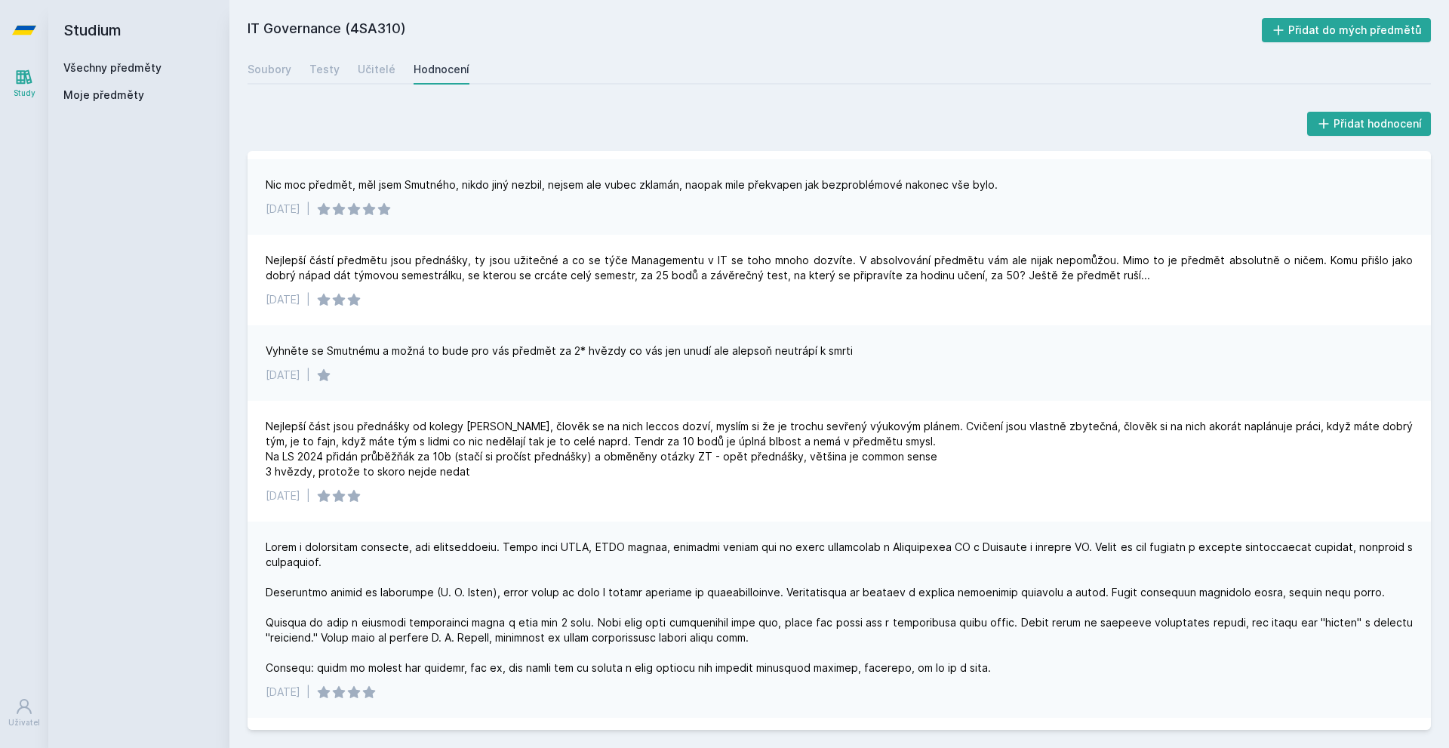
click at [844, 215] on div "[DATE] |" at bounding box center [839, 208] width 1147 height 15
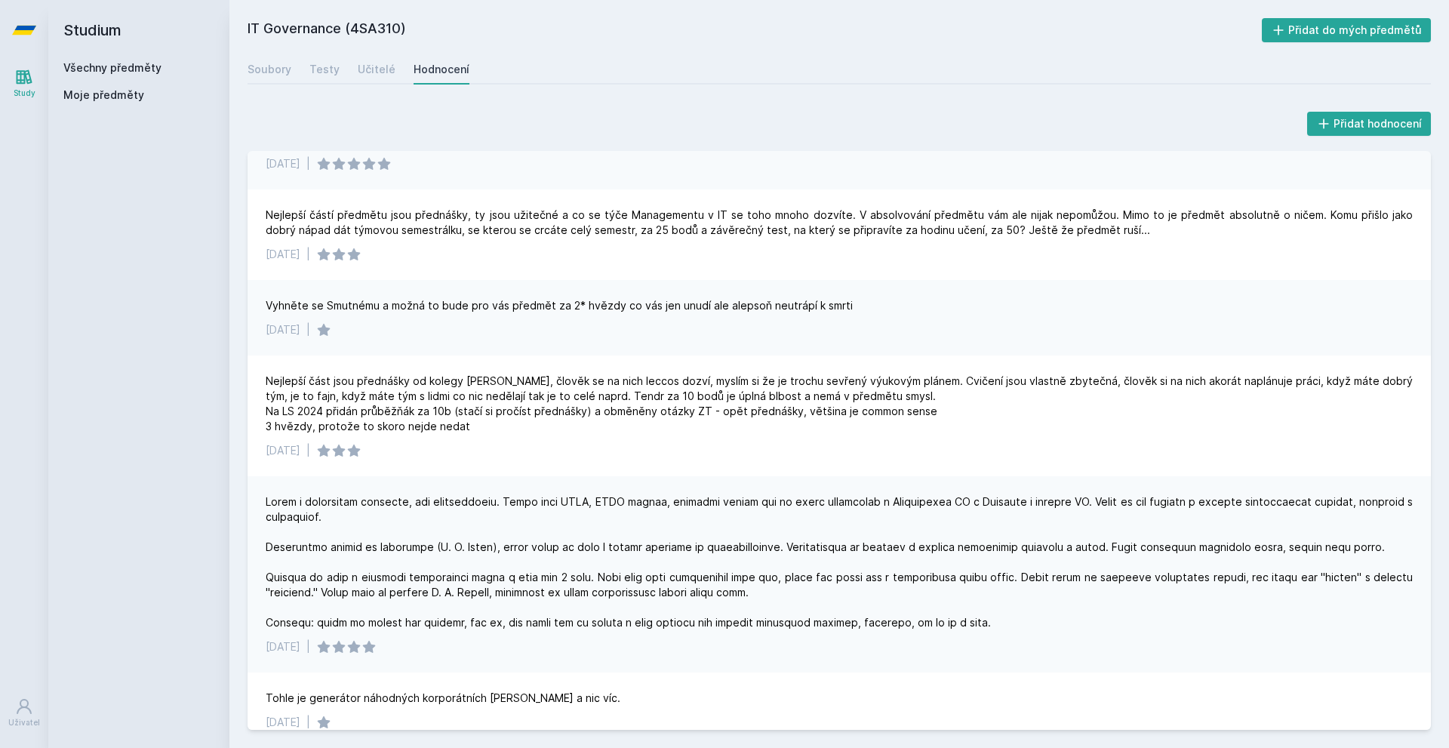
drag, startPoint x: 848, startPoint y: 172, endPoint x: 841, endPoint y: 202, distance: 30.9
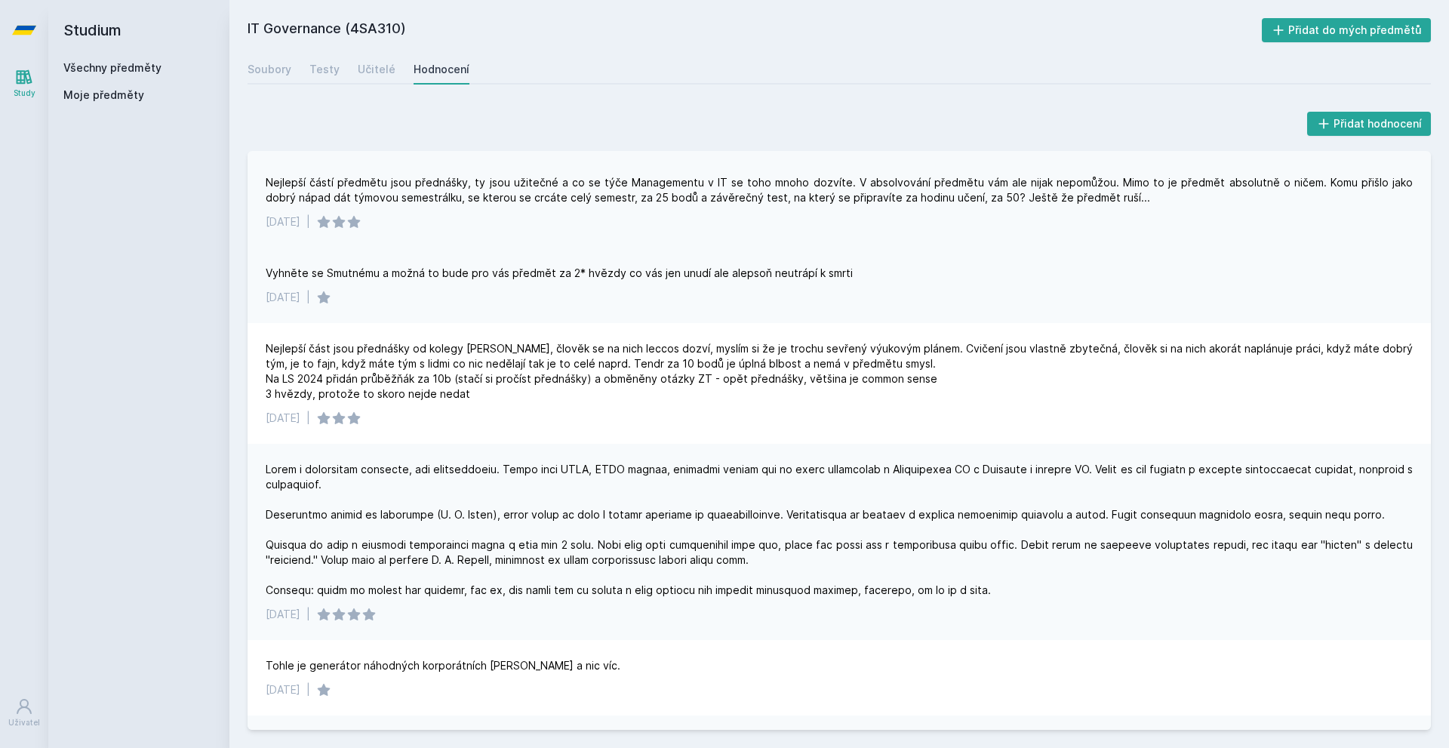
scroll to position [148, 0]
drag, startPoint x: 736, startPoint y: 230, endPoint x: 725, endPoint y: 239, distance: 14.5
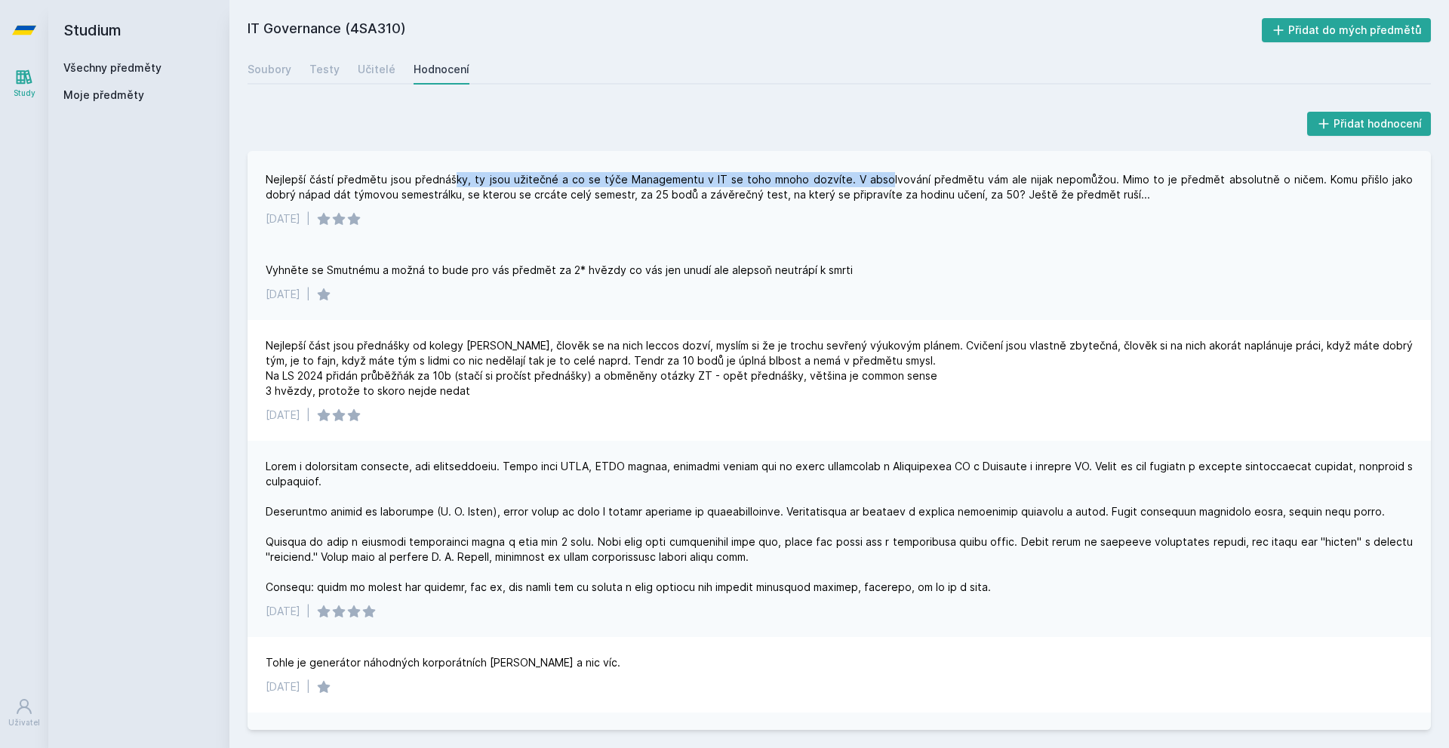
drag, startPoint x: 454, startPoint y: 177, endPoint x: 870, endPoint y: 177, distance: 416.5
click at [870, 177] on div "Nejlepší částí předmětu jsou přednášky, ty jsou užitečné a co se týče Managemen…" at bounding box center [839, 187] width 1147 height 30
click at [866, 177] on div "Nejlepší částí předmětu jsou přednášky, ty jsou užitečné a co se týče Managemen…" at bounding box center [839, 187] width 1147 height 30
click at [863, 177] on div "Nejlepší částí předmětu jsou přednášky, ty jsou užitečné a co se týče Managemen…" at bounding box center [839, 187] width 1147 height 30
click at [861, 177] on div "Nejlepší částí předmětu jsou přednášky, ty jsou užitečné a co se týče Managemen…" at bounding box center [839, 187] width 1147 height 30
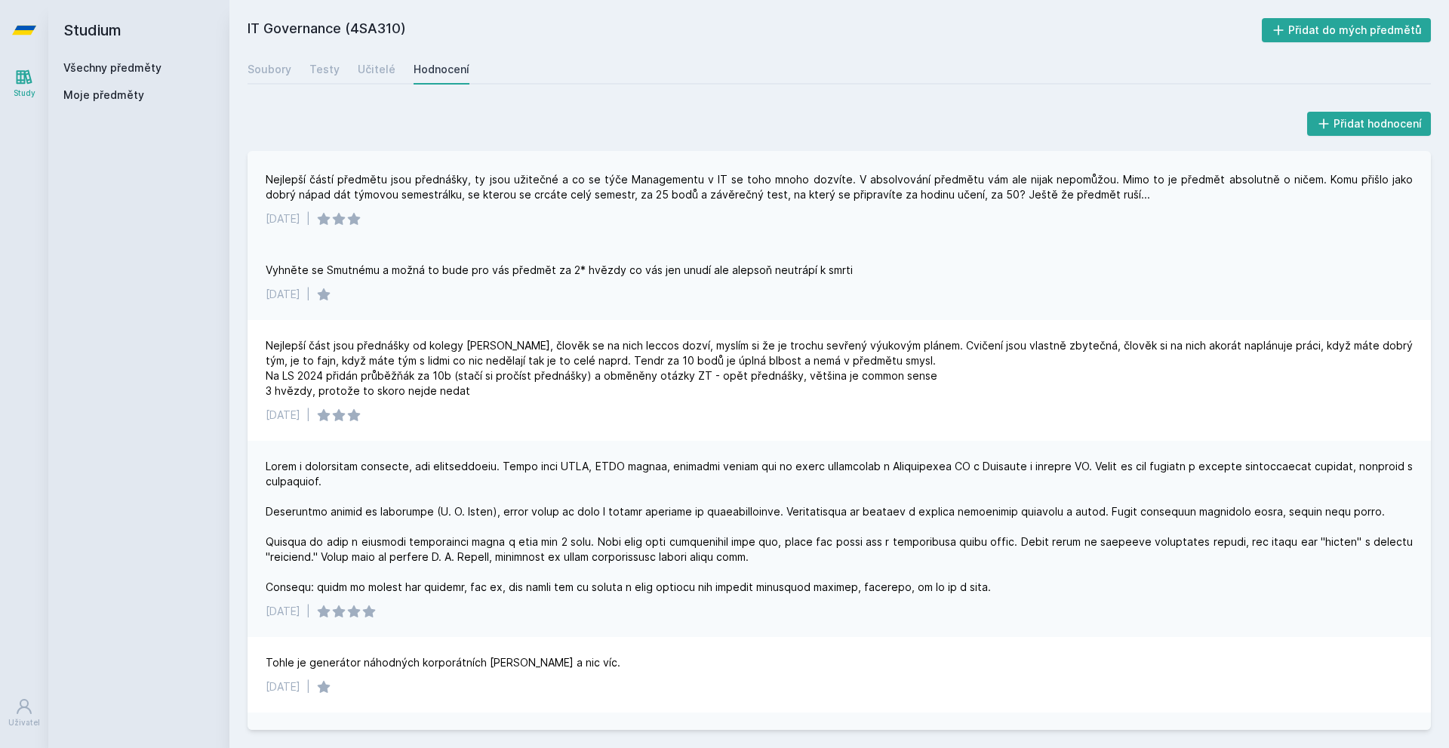
click at [831, 206] on div "Nejlepší částí předmětu jsou přednášky, ty jsou užitečné a co se týče Managemen…" at bounding box center [839, 199] width 1183 height 91
drag, startPoint x: 833, startPoint y: 180, endPoint x: 647, endPoint y: 183, distance: 185.7
click at [647, 183] on div "Nejlepší částí předmětu jsou přednášky, ty jsou užitečné a co se týče Managemen…" at bounding box center [839, 187] width 1147 height 30
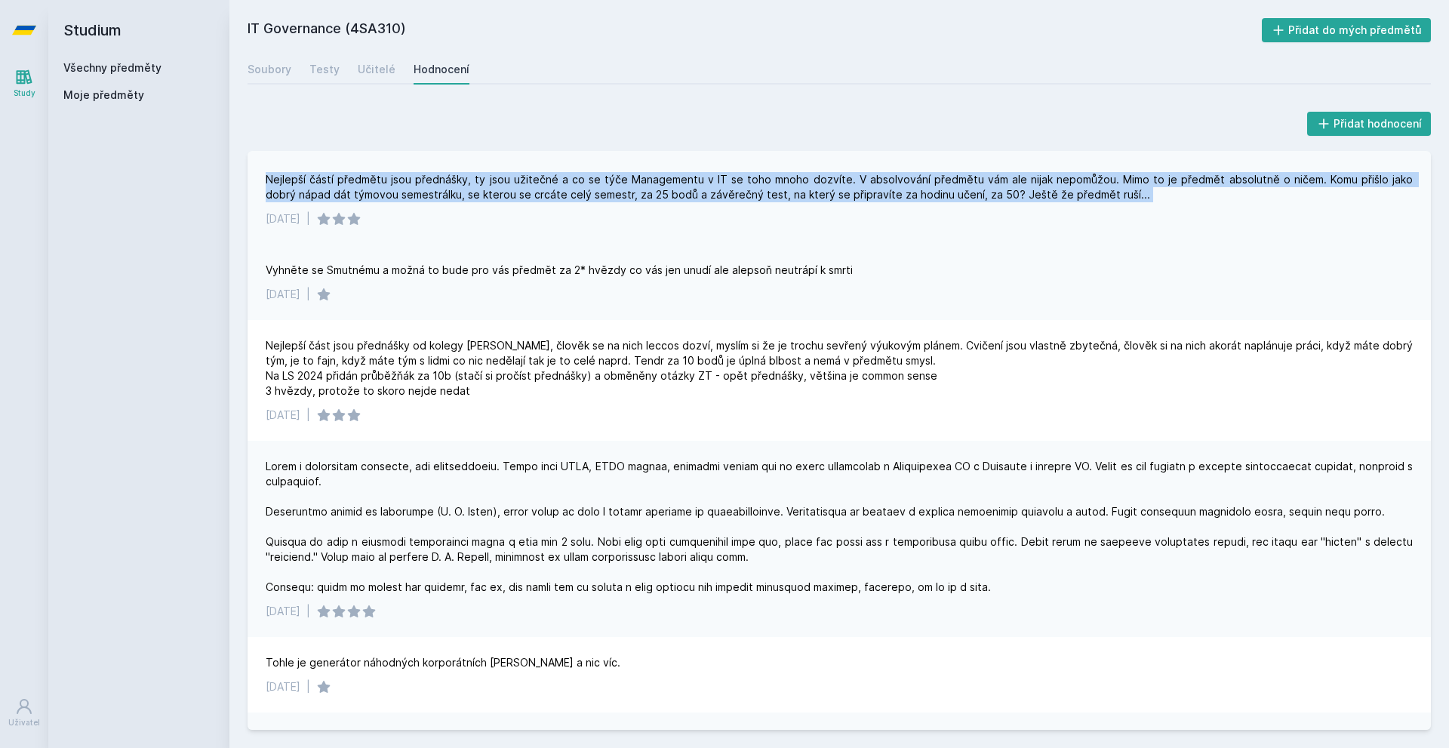
click at [647, 183] on div "Nejlepší částí předmětu jsou přednášky, ty jsou užitečné a co se týče Managemen…" at bounding box center [839, 187] width 1147 height 30
click at [995, 189] on div "Nejlepší částí předmětu jsou přednášky, ty jsou užitečné a co se týče Managemen…" at bounding box center [839, 187] width 1147 height 30
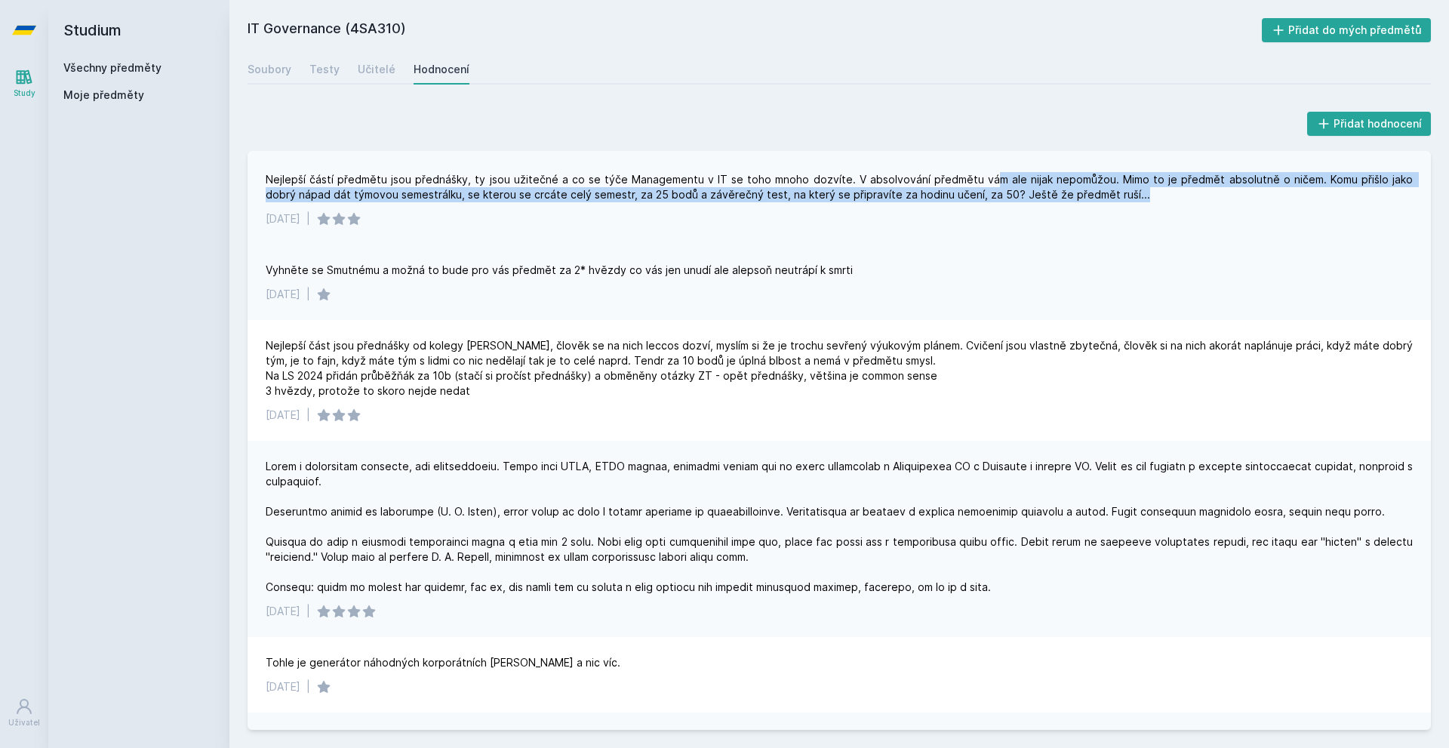
drag, startPoint x: 968, startPoint y: 180, endPoint x: 1358, endPoint y: 193, distance: 389.6
click at [1358, 193] on div "Nejlepší částí předmětu jsou přednášky, ty jsou užitečné a co se týče Managemen…" at bounding box center [839, 187] width 1147 height 30
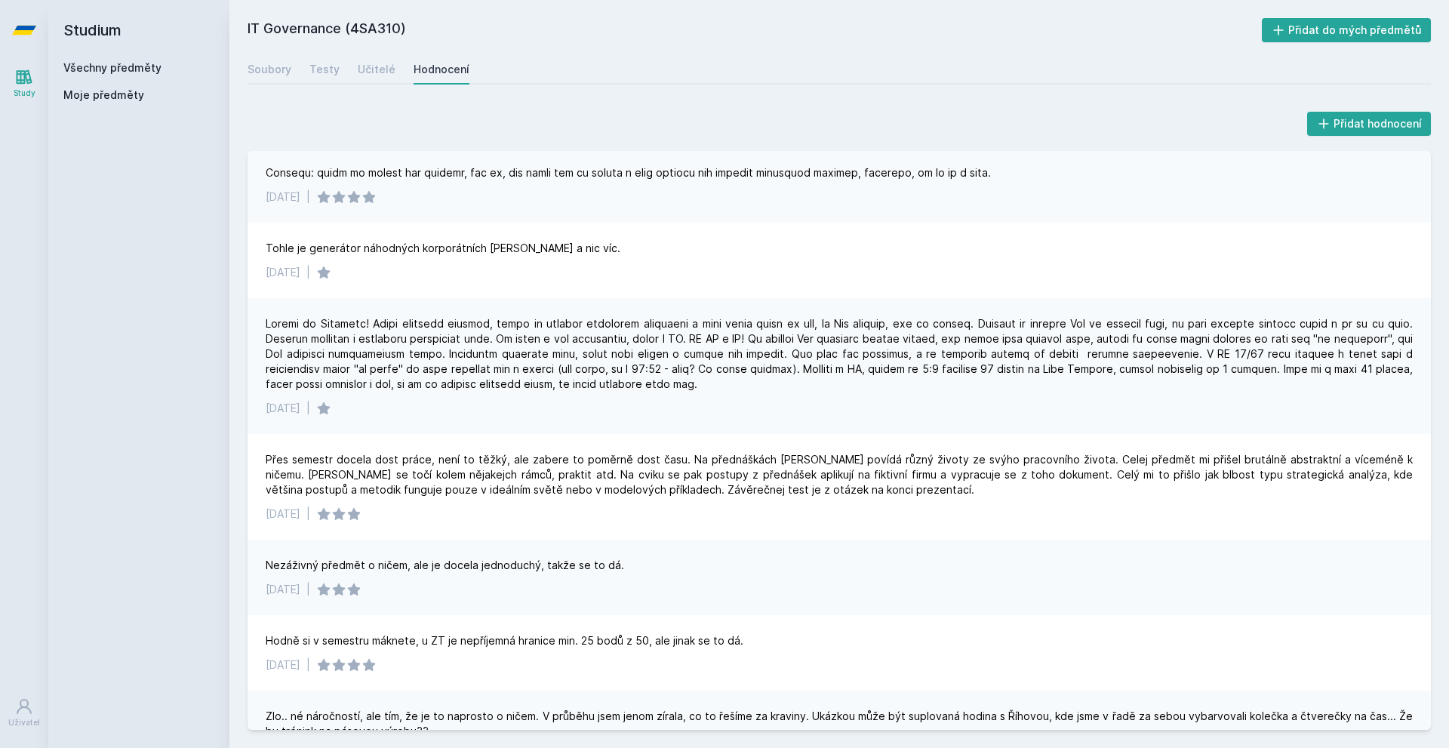
scroll to position [651, 0]
